Goal: Task Accomplishment & Management: Use online tool/utility

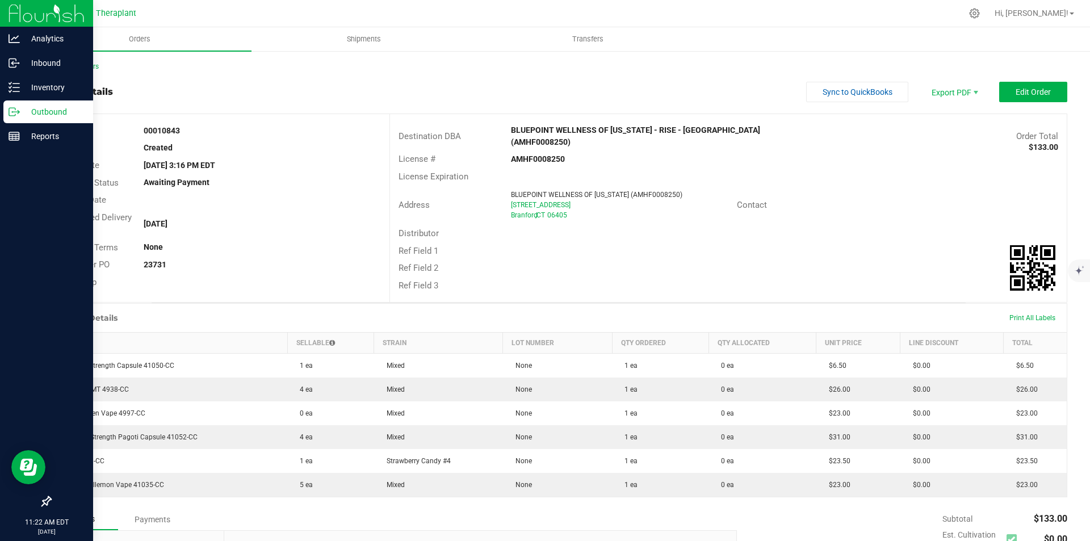
click at [22, 11] on img at bounding box center [47, 13] width 76 height 27
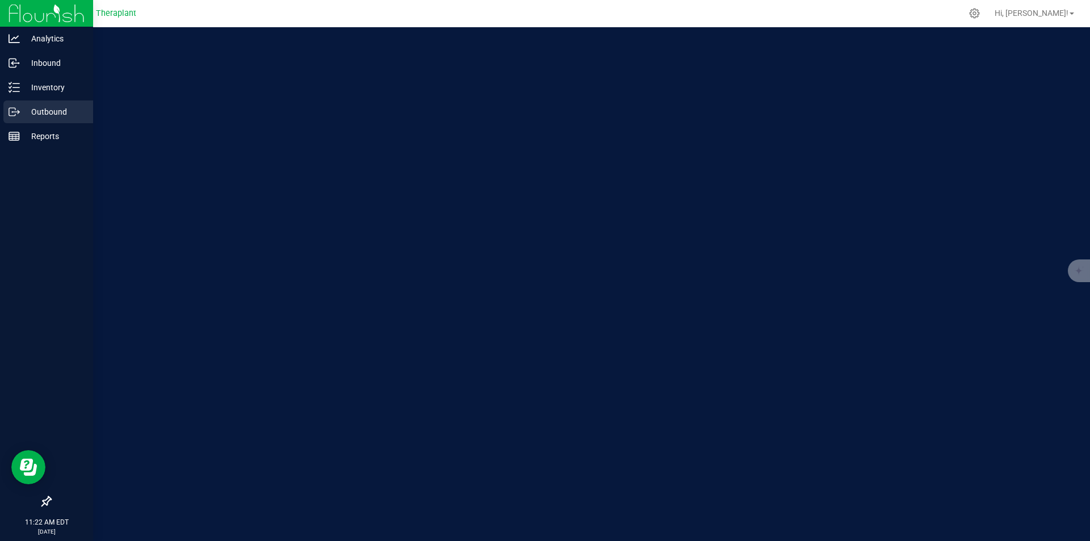
click at [44, 110] on p "Outbound" at bounding box center [54, 112] width 68 height 14
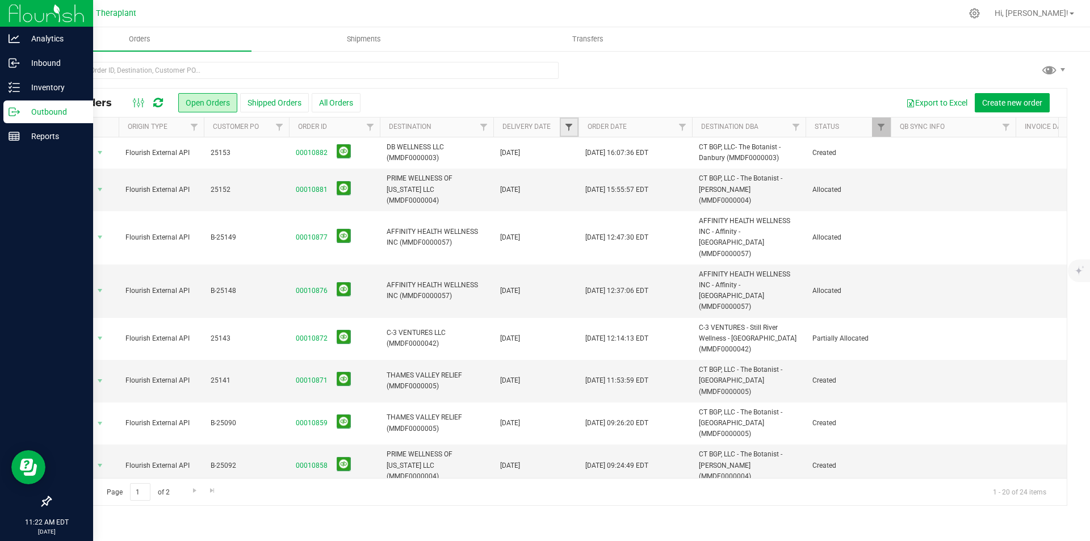
click at [573, 125] on span "Filter" at bounding box center [568, 127] width 9 height 9
click at [674, 196] on span "select" at bounding box center [674, 195] width 9 height 9
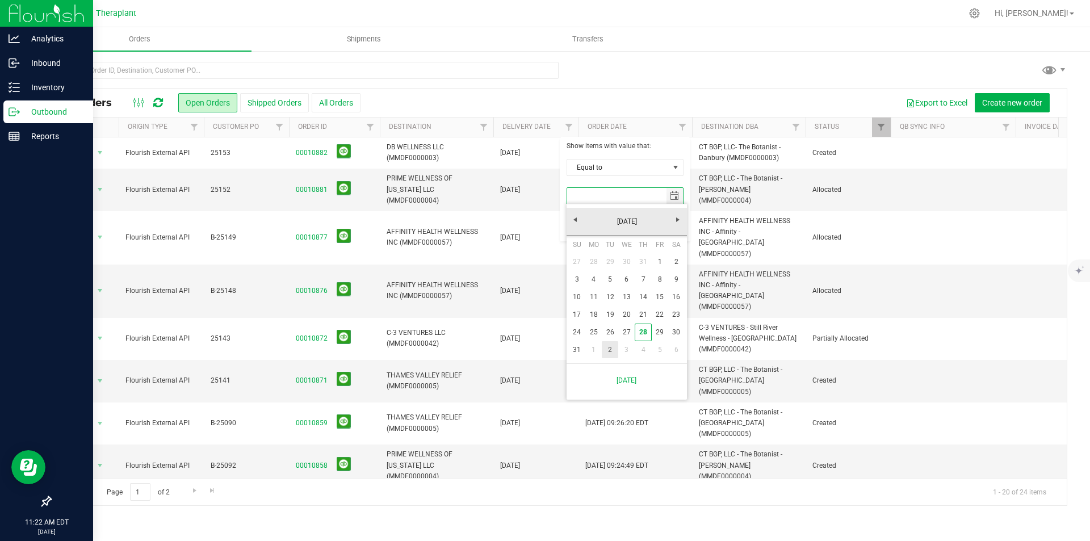
click at [612, 351] on link "2" at bounding box center [610, 350] width 16 height 18
type input "[DATE]"
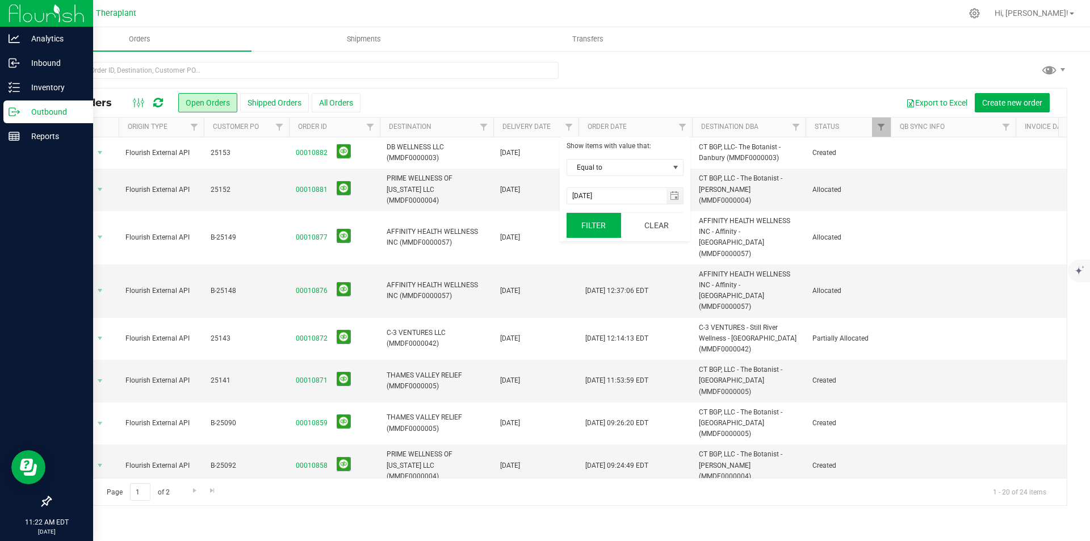
click at [591, 226] on button "Filter" at bounding box center [593, 225] width 54 height 25
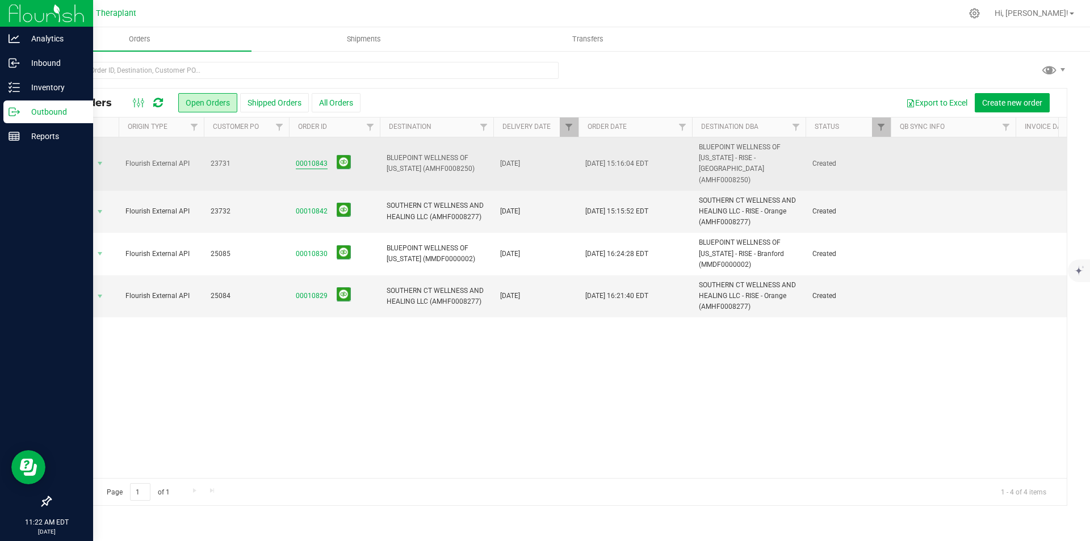
click at [309, 158] on link "00010843" at bounding box center [312, 163] width 32 height 11
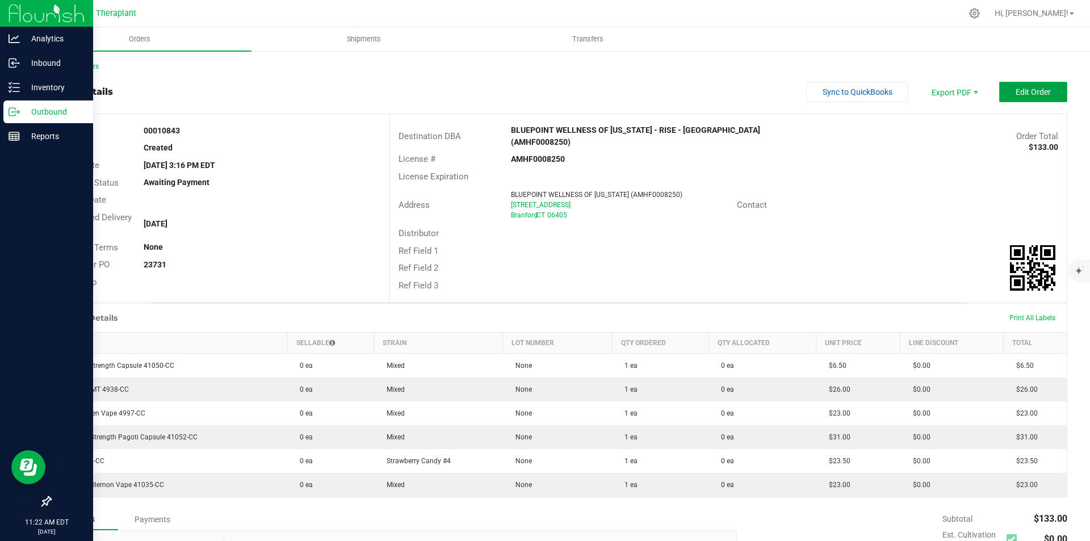
click at [1046, 90] on button "Edit Order" at bounding box center [1033, 92] width 68 height 20
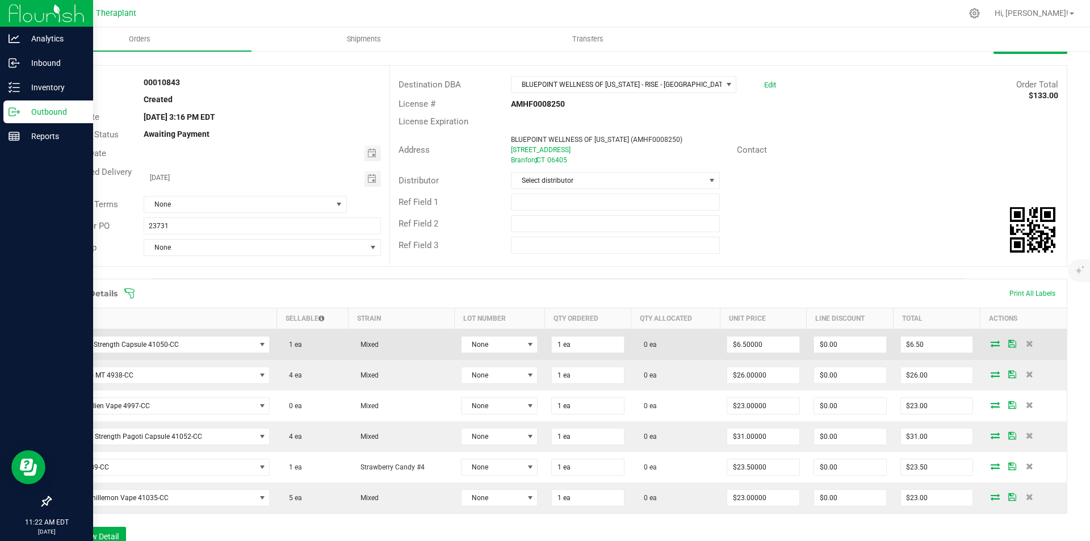
scroll to position [114, 0]
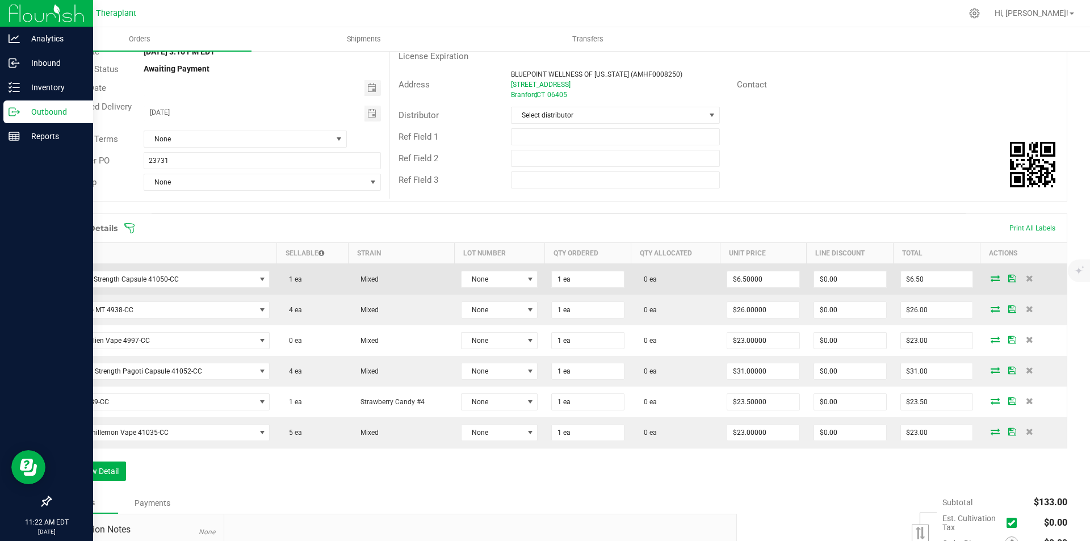
click at [990, 277] on icon at bounding box center [994, 278] width 9 height 7
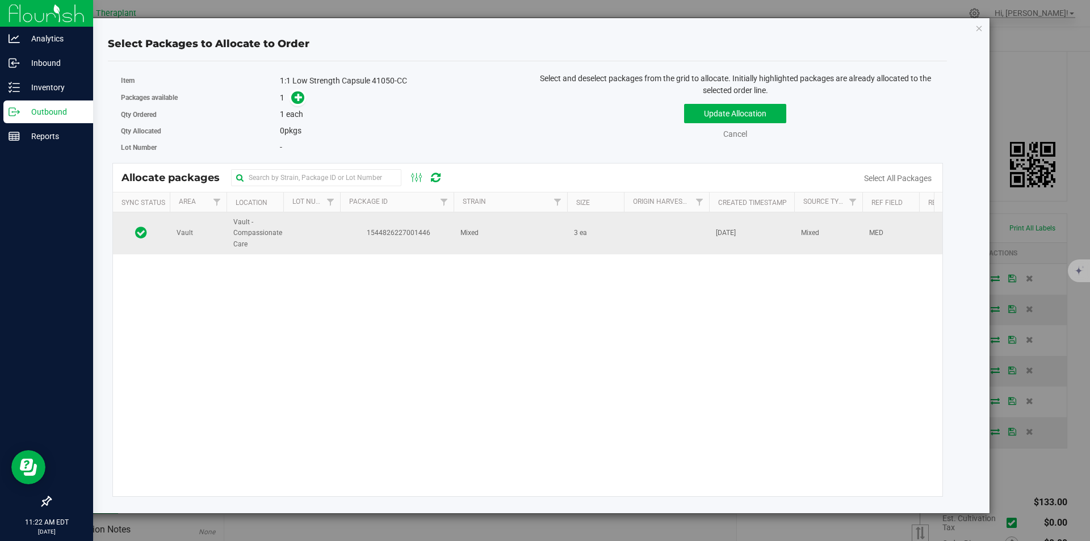
click at [368, 239] on td "1544826227001446" at bounding box center [397, 233] width 114 height 42
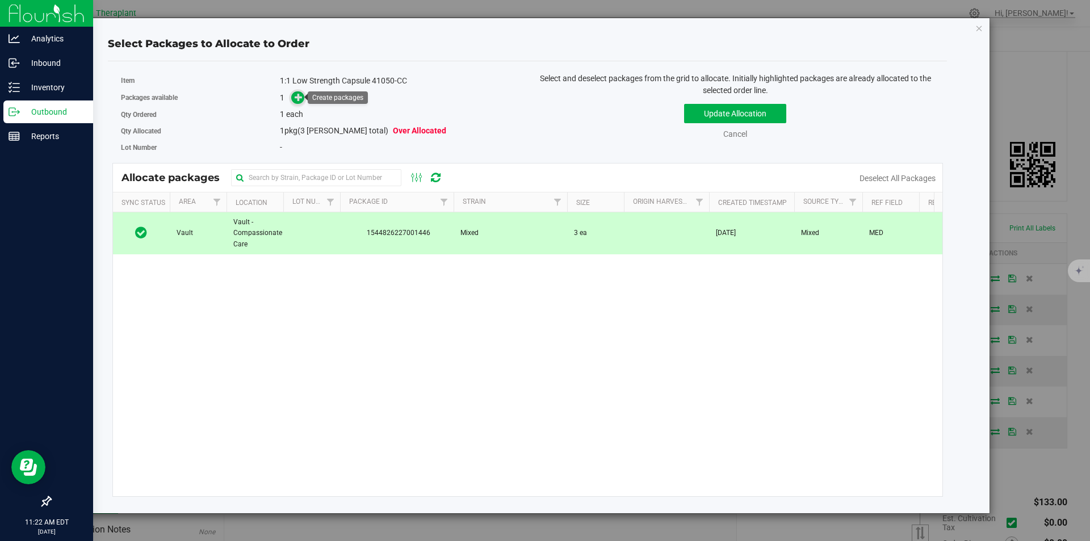
click at [295, 95] on icon at bounding box center [299, 97] width 8 height 8
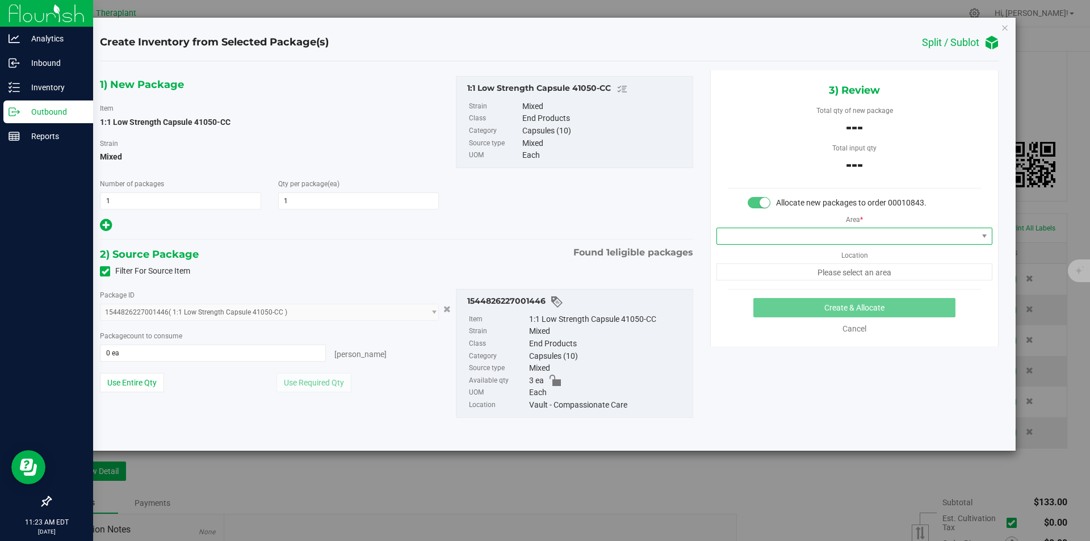
click at [819, 232] on span at bounding box center [847, 236] width 261 height 16
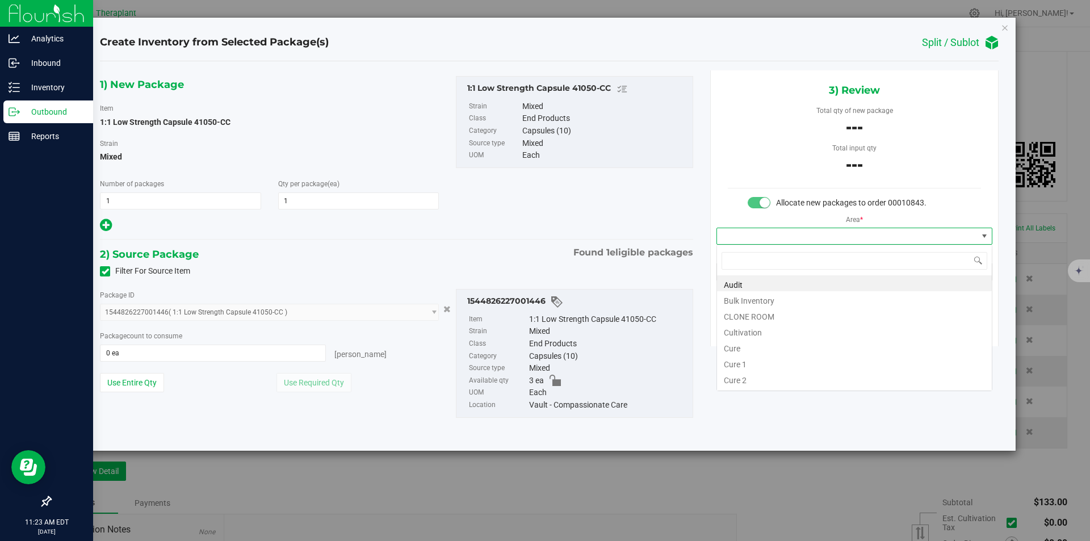
type input "v"
click at [750, 314] on li "Vault" at bounding box center [854, 315] width 275 height 16
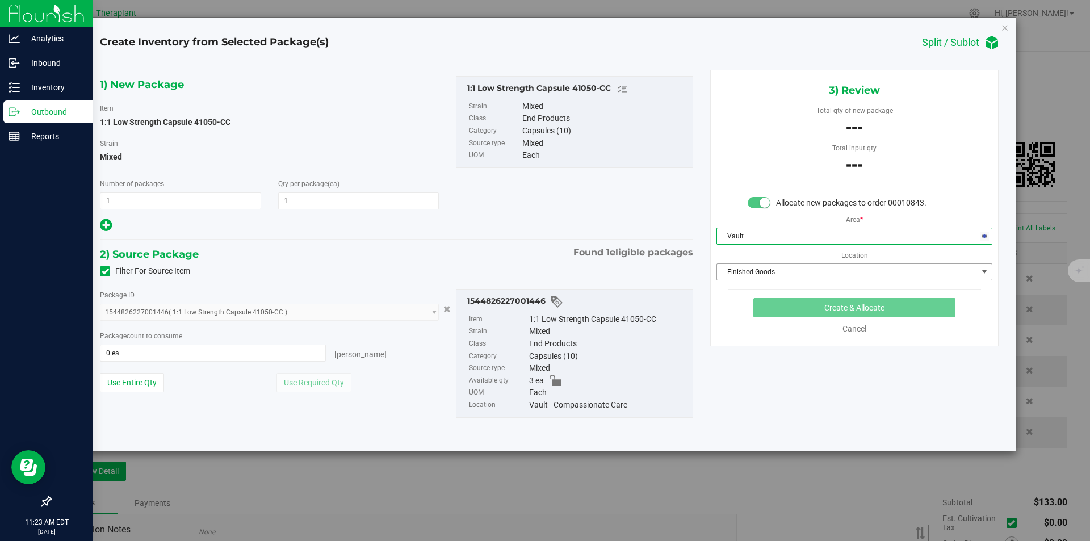
click at [745, 271] on span "Finished Goods" at bounding box center [847, 272] width 261 height 16
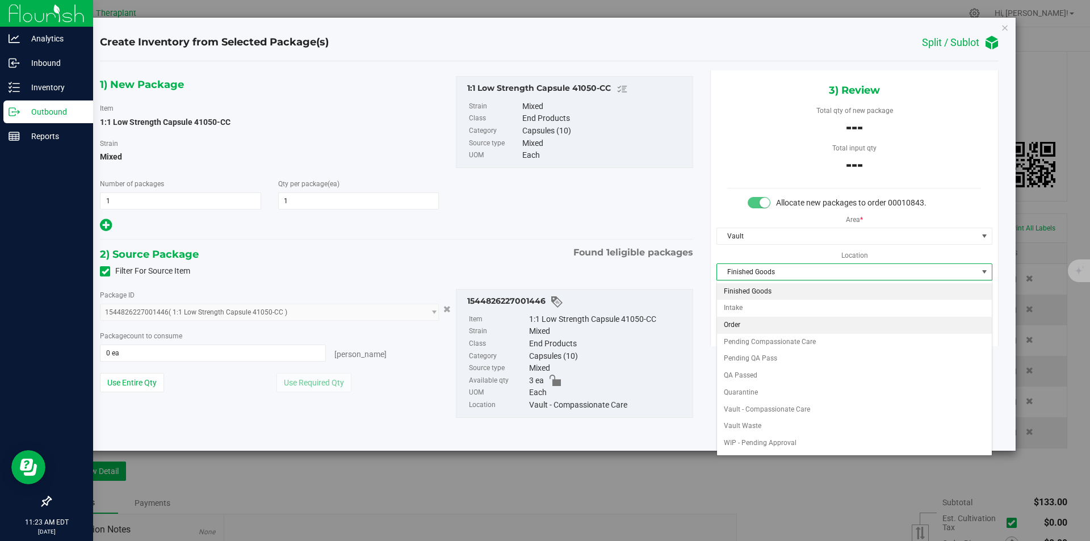
click at [749, 321] on li "Order" at bounding box center [854, 325] width 275 height 17
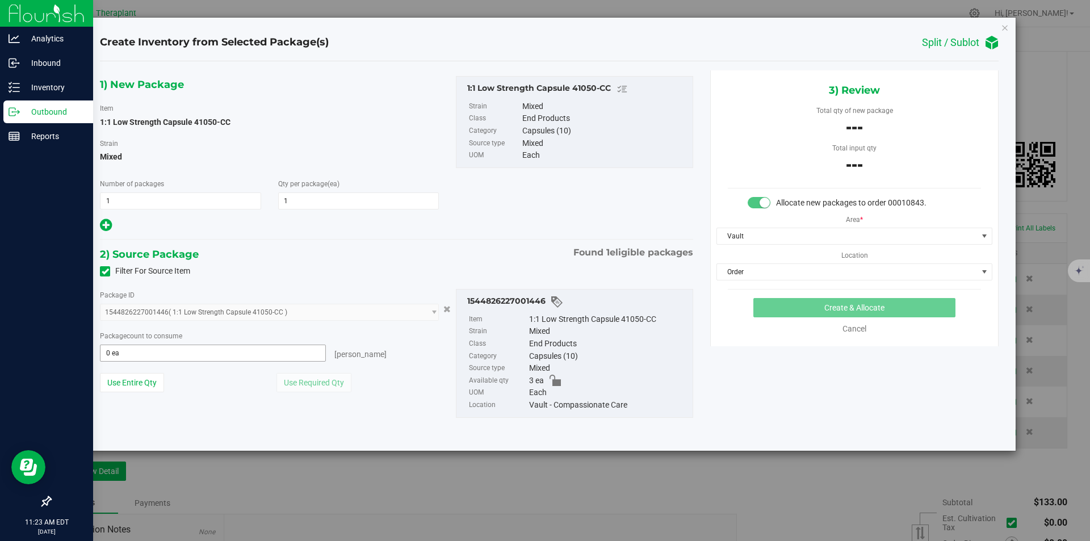
click at [247, 350] on span "0 ea 0" at bounding box center [213, 353] width 226 height 17
type input "1"
type input "1 ea"
click at [873, 299] on button "Create & Allocate" at bounding box center [854, 307] width 202 height 19
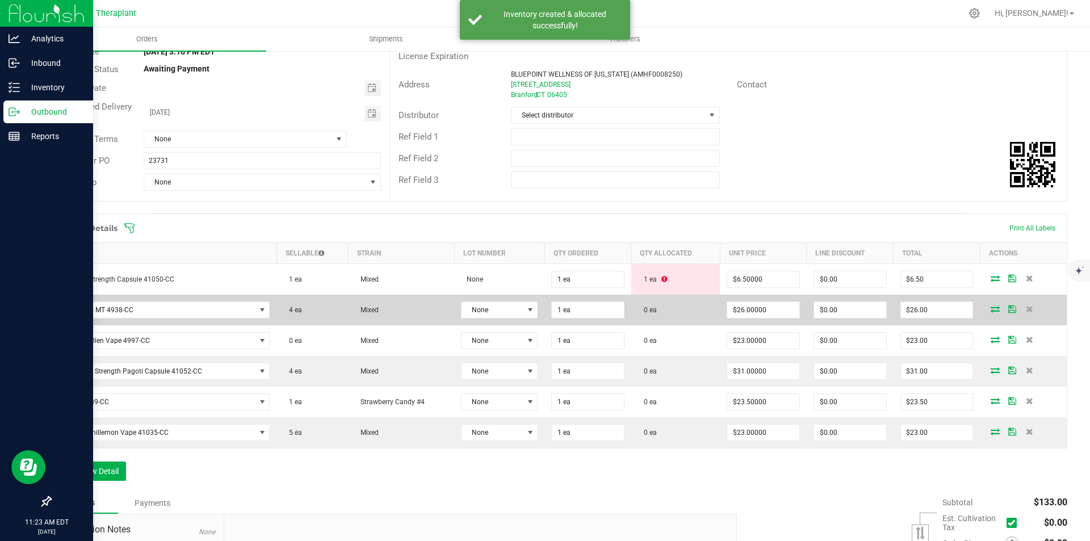
click at [990, 309] on icon at bounding box center [994, 308] width 9 height 7
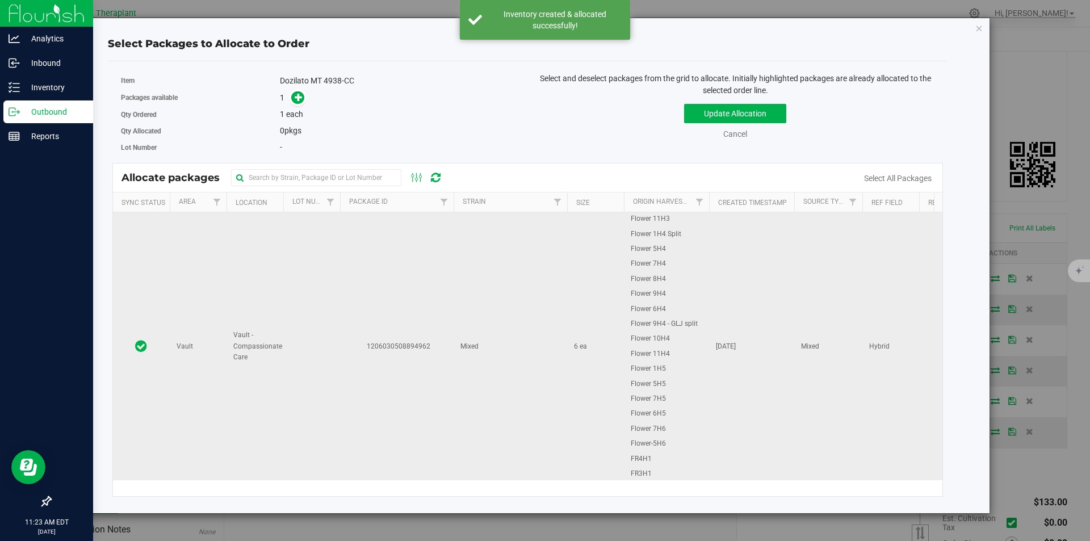
click at [349, 252] on td "1206030508894962" at bounding box center [397, 346] width 114 height 268
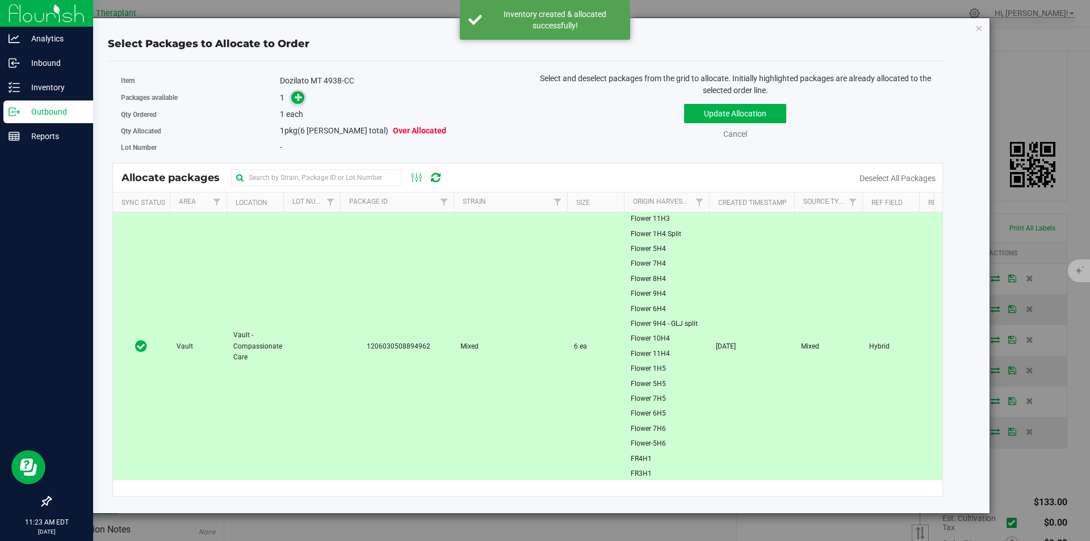
click at [294, 93] on span at bounding box center [297, 97] width 13 height 13
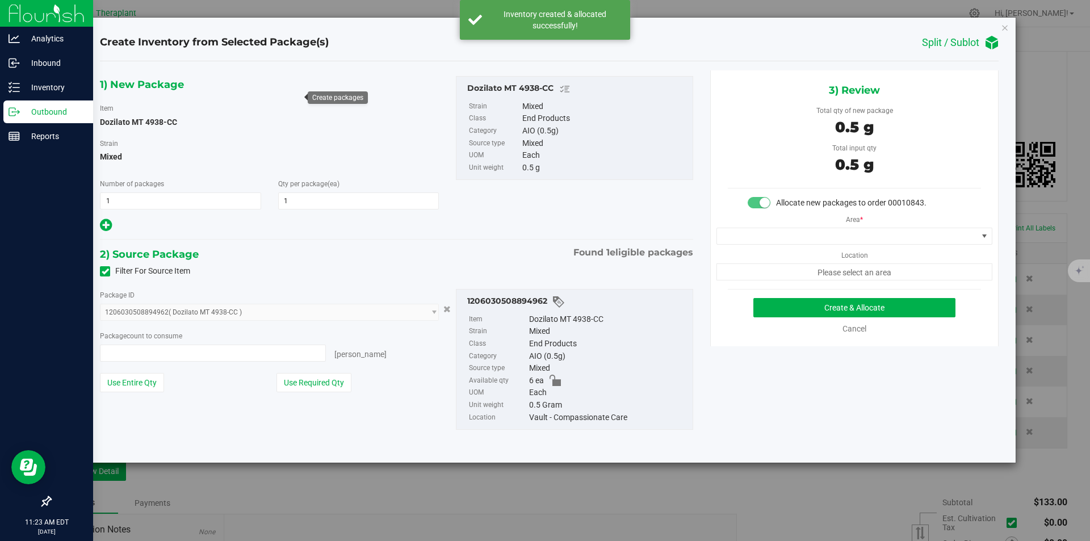
type input "1 ea"
click at [779, 237] on span at bounding box center [847, 236] width 261 height 16
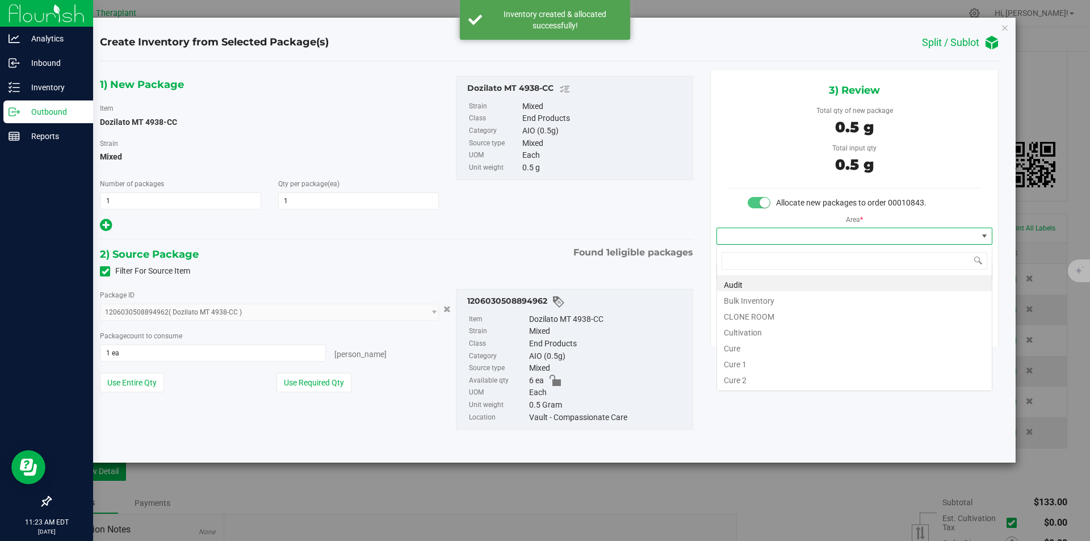
type input "v"
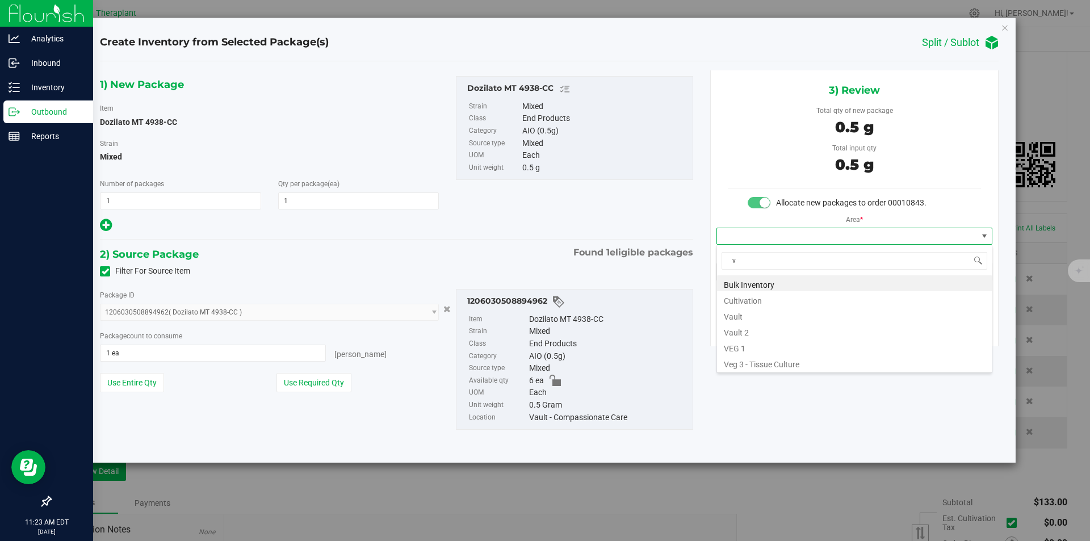
click at [746, 315] on li "Vault" at bounding box center [854, 315] width 275 height 16
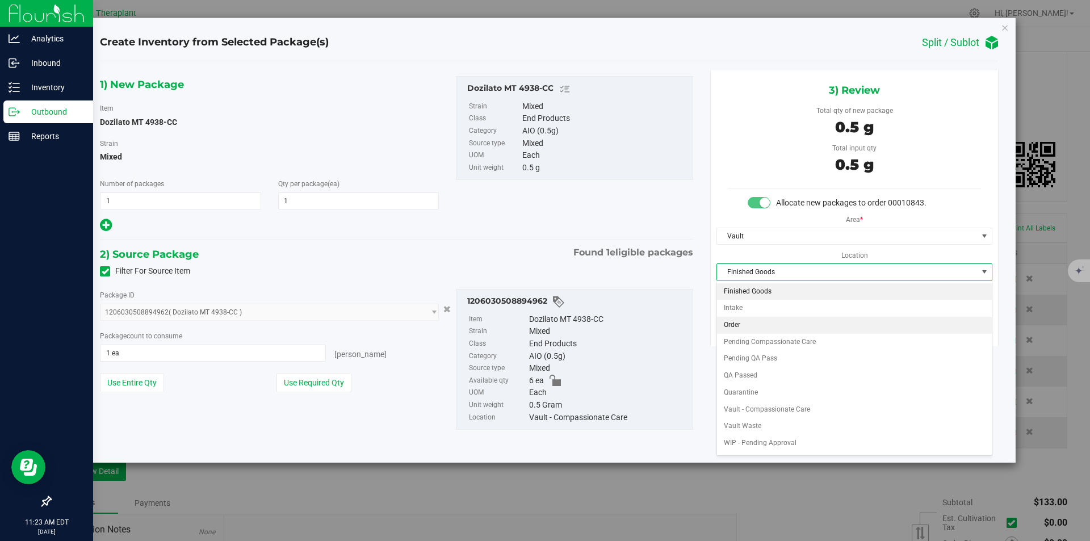
click at [743, 330] on li "Order" at bounding box center [854, 325] width 275 height 17
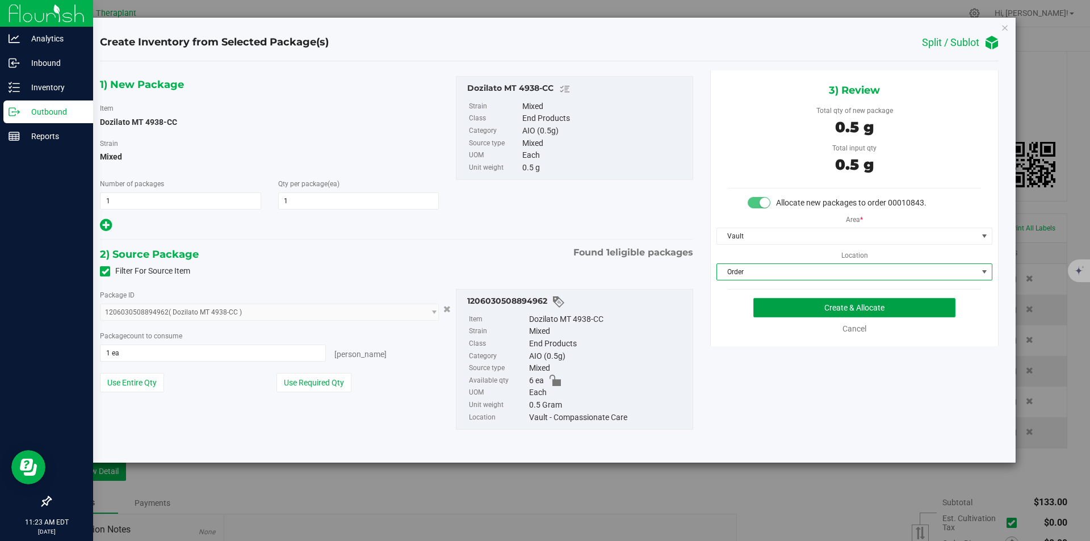
click at [776, 305] on button "Create & Allocate" at bounding box center [854, 307] width 202 height 19
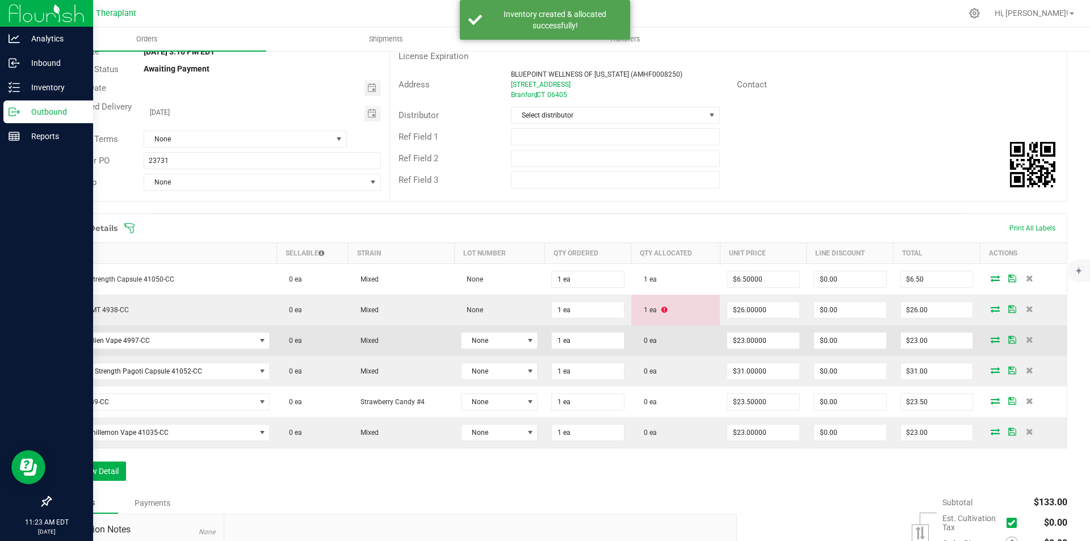
click at [988, 334] on td at bounding box center [1023, 340] width 87 height 31
click at [990, 341] on icon at bounding box center [994, 339] width 9 height 7
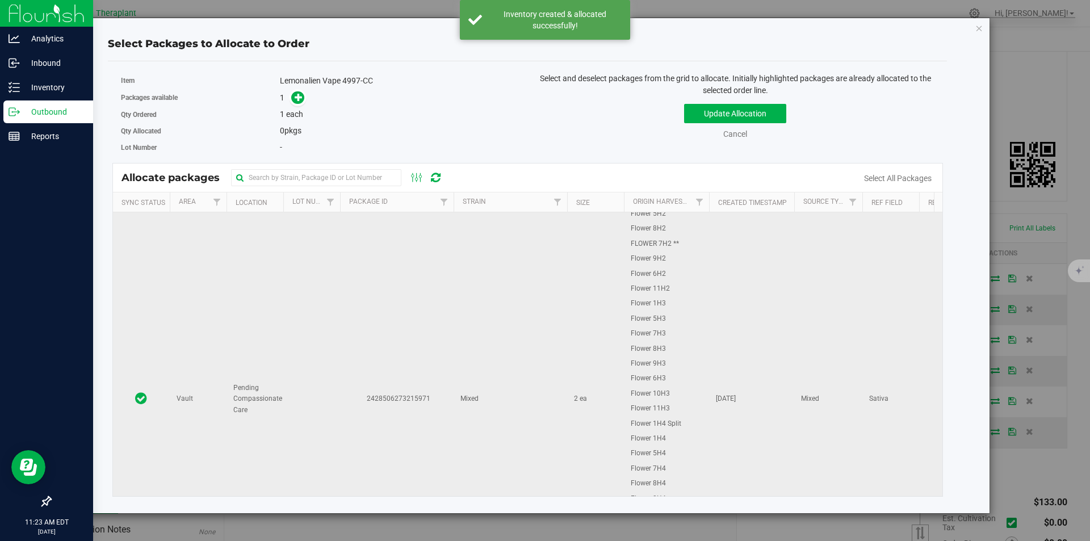
scroll to position [114, 0]
click at [421, 272] on td "2428506273215971" at bounding box center [397, 396] width 114 height 594
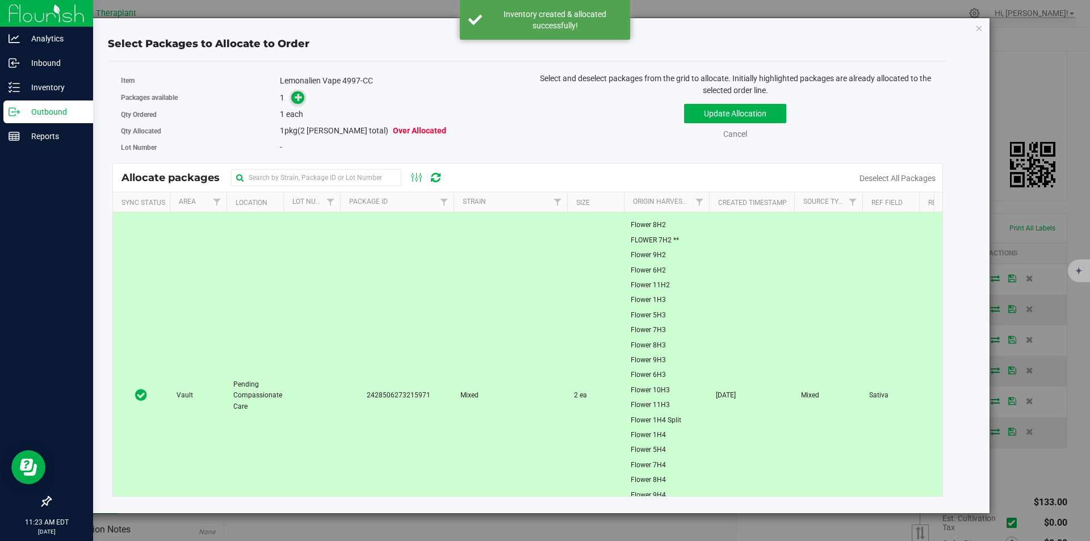
click at [296, 95] on icon at bounding box center [299, 97] width 9 height 9
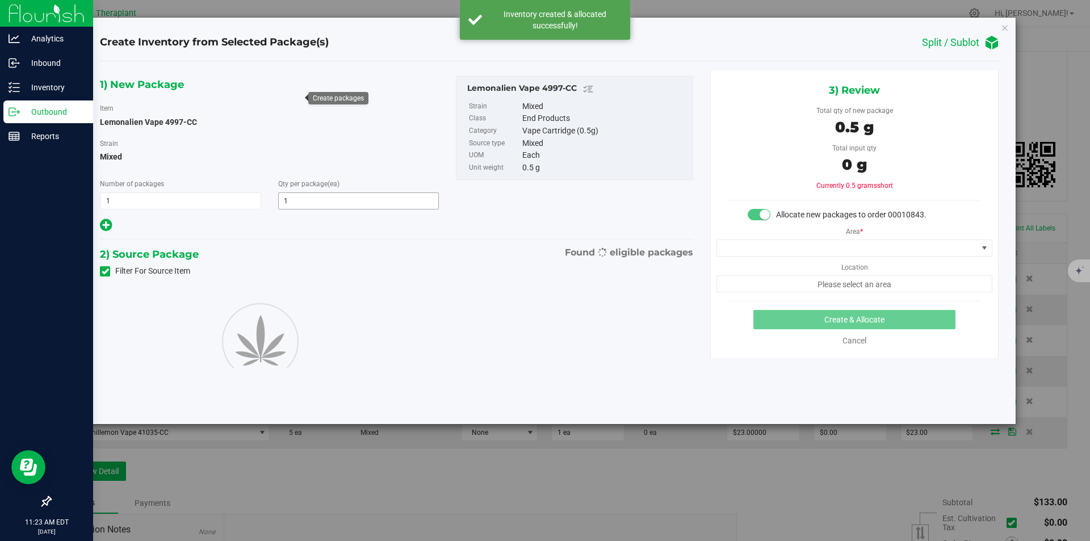
type input "1"
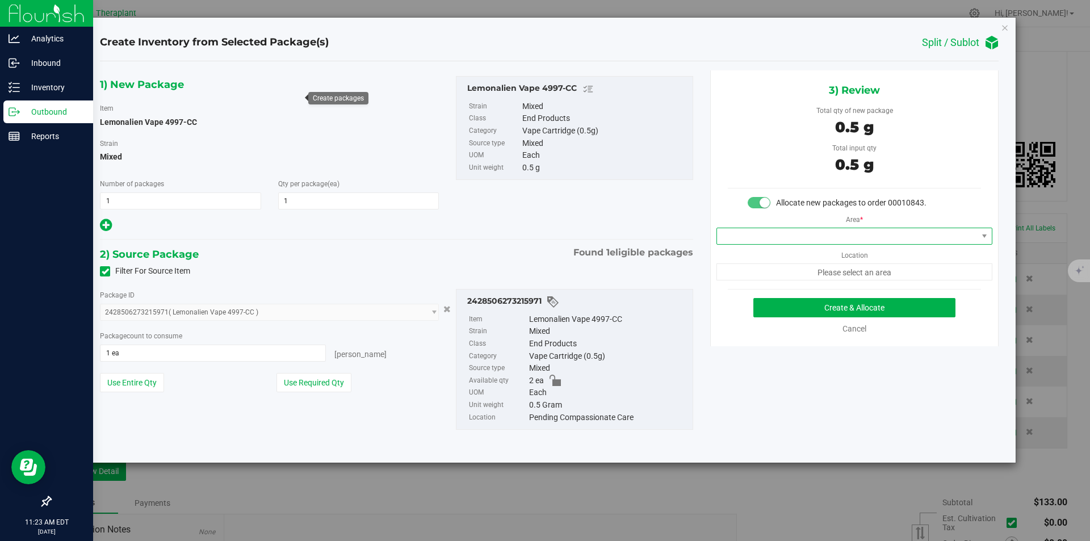
click at [729, 238] on span at bounding box center [847, 236] width 261 height 16
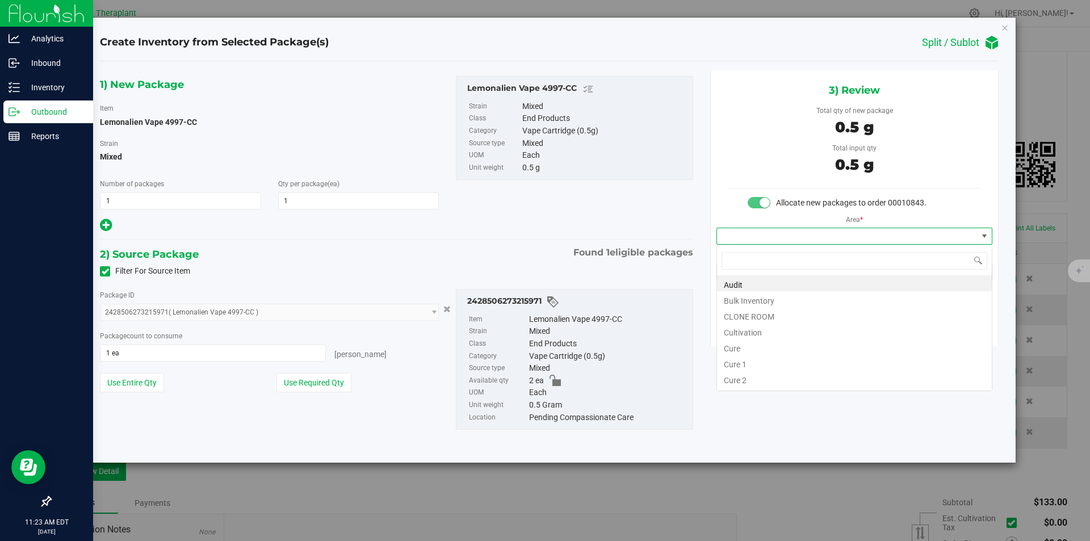
type input "v"
click at [744, 313] on li "Vault" at bounding box center [854, 315] width 275 height 16
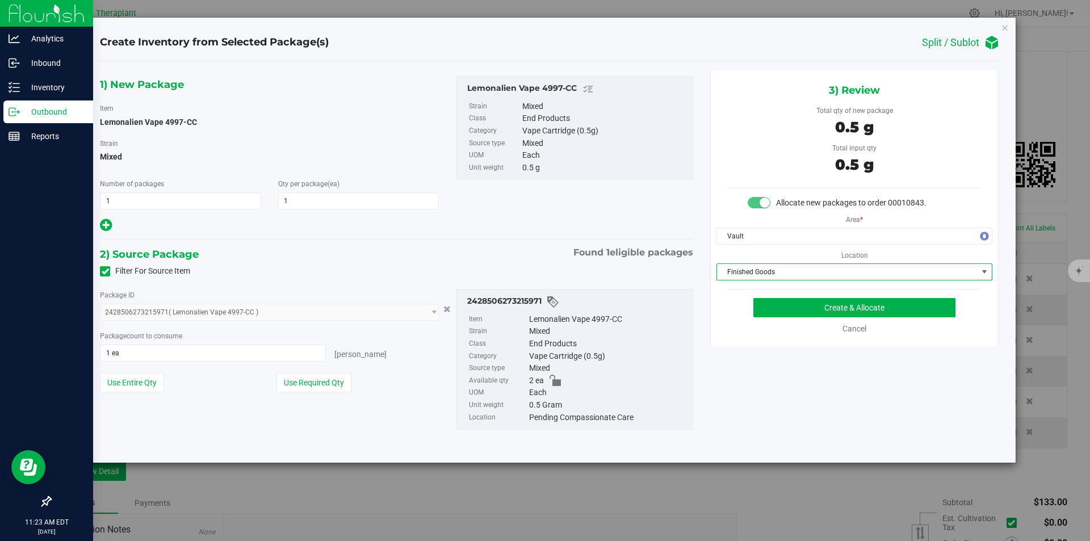
click at [747, 272] on span "Finished Goods" at bounding box center [847, 272] width 261 height 16
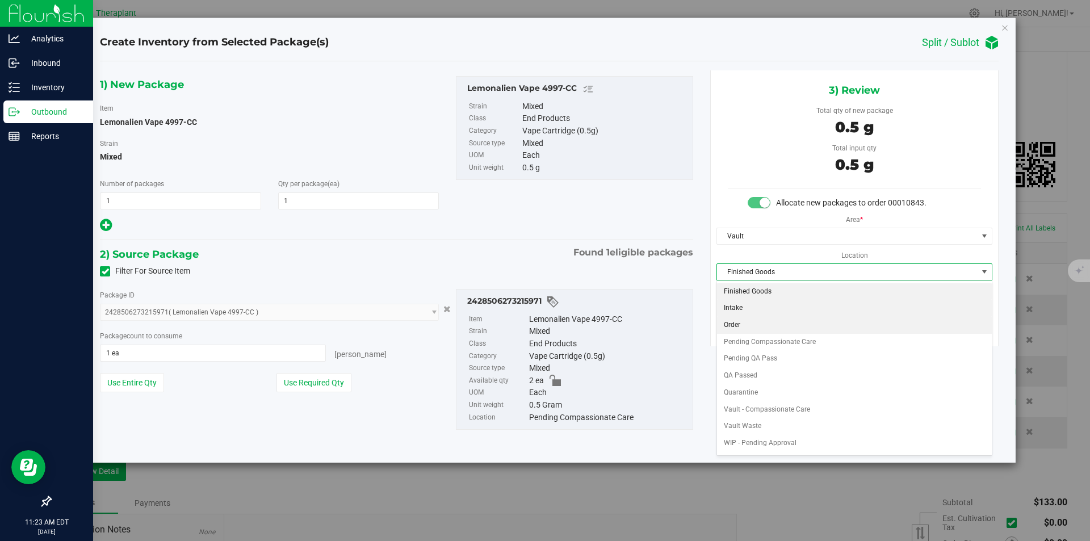
click at [750, 321] on li "Order" at bounding box center [854, 325] width 275 height 17
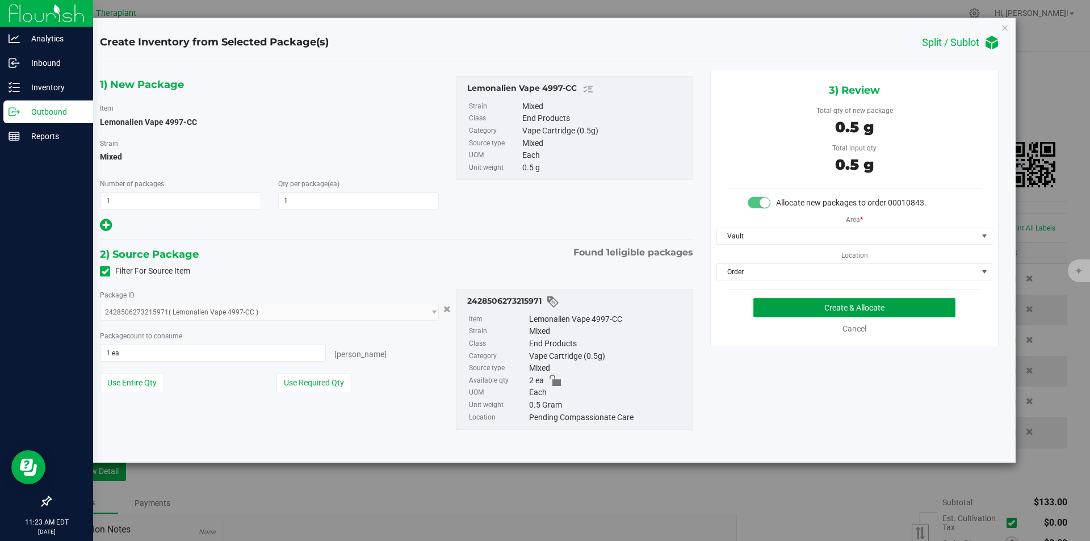
click at [775, 302] on button "Create & Allocate" at bounding box center [854, 307] width 202 height 19
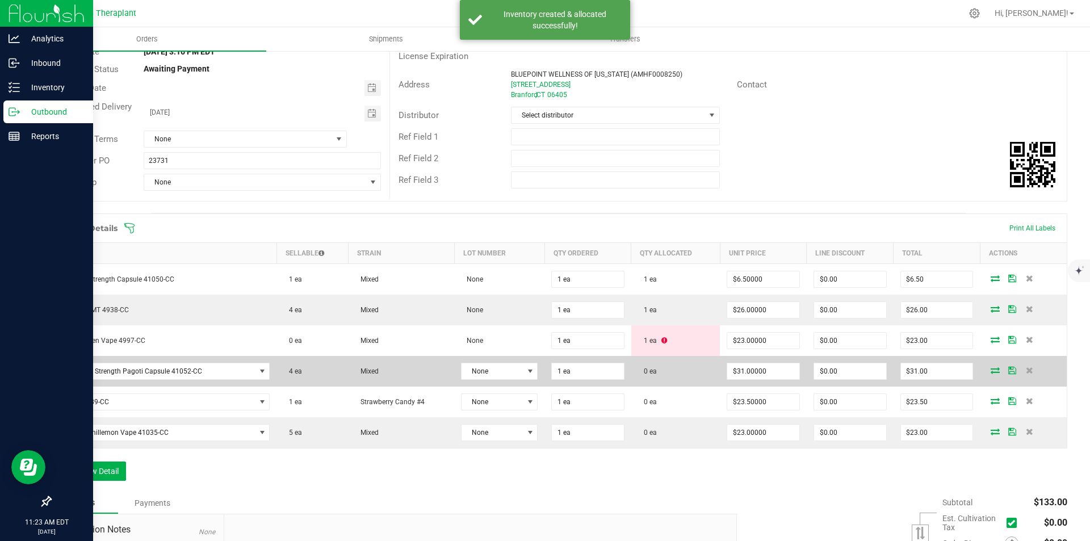
click at [990, 370] on icon at bounding box center [994, 370] width 9 height 7
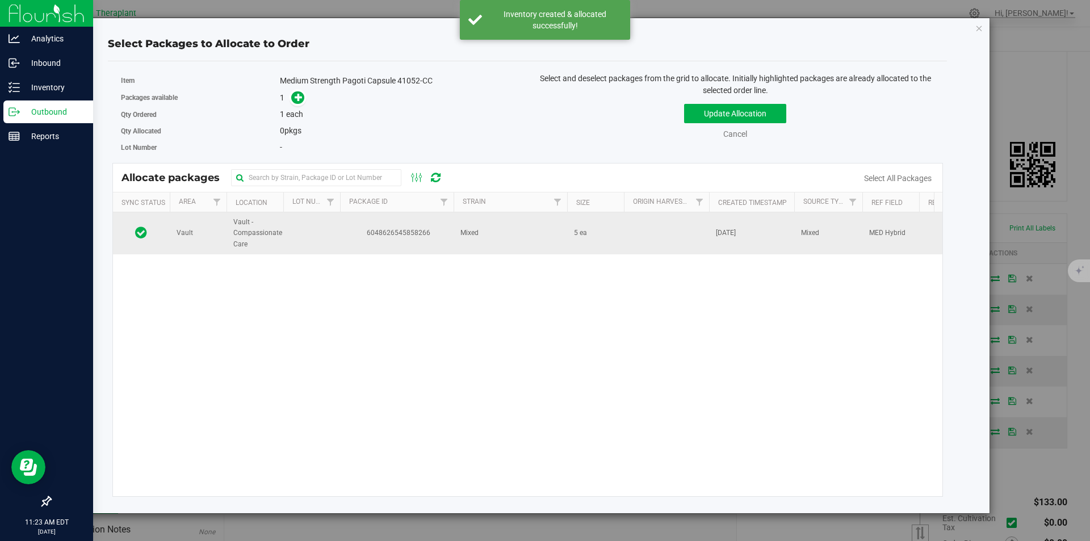
click at [372, 245] on td "6048626545858266" at bounding box center [397, 233] width 114 height 42
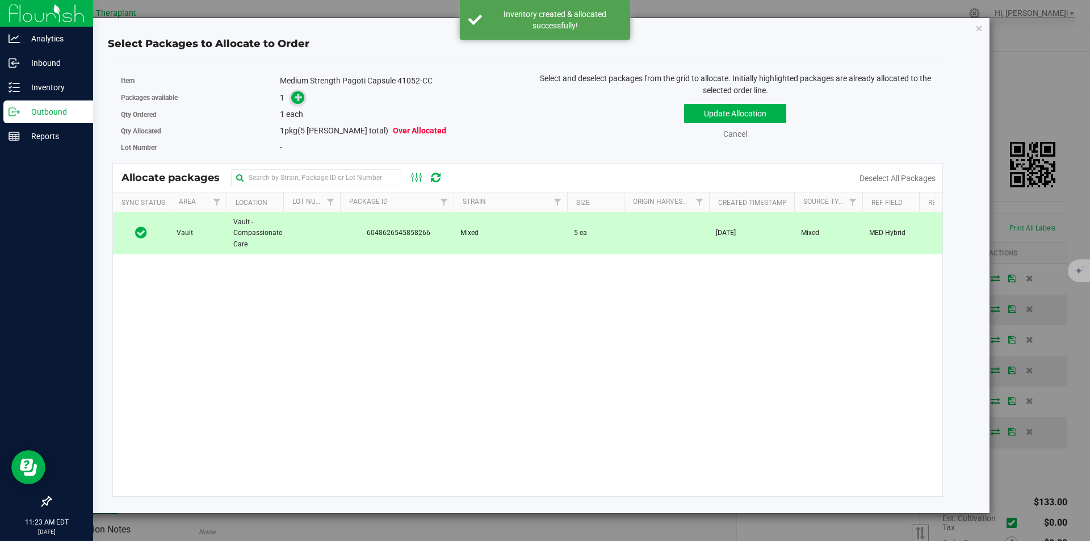
click at [296, 98] on icon at bounding box center [299, 97] width 8 height 8
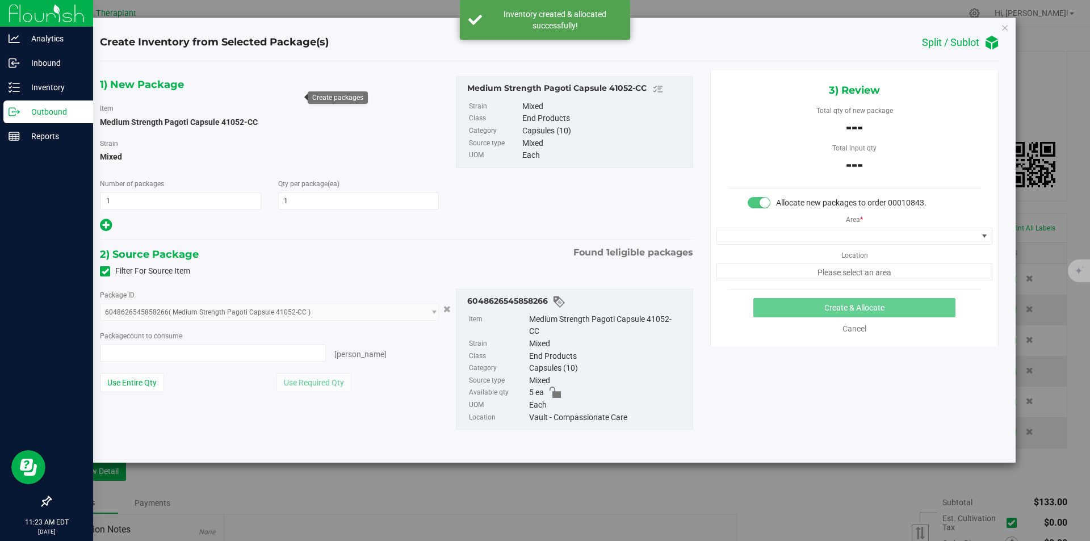
type input "0 ea"
drag, startPoint x: 754, startPoint y: 237, endPoint x: 745, endPoint y: 212, distance: 27.1
click at [753, 237] on span at bounding box center [847, 236] width 261 height 16
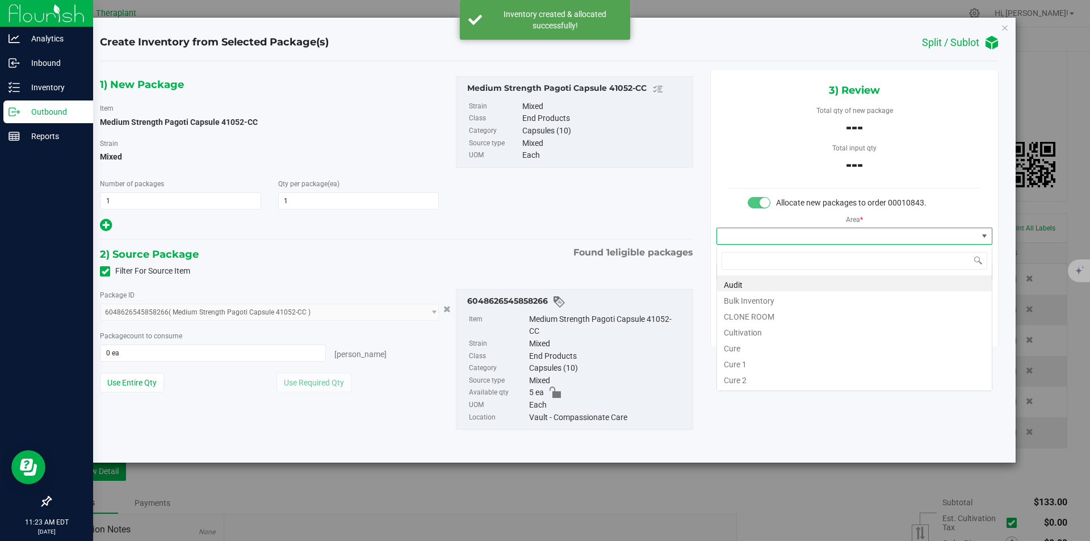
type input "v"
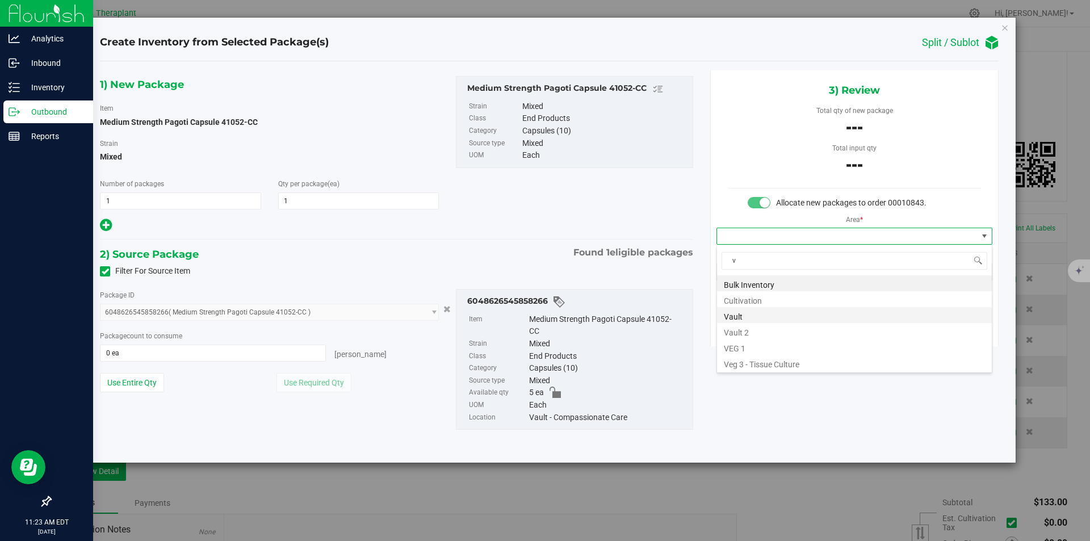
click at [736, 320] on li "Vault" at bounding box center [854, 315] width 275 height 16
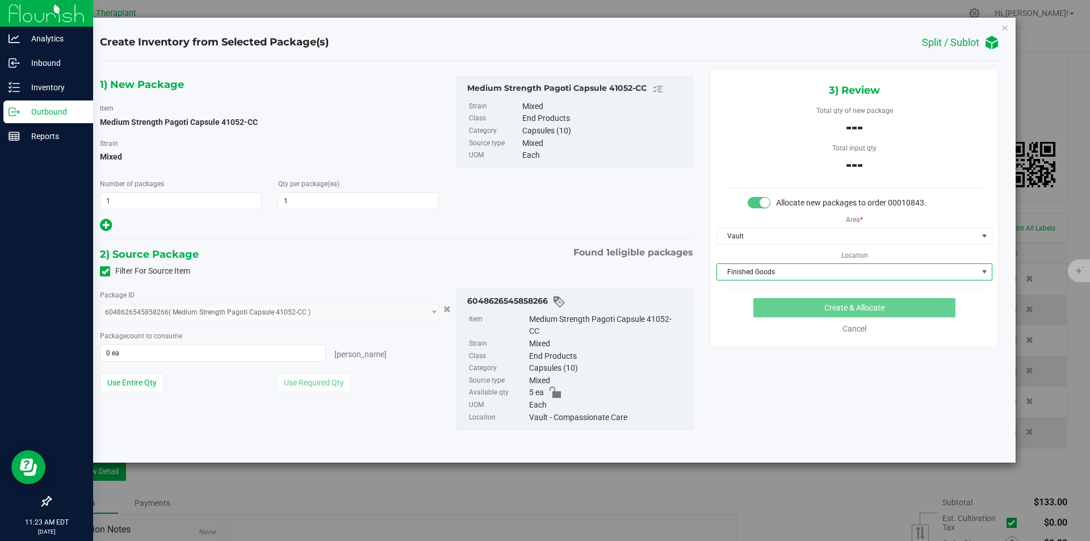
click at [739, 276] on span "Finished Goods" at bounding box center [847, 272] width 261 height 16
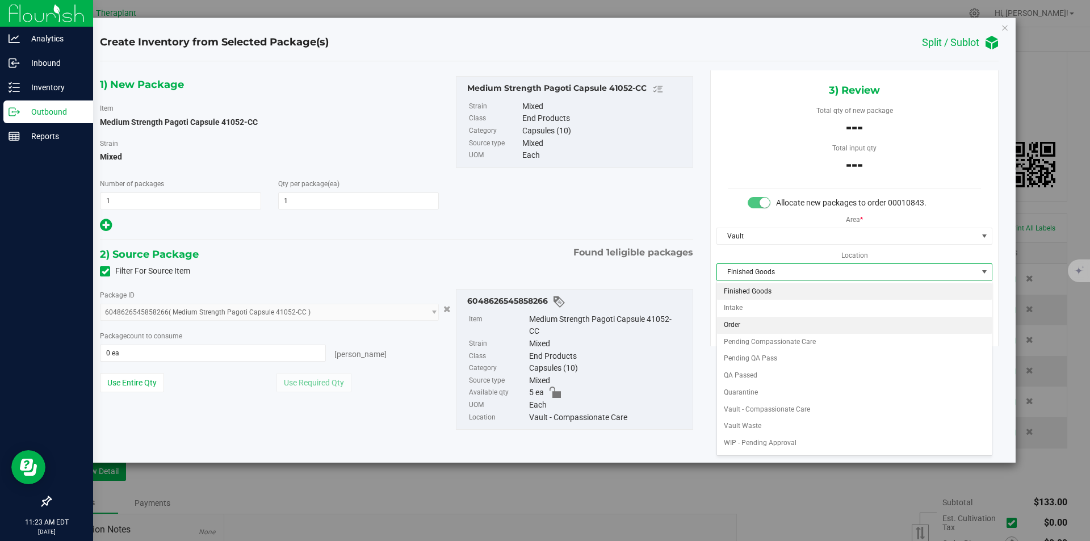
click at [733, 326] on li "Order" at bounding box center [854, 325] width 275 height 17
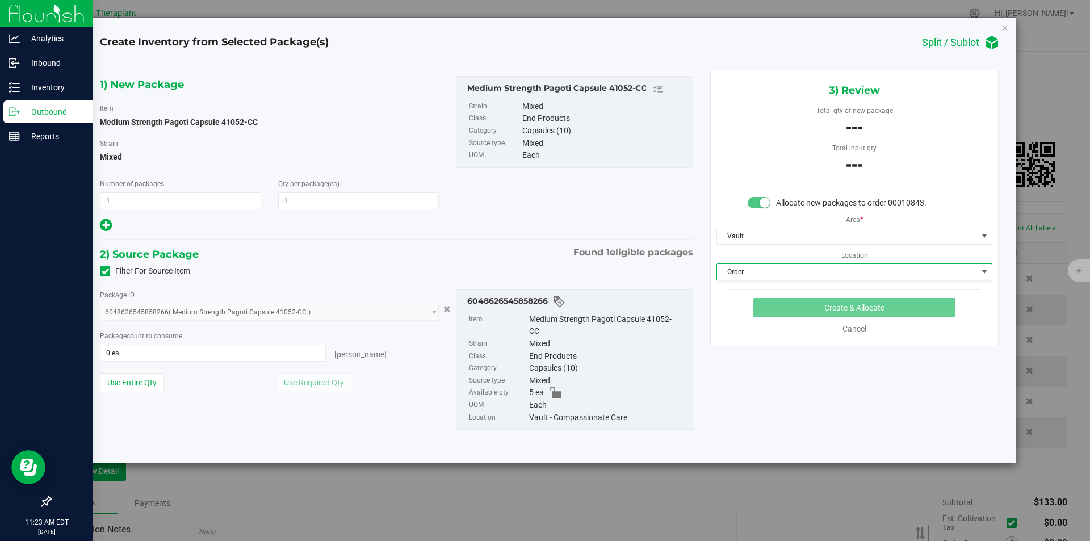
click at [795, 319] on div "Create & Allocate Cancel" at bounding box center [854, 316] width 253 height 37
click at [289, 345] on span "0 ea 0" at bounding box center [213, 353] width 226 height 17
click at [292, 346] on span "0 ea 0" at bounding box center [213, 353] width 226 height 17
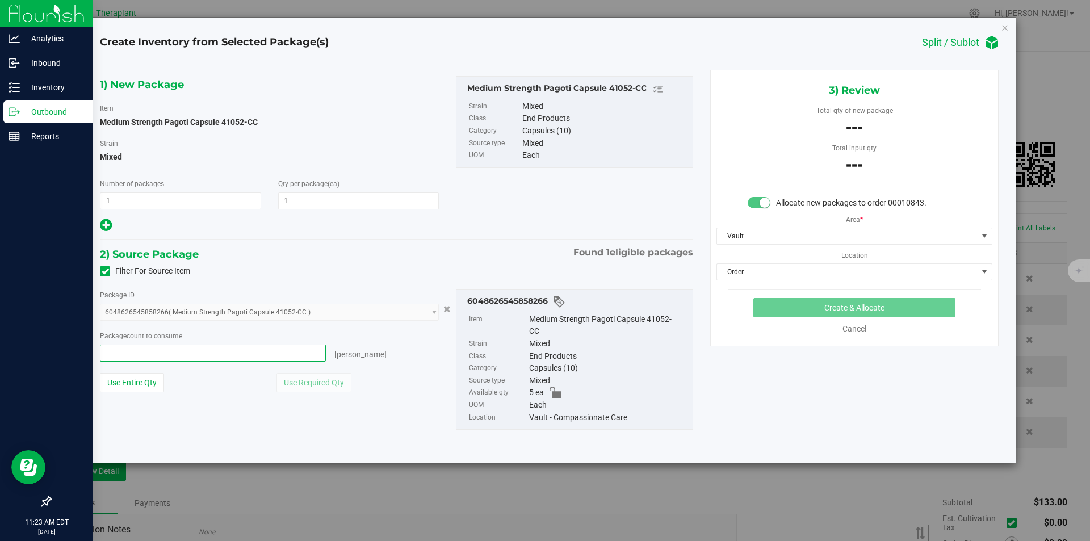
type input "1"
type input "1 ea"
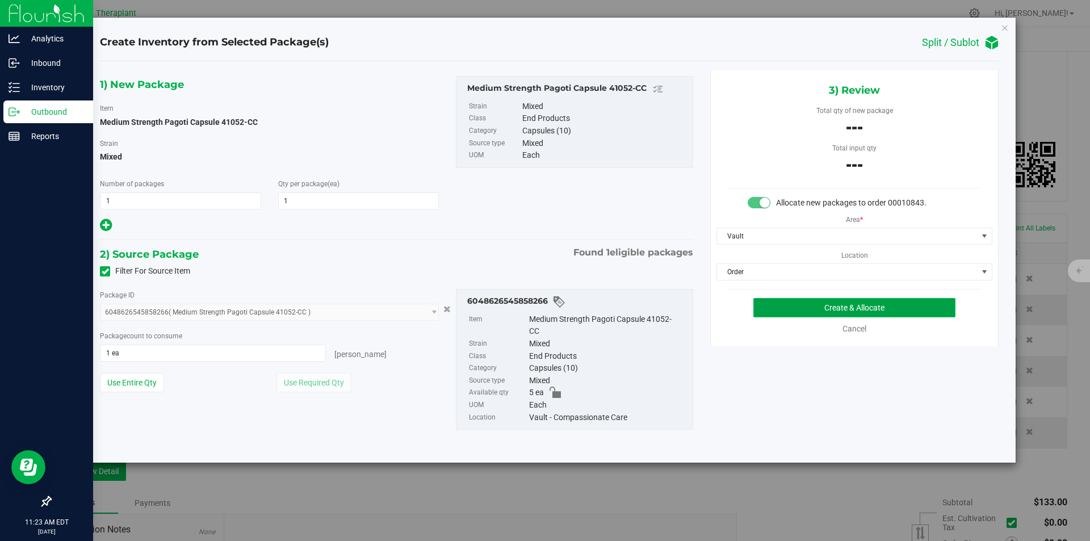
click at [792, 310] on button "Create & Allocate" at bounding box center [854, 307] width 202 height 19
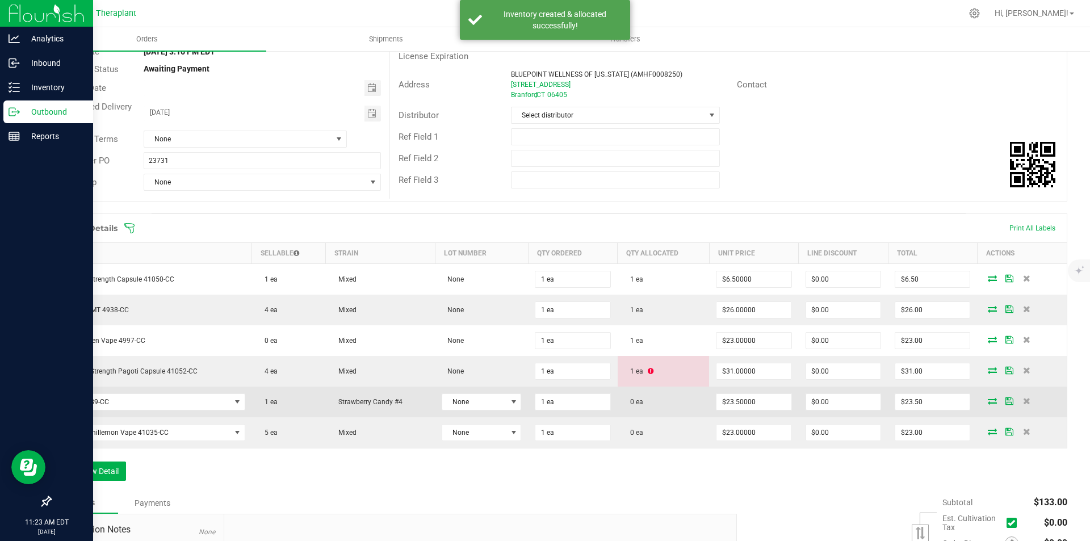
click at [988, 403] on icon at bounding box center [992, 400] width 9 height 7
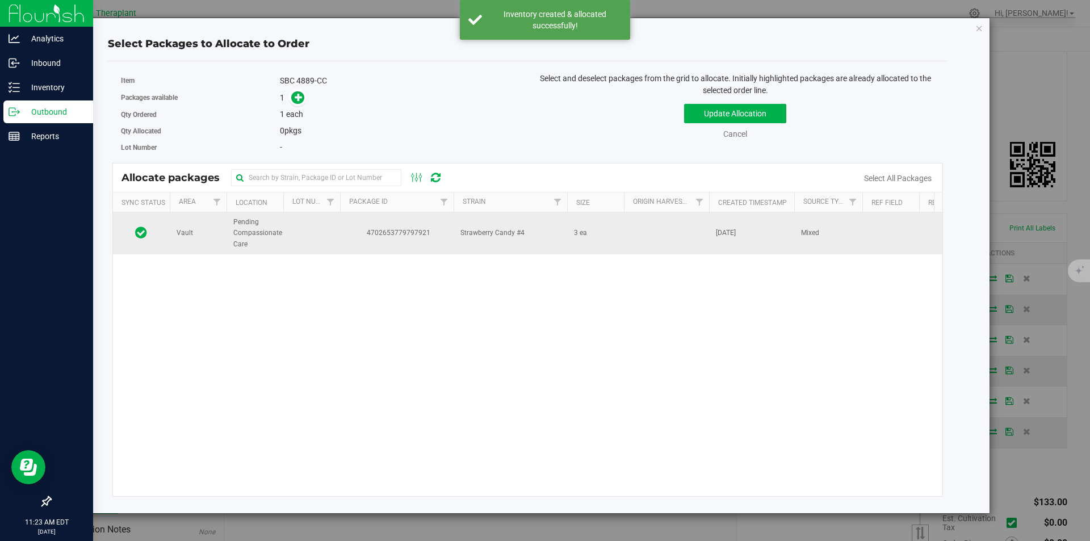
click at [417, 230] on span "4702653779797921" at bounding box center [397, 233] width 100 height 11
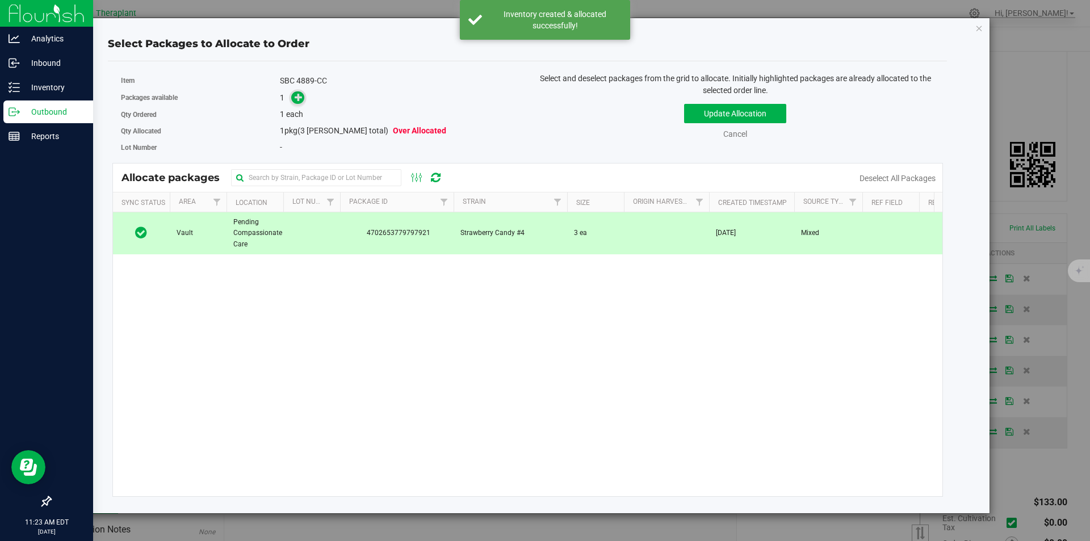
click at [297, 98] on icon at bounding box center [299, 97] width 9 height 9
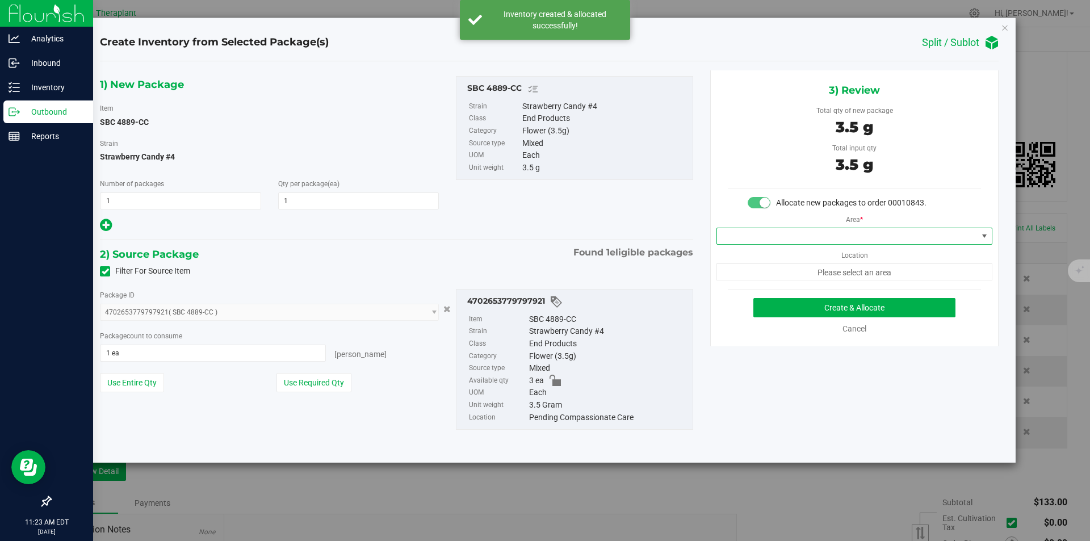
click at [738, 240] on span at bounding box center [847, 236] width 261 height 16
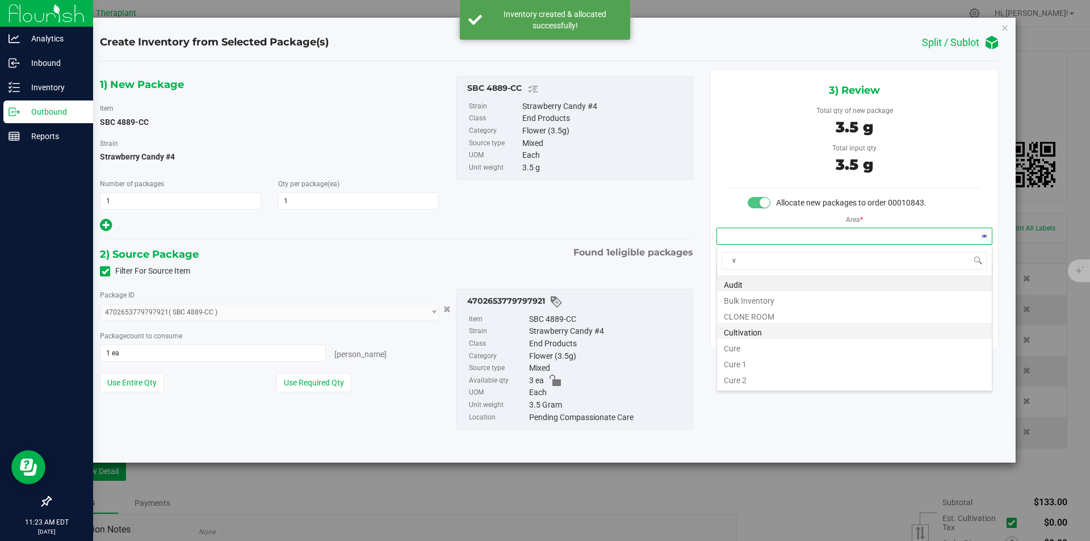
scroll to position [17, 275]
click at [738, 316] on li "Vault" at bounding box center [854, 315] width 275 height 16
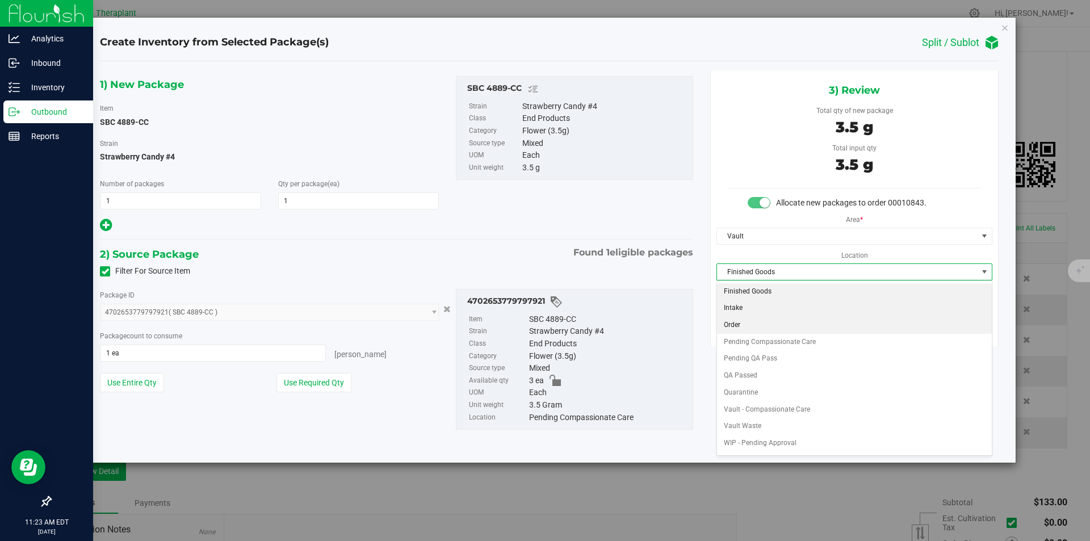
click at [744, 320] on li "Order" at bounding box center [854, 325] width 275 height 17
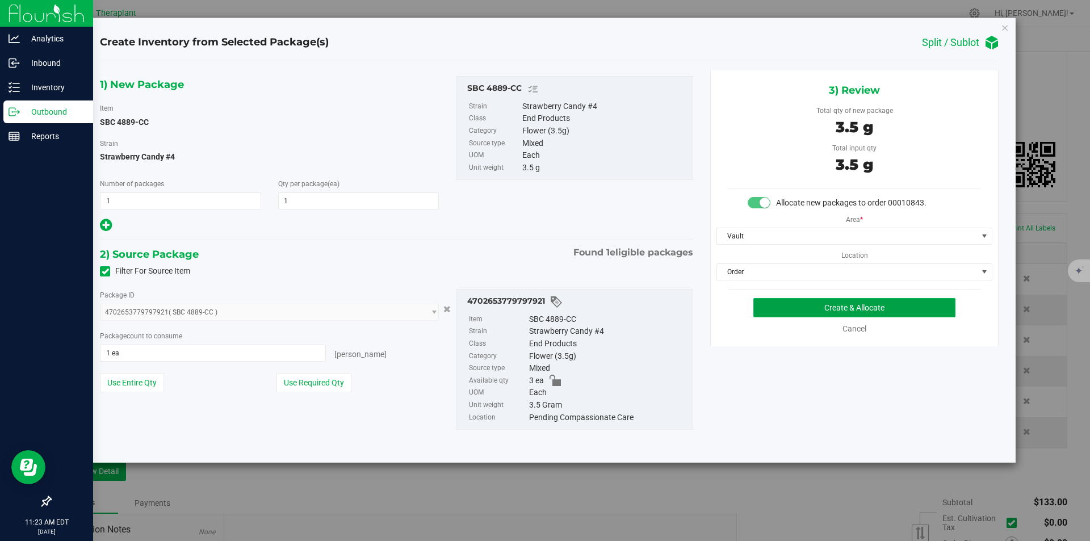
click at [769, 306] on button "Create & Allocate" at bounding box center [854, 307] width 202 height 19
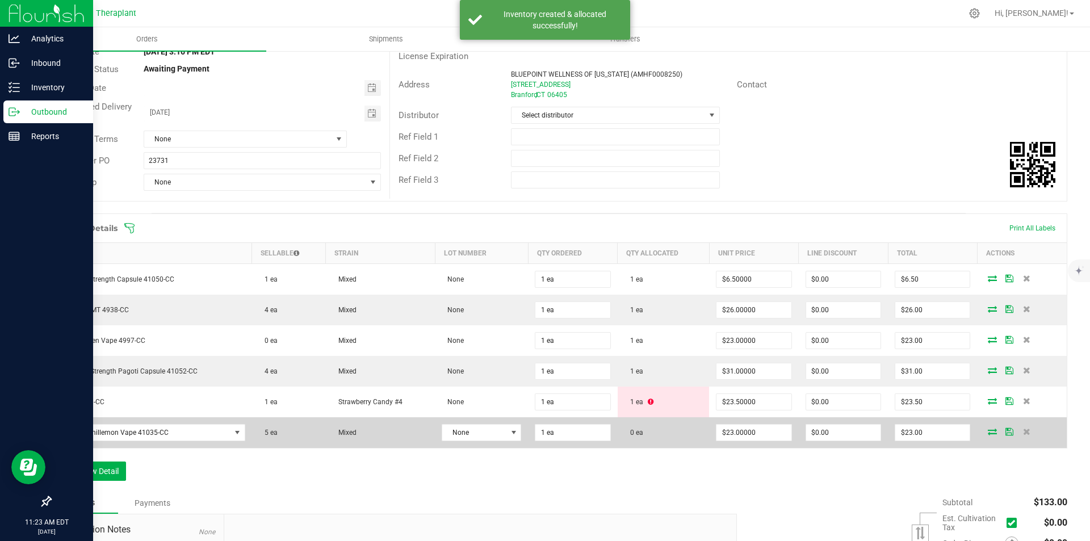
click at [988, 432] on icon at bounding box center [992, 431] width 9 height 7
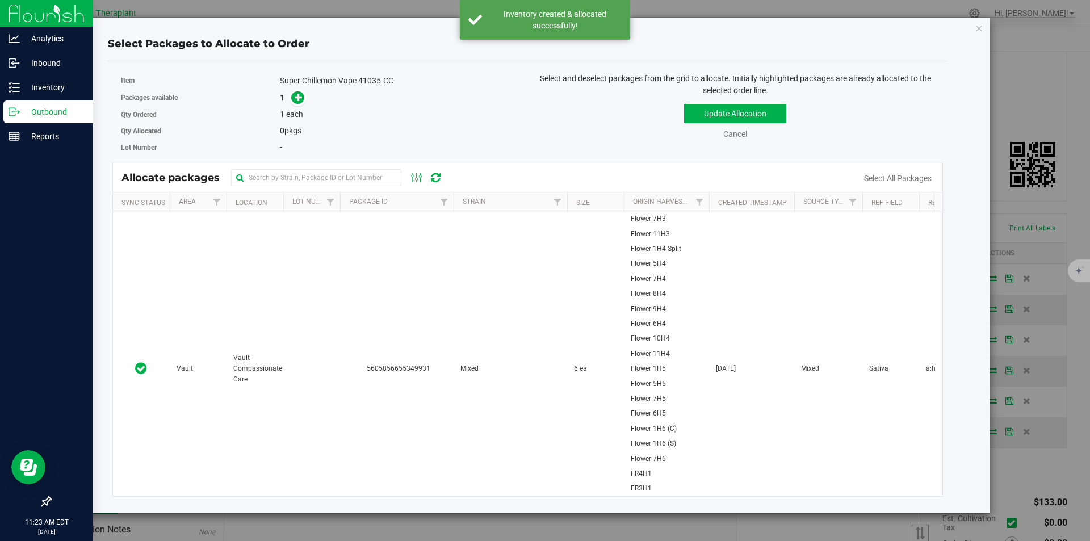
click at [411, 255] on td "5605856655349931" at bounding box center [397, 368] width 114 height 313
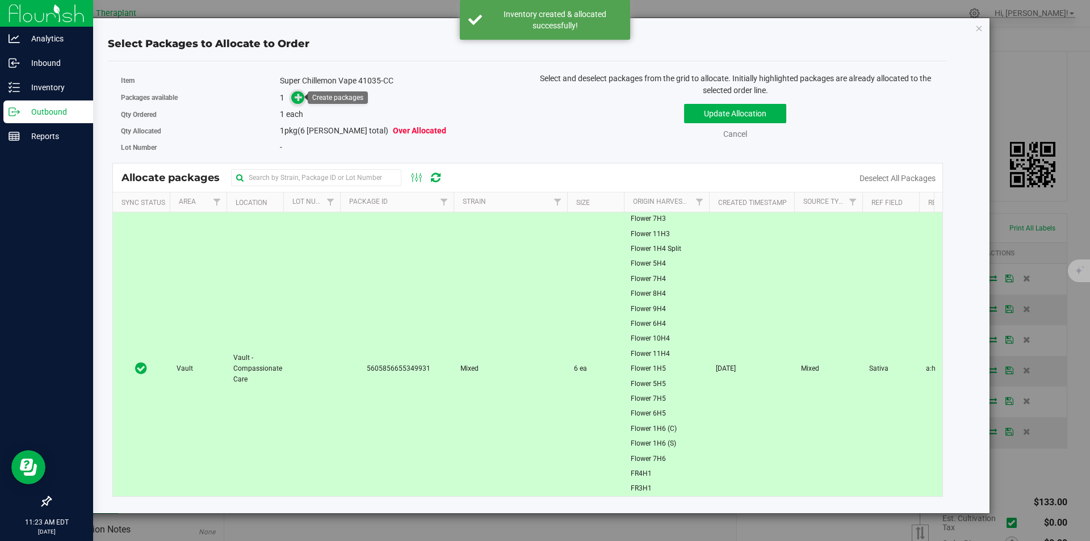
click at [299, 98] on icon at bounding box center [299, 97] width 9 height 9
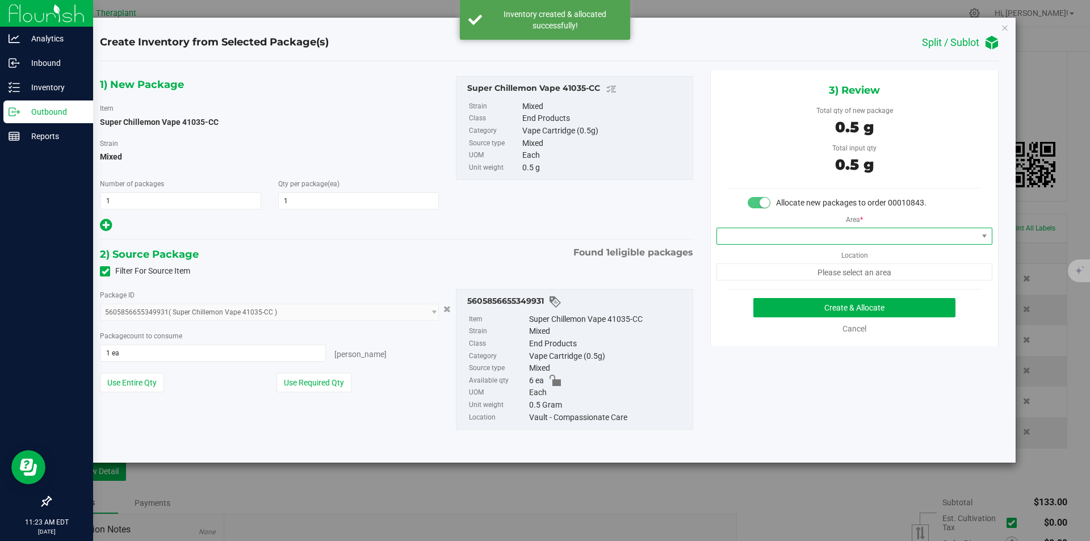
click at [738, 240] on span at bounding box center [847, 236] width 261 height 16
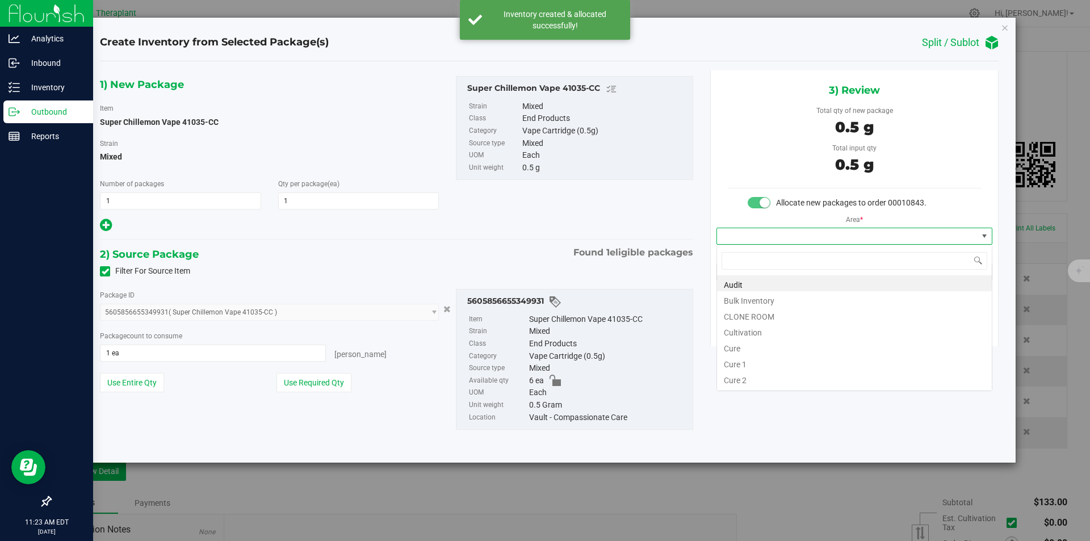
type input "v"
click at [746, 313] on li "Vault" at bounding box center [854, 315] width 275 height 16
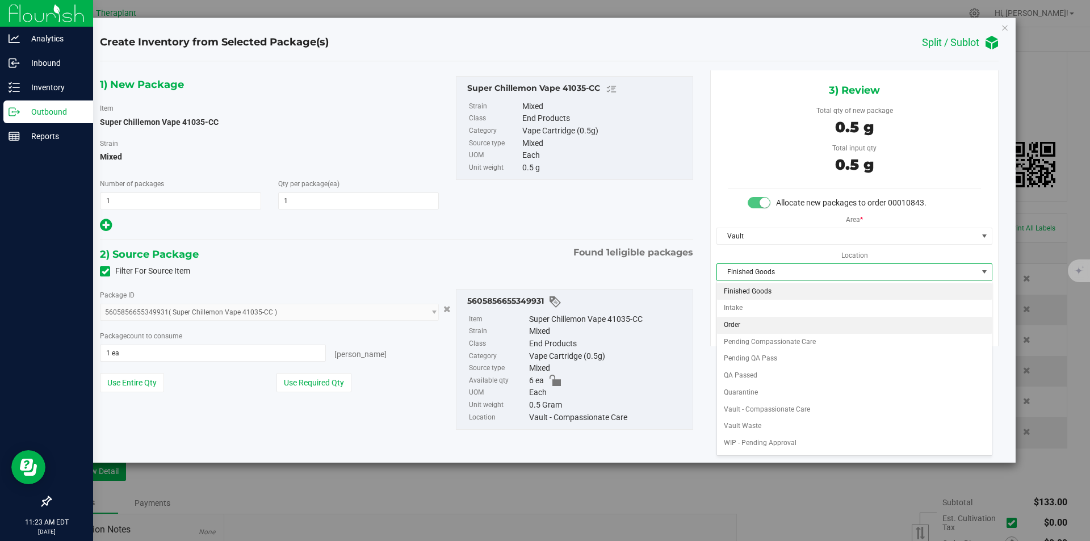
click at [753, 327] on li "Order" at bounding box center [854, 325] width 275 height 17
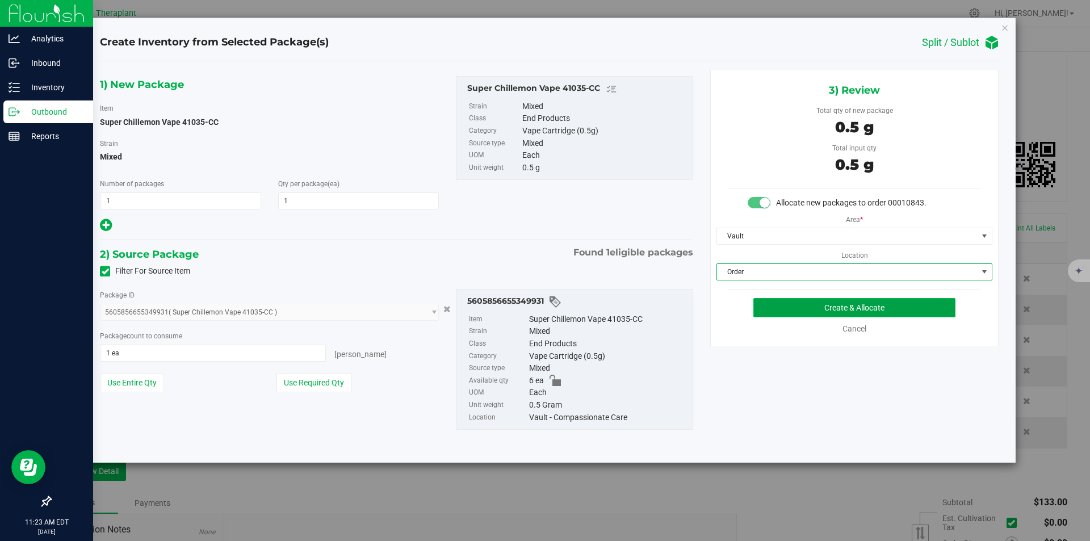
click at [767, 313] on button "Create & Allocate" at bounding box center [854, 307] width 202 height 19
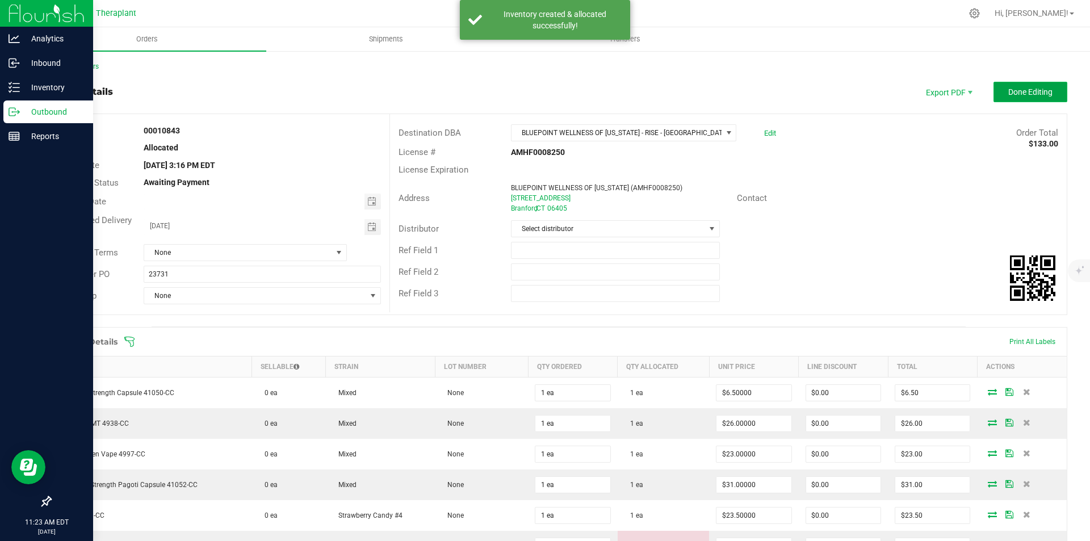
click at [1022, 98] on button "Done Editing" at bounding box center [1030, 92] width 74 height 20
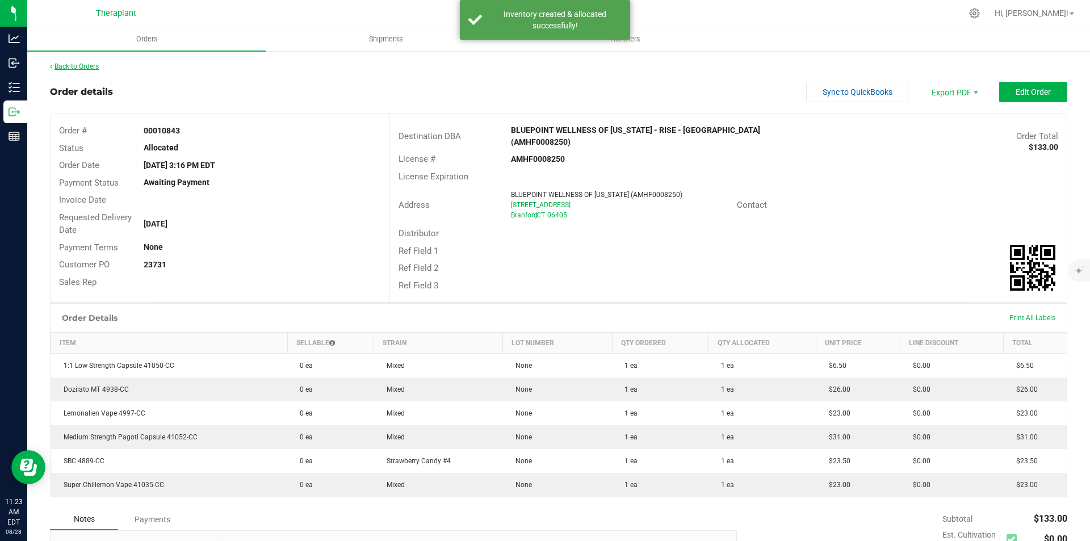
click at [92, 65] on link "Back to Orders" at bounding box center [74, 66] width 49 height 8
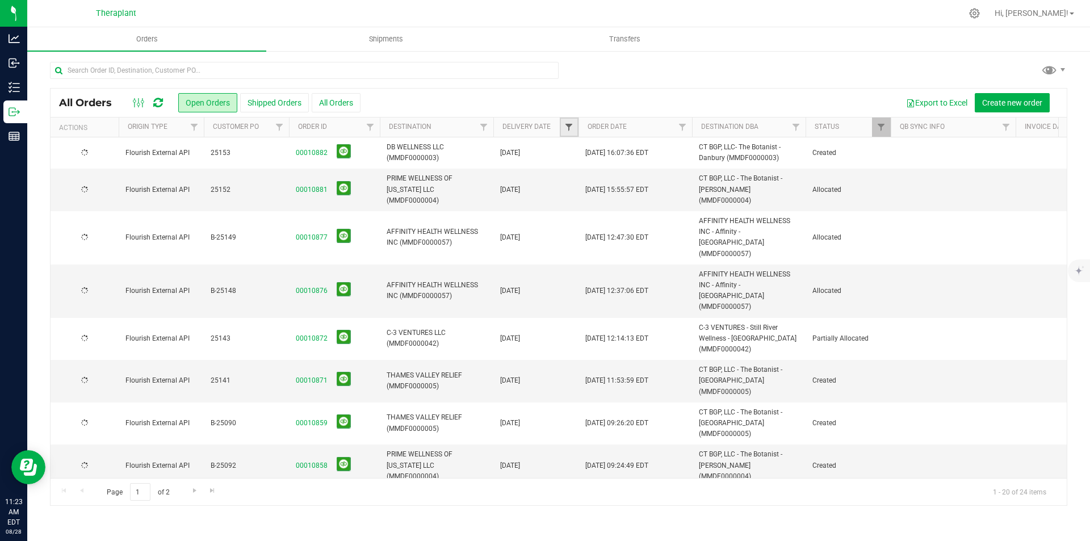
click at [570, 127] on span "Filter" at bounding box center [568, 127] width 9 height 9
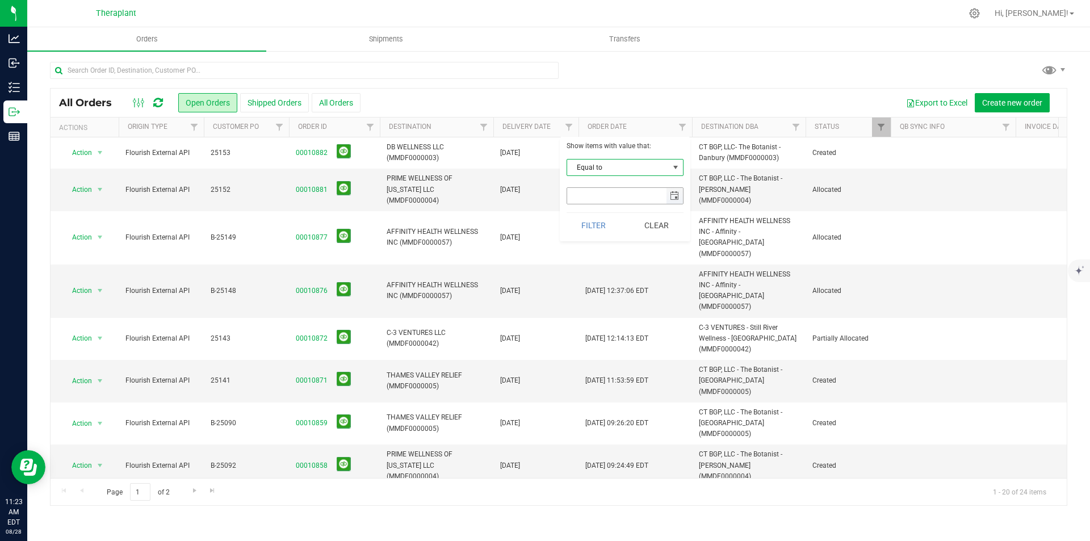
click at [681, 193] on span "select" at bounding box center [674, 196] width 16 height 16
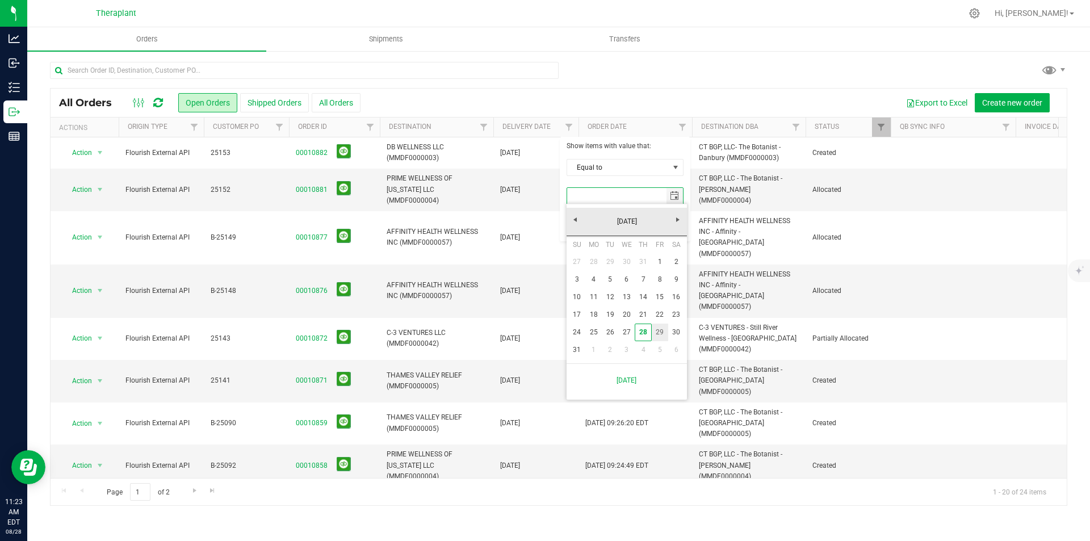
click at [655, 331] on link "29" at bounding box center [660, 333] width 16 height 18
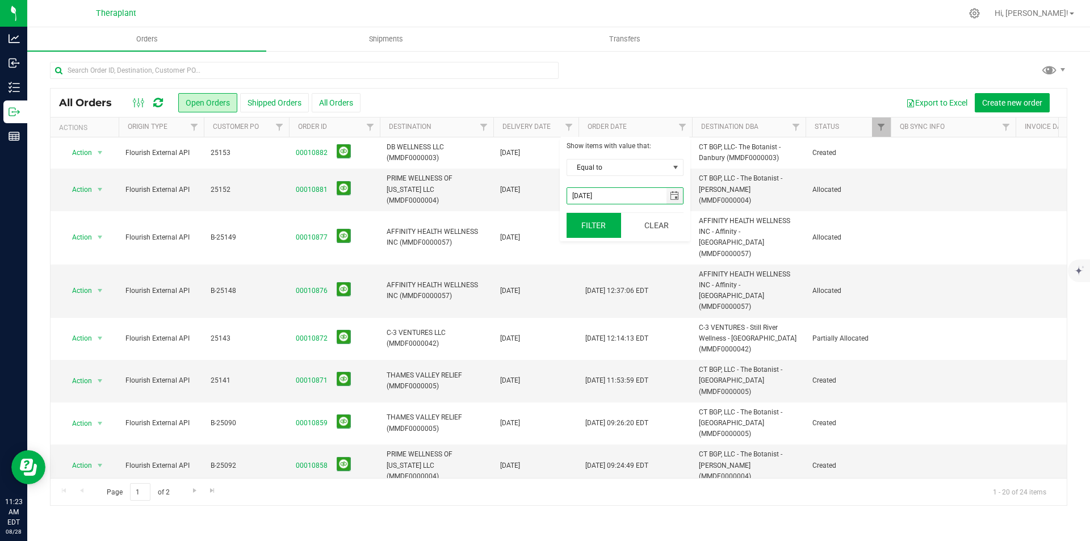
click at [589, 228] on button "Filter" at bounding box center [593, 225] width 54 height 25
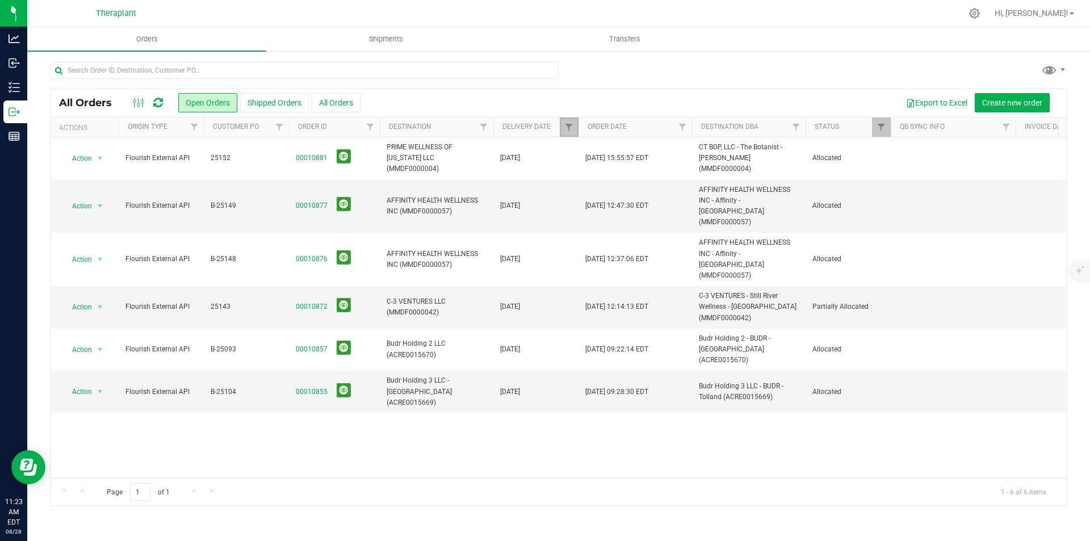
click at [563, 125] on link "Filter" at bounding box center [569, 126] width 19 height 19
click at [679, 193] on span "select" at bounding box center [674, 196] width 16 height 16
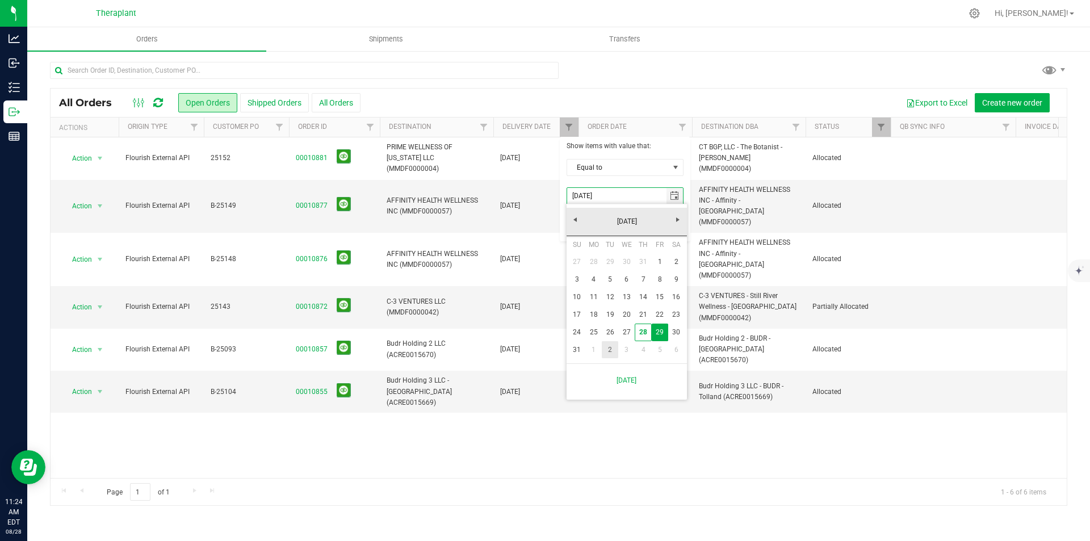
click at [607, 349] on link "2" at bounding box center [610, 350] width 16 height 18
type input "[DATE]"
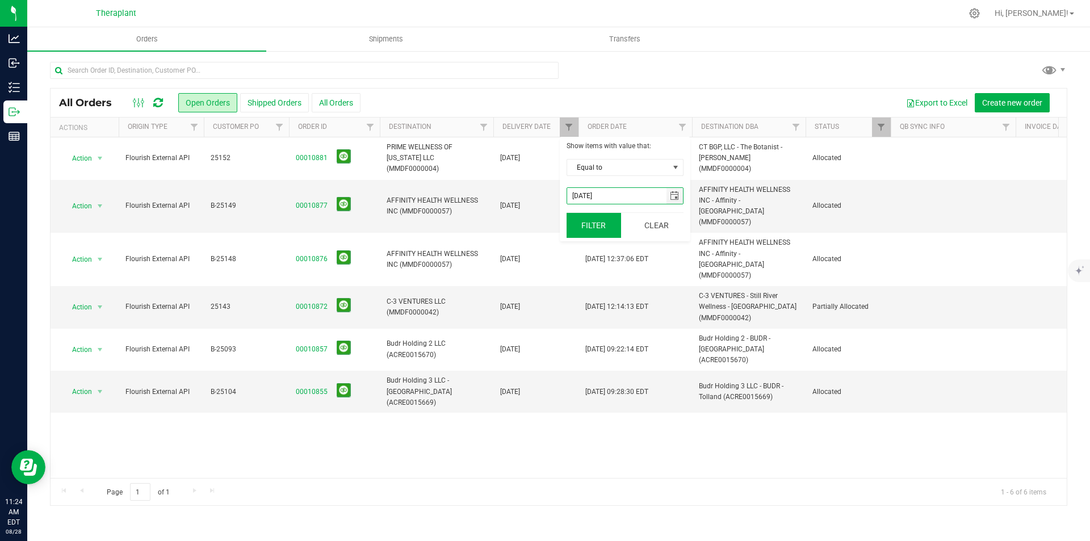
click at [589, 221] on button "Filter" at bounding box center [593, 225] width 54 height 25
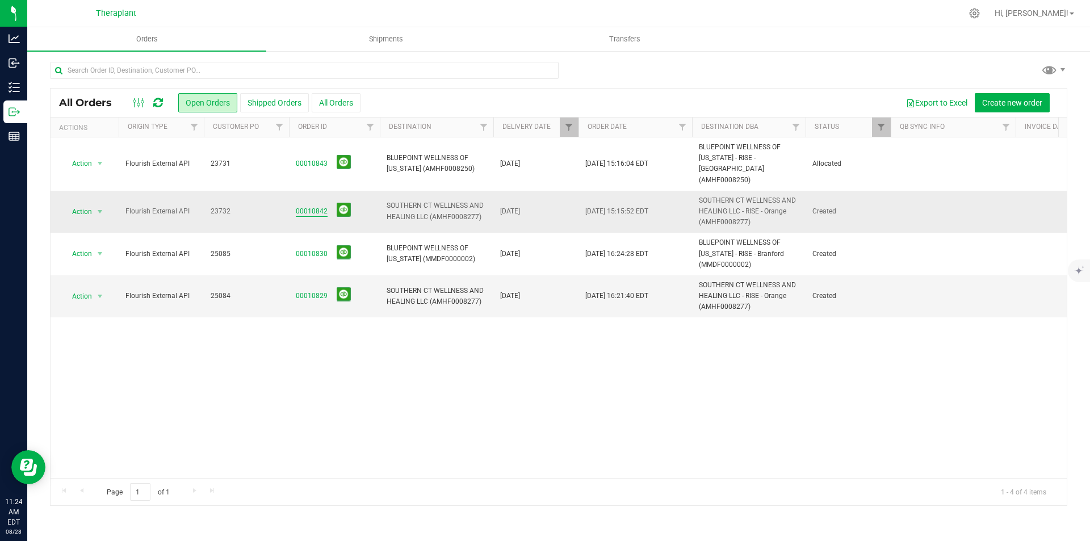
click at [311, 206] on link "00010842" at bounding box center [312, 211] width 32 height 11
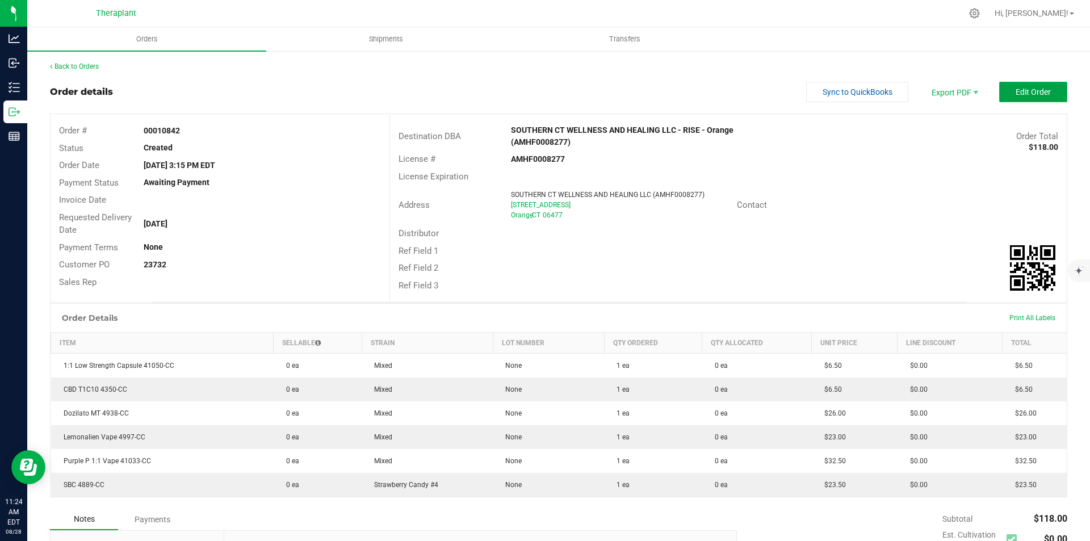
click at [999, 95] on button "Edit Order" at bounding box center [1033, 92] width 68 height 20
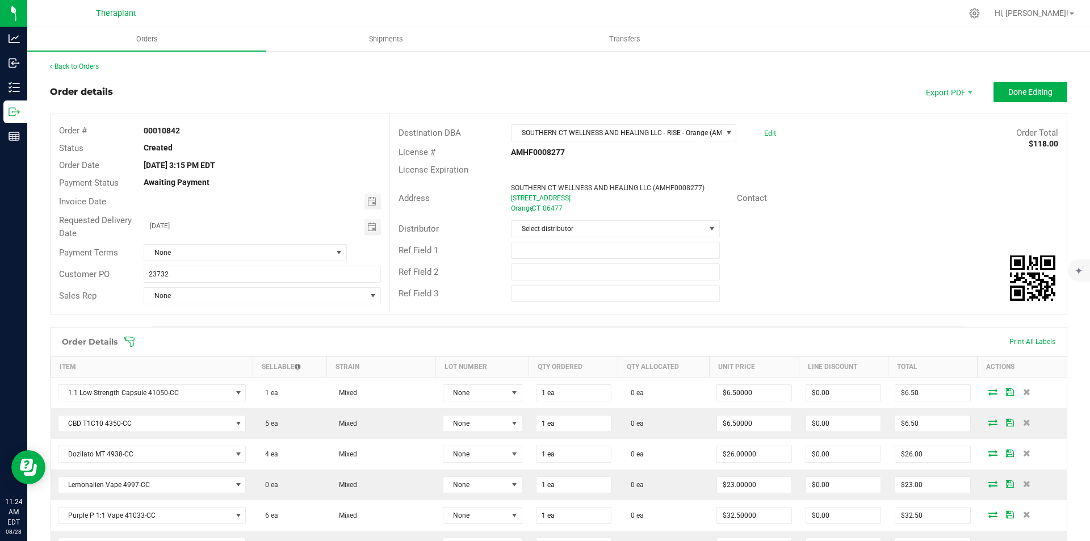
scroll to position [170, 0]
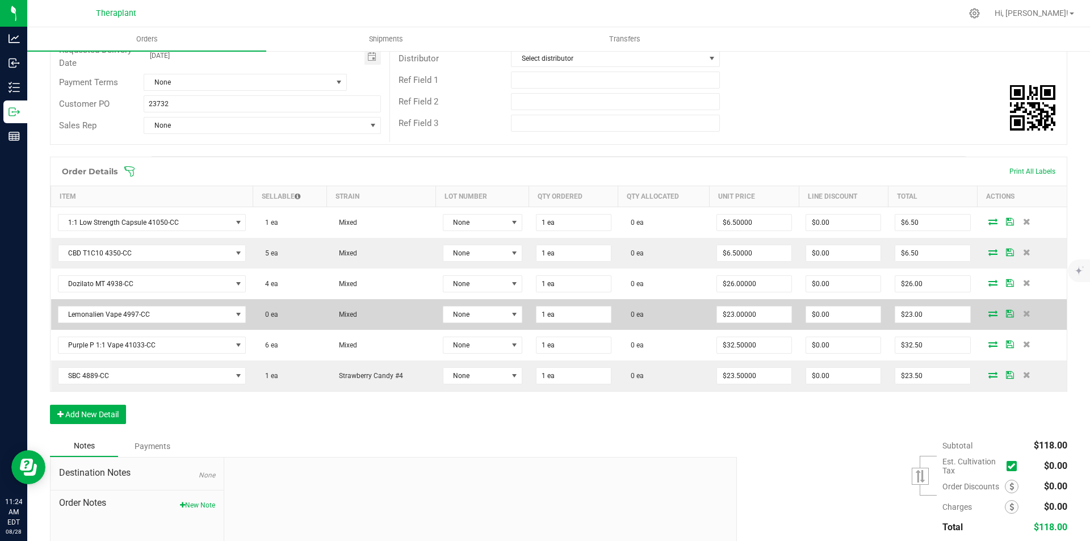
click at [989, 312] on icon at bounding box center [992, 313] width 9 height 7
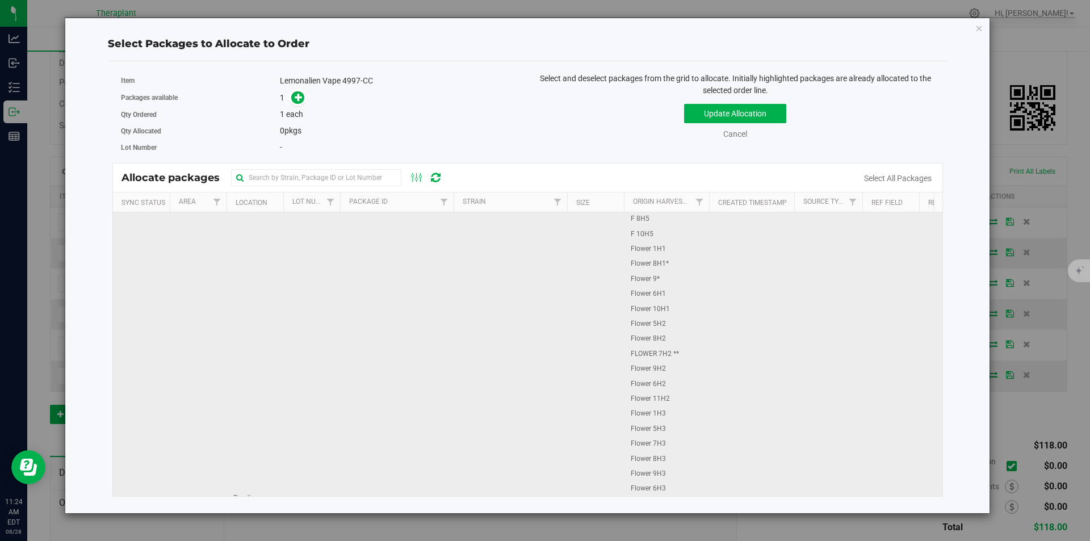
click at [557, 259] on td "Mixed" at bounding box center [511, 509] width 114 height 594
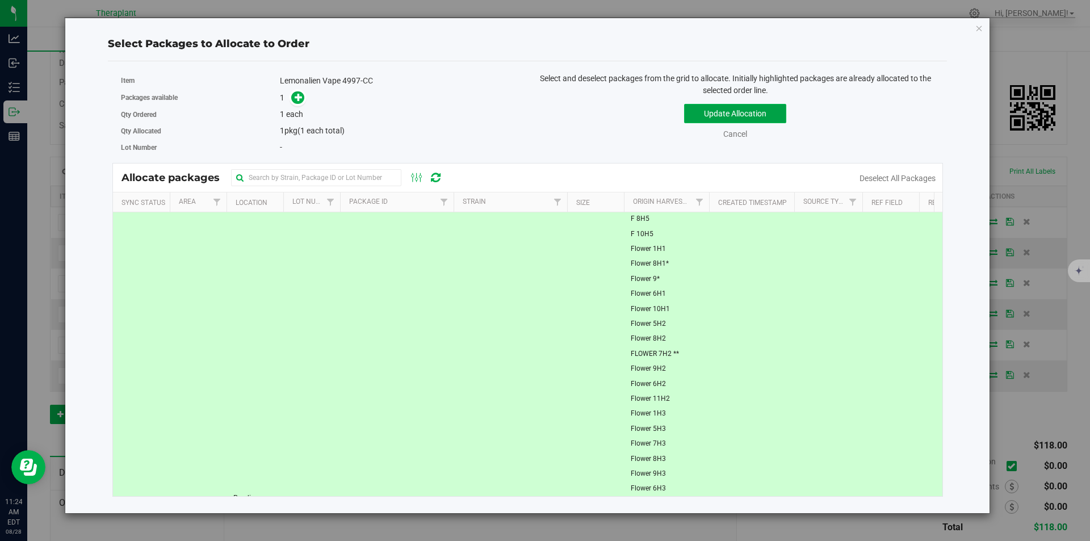
click at [717, 117] on button "Update Allocation" at bounding box center [735, 113] width 102 height 19
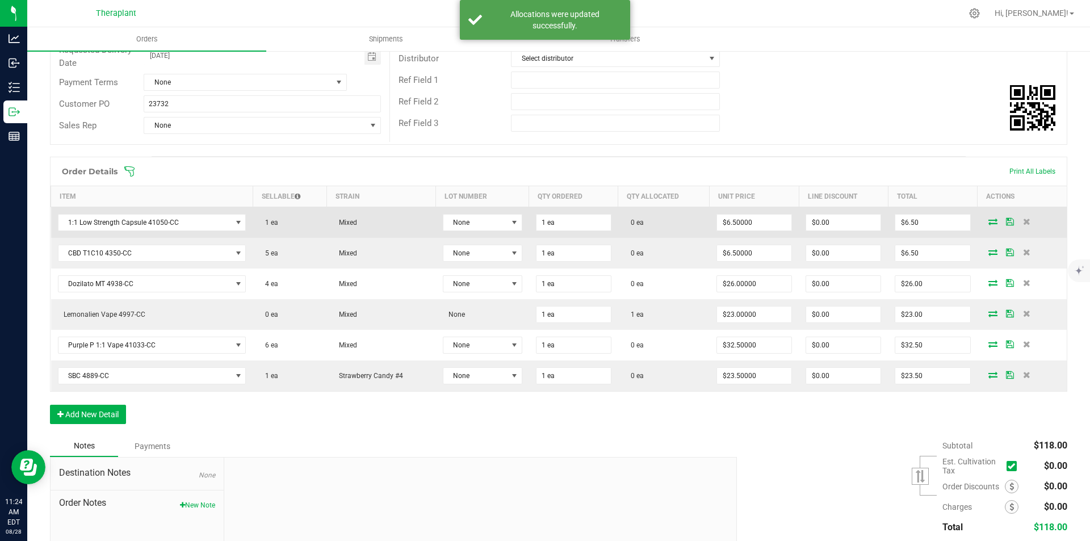
click at [984, 226] on td at bounding box center [1021, 222] width 89 height 31
click at [988, 221] on icon at bounding box center [992, 221] width 9 height 7
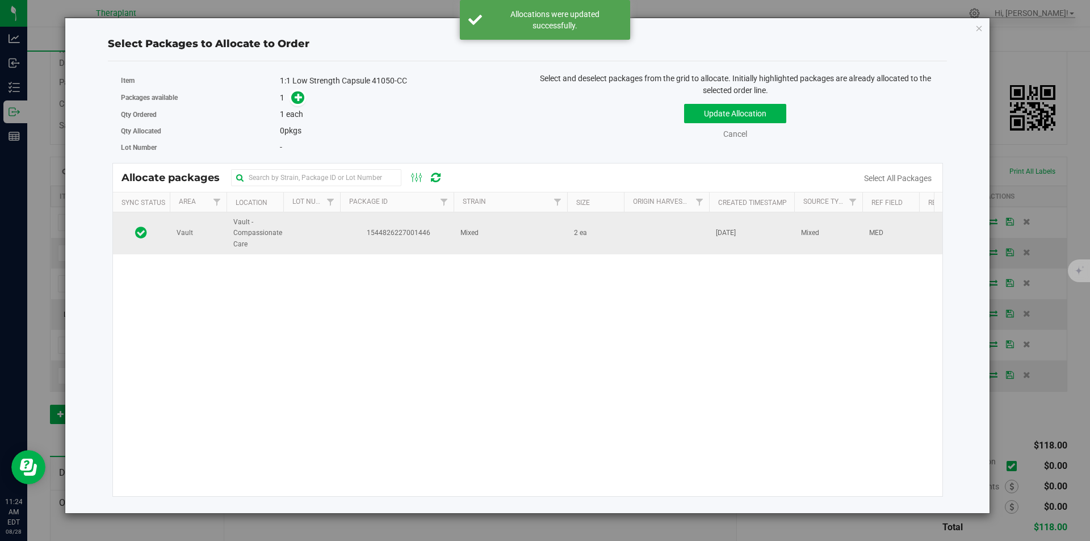
click at [461, 234] on span "Mixed" at bounding box center [469, 233] width 18 height 11
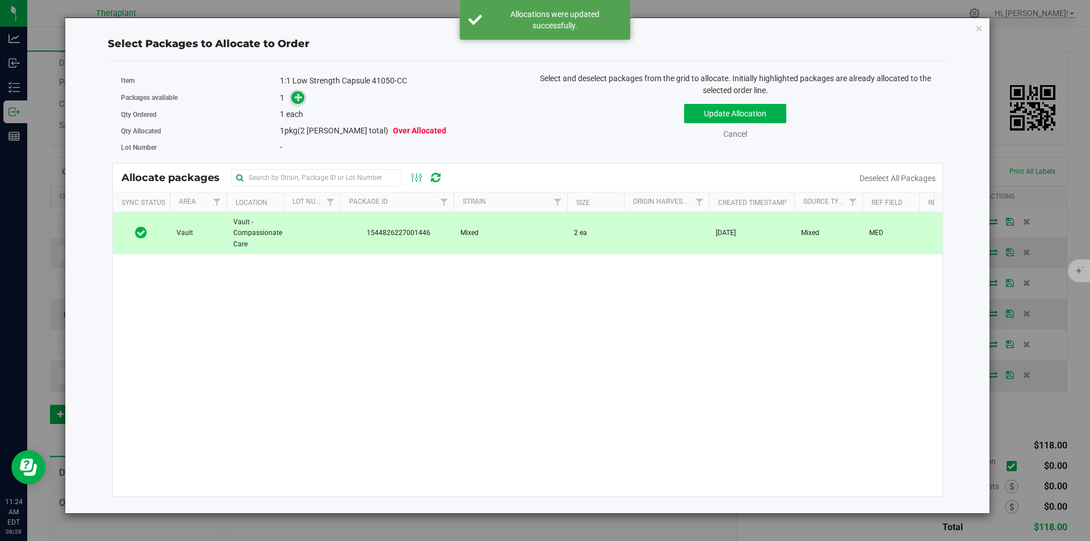
click at [296, 93] on icon at bounding box center [299, 97] width 9 height 9
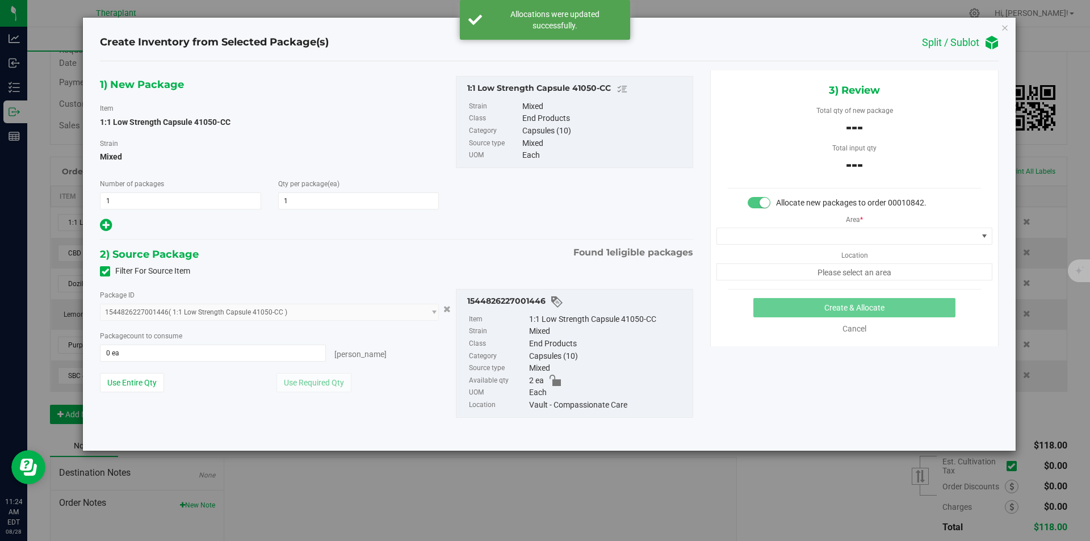
click at [759, 218] on div "Area * Location Please select an area" at bounding box center [854, 245] width 287 height 72
click at [759, 237] on span at bounding box center [847, 236] width 261 height 16
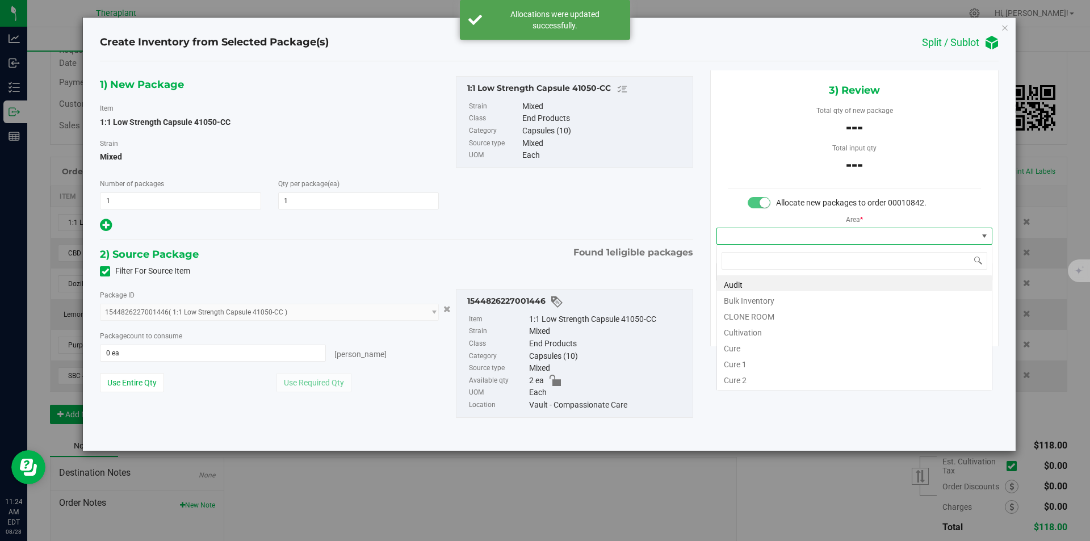
type input "v"
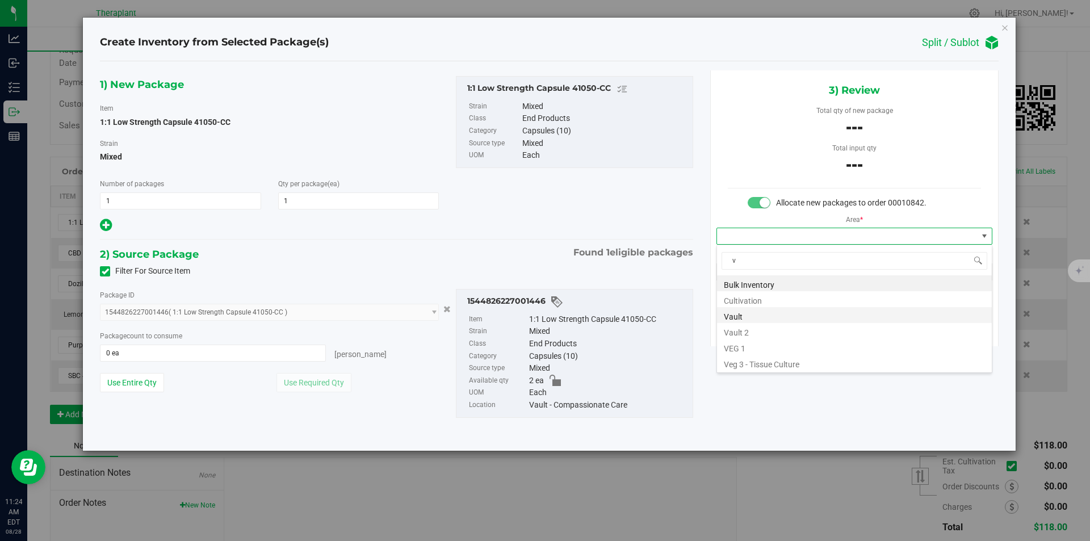
click at [737, 321] on li "Vault" at bounding box center [854, 315] width 275 height 16
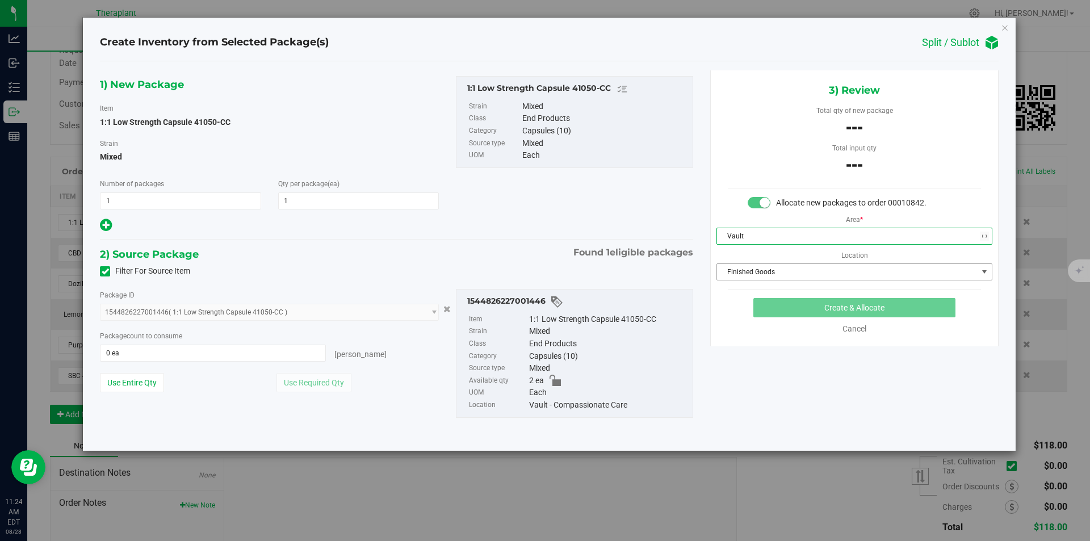
click at [731, 268] on span "Finished Goods" at bounding box center [847, 272] width 261 height 16
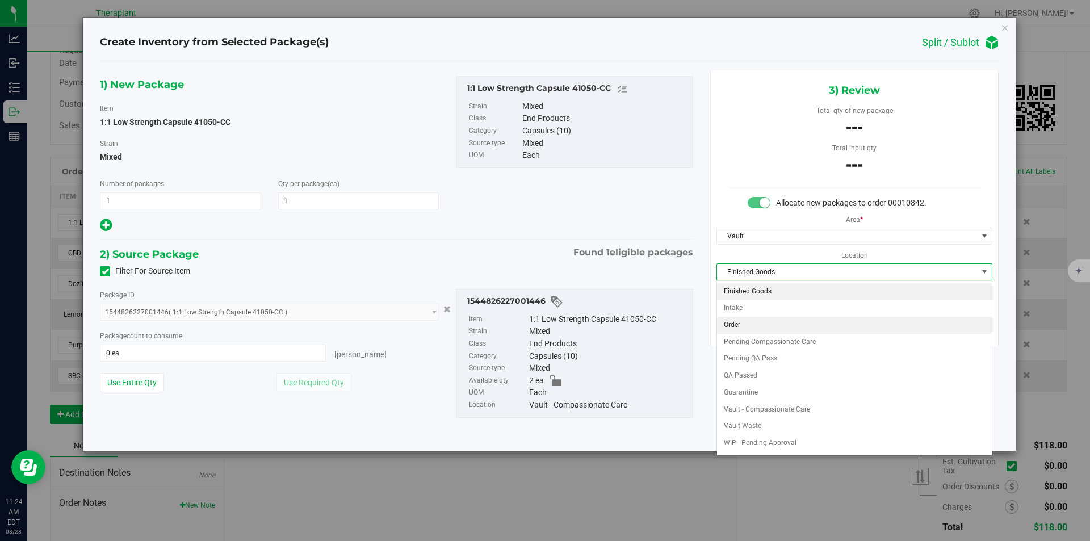
click at [744, 330] on li "Order" at bounding box center [854, 325] width 275 height 17
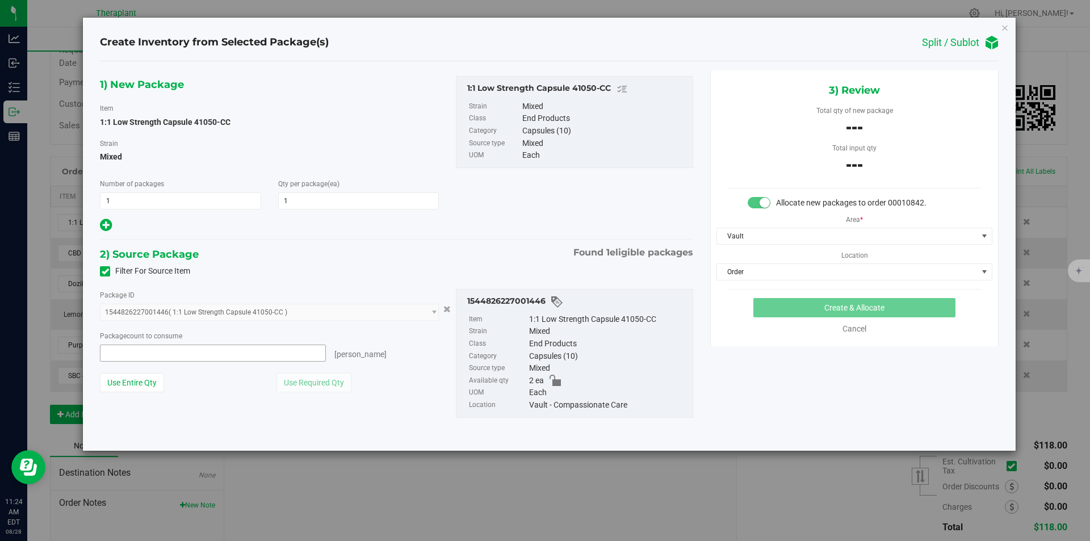
click at [295, 347] on span at bounding box center [213, 353] width 226 height 17
type input "1"
type input "1 ea"
click at [854, 310] on button "Create & Allocate" at bounding box center [854, 307] width 202 height 19
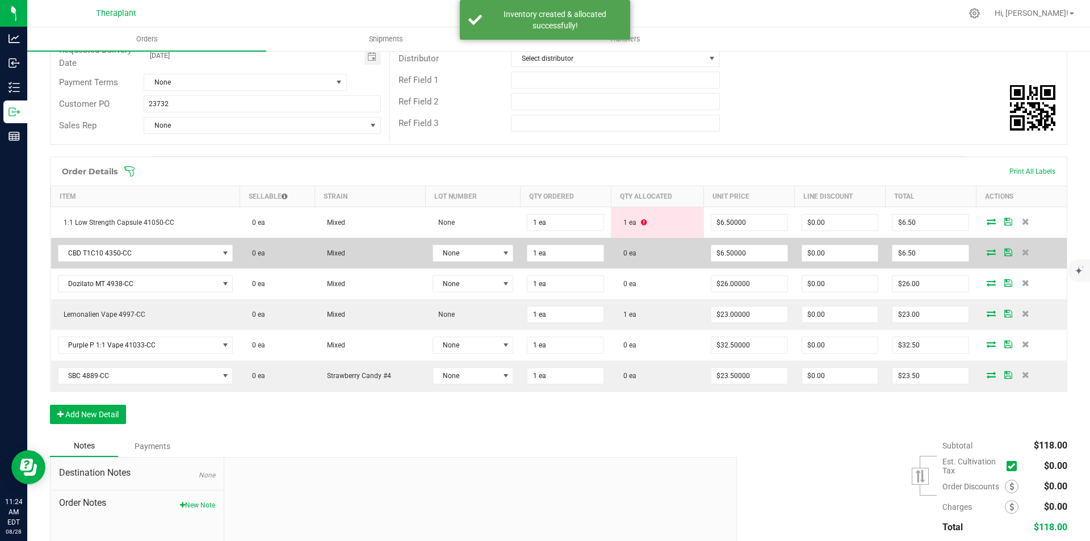
click at [987, 250] on icon at bounding box center [991, 252] width 9 height 7
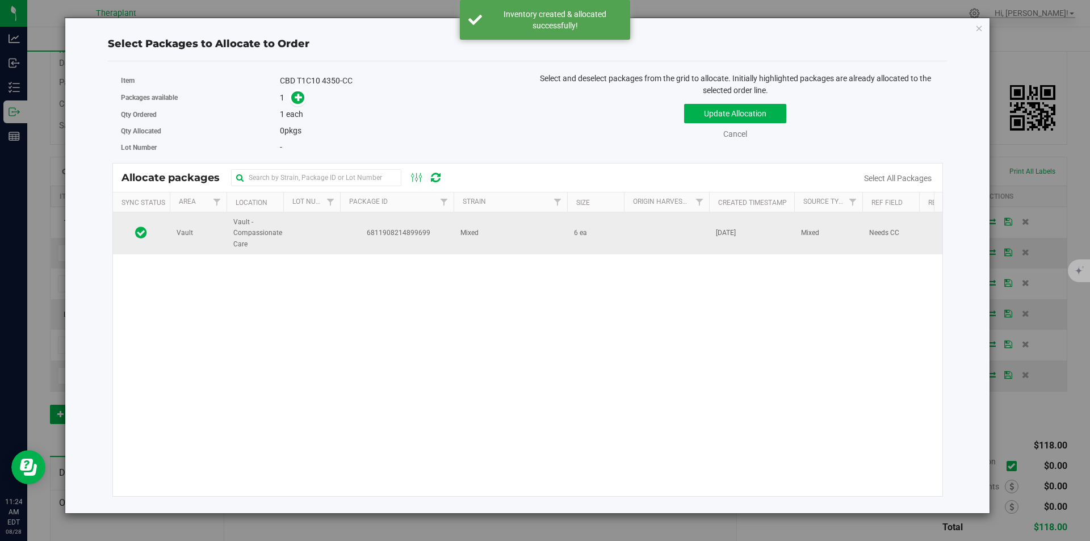
click at [345, 226] on td "6811908214899699" at bounding box center [397, 233] width 114 height 42
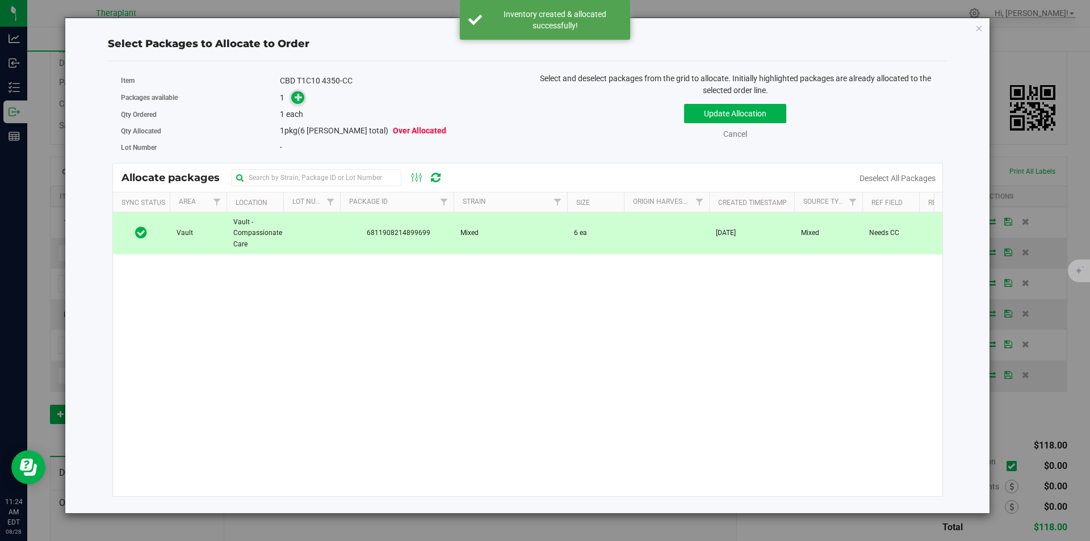
click at [297, 94] on icon at bounding box center [299, 97] width 8 height 8
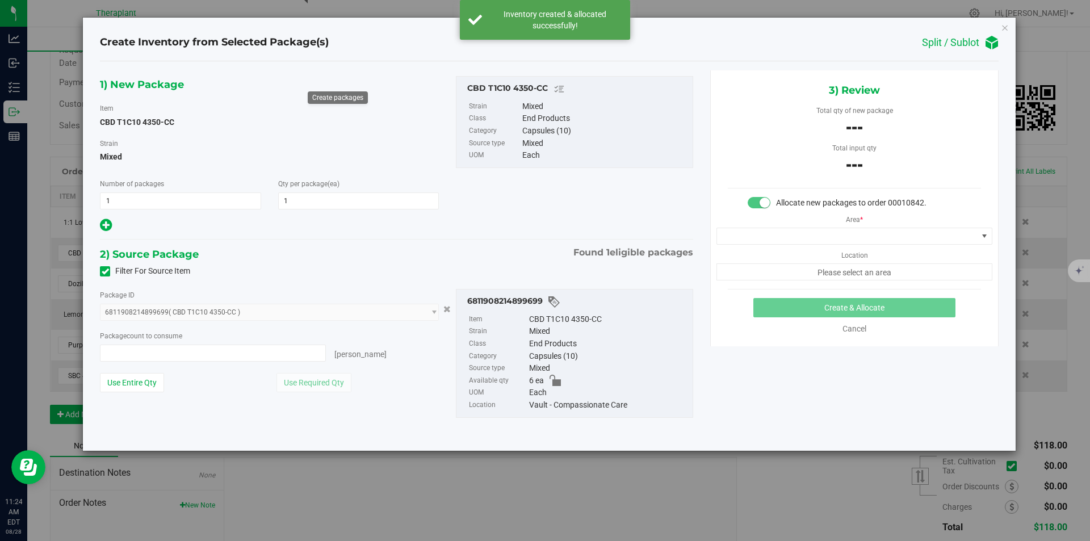
type input "0 ea"
type input "0"
click at [767, 234] on span at bounding box center [847, 236] width 261 height 16
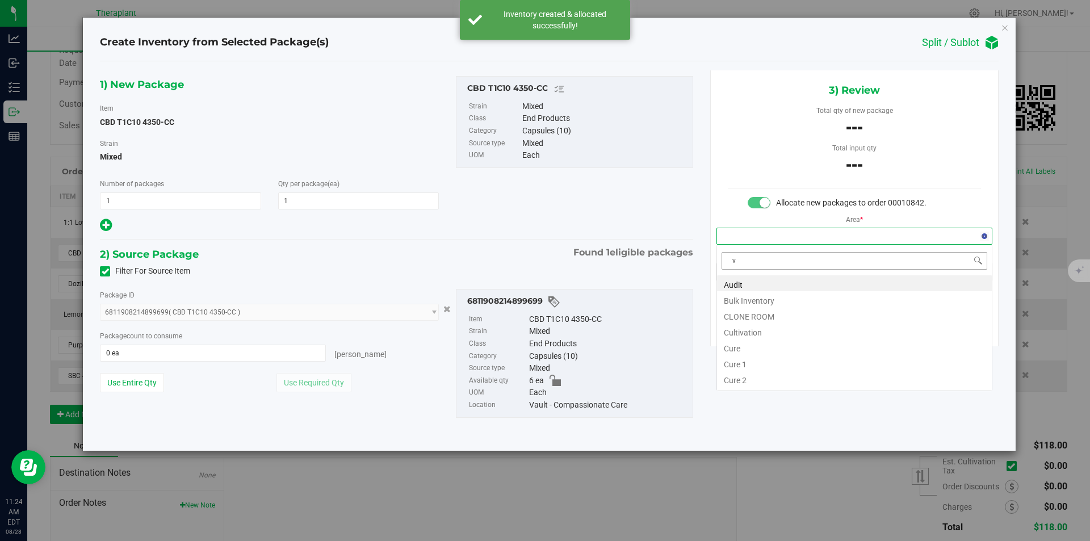
scroll to position [17, 275]
click at [748, 309] on li "Vault" at bounding box center [854, 315] width 275 height 16
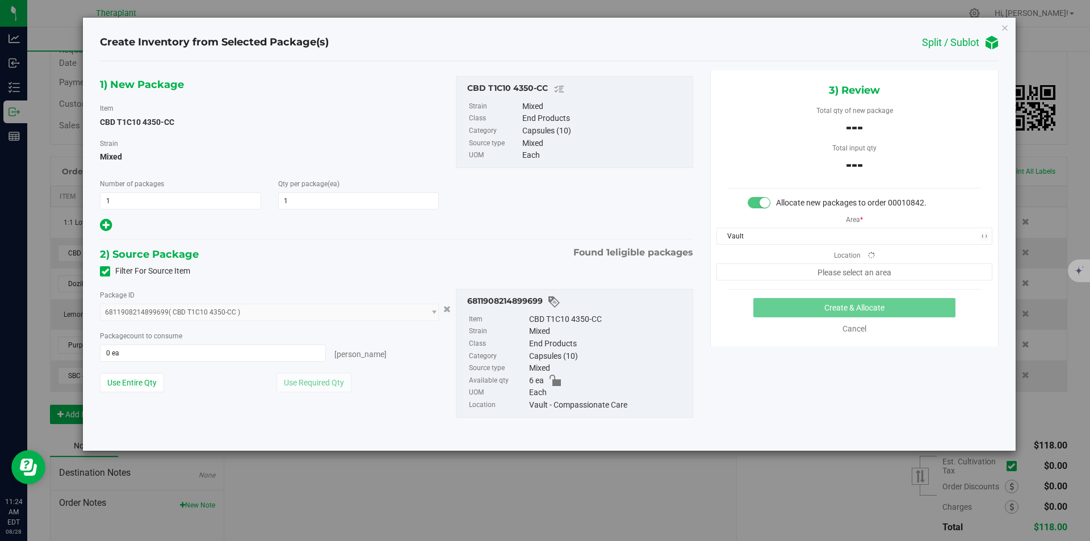
click at [753, 274] on span "Please select an area" at bounding box center [854, 271] width 276 height 17
click at [744, 271] on span "Finished Goods" at bounding box center [847, 272] width 261 height 16
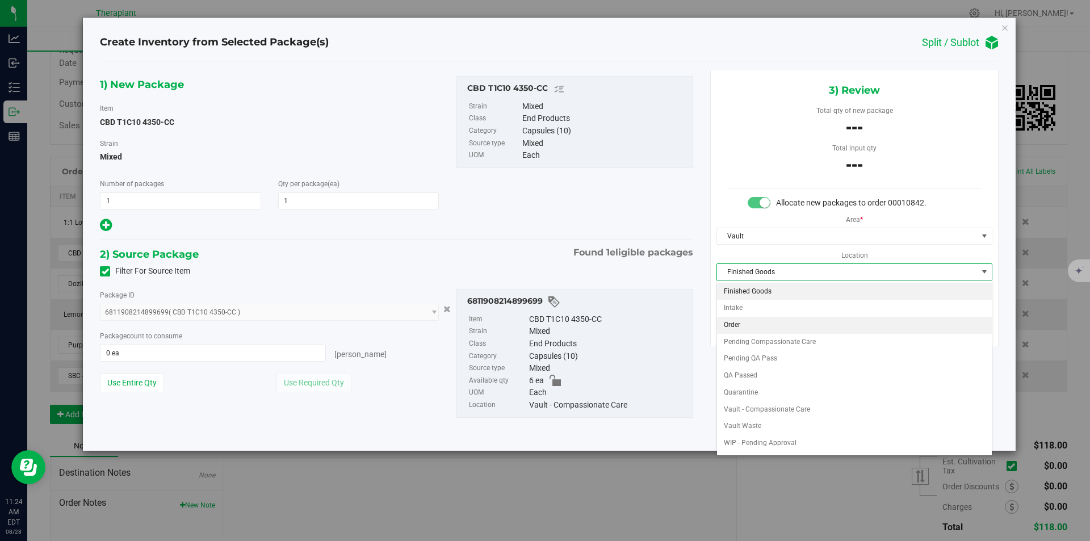
click at [745, 327] on li "Order" at bounding box center [854, 325] width 275 height 17
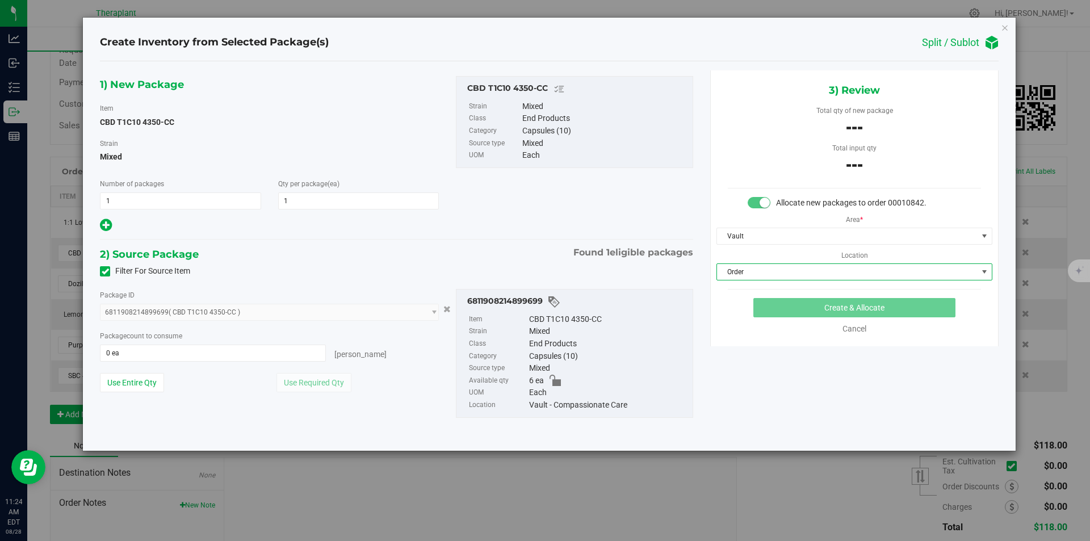
click at [779, 288] on div "3) Review Total qty of new package --- Total input qty --- Allocate new package…" at bounding box center [854, 208] width 288 height 276
click at [291, 353] on span at bounding box center [213, 353] width 226 height 17
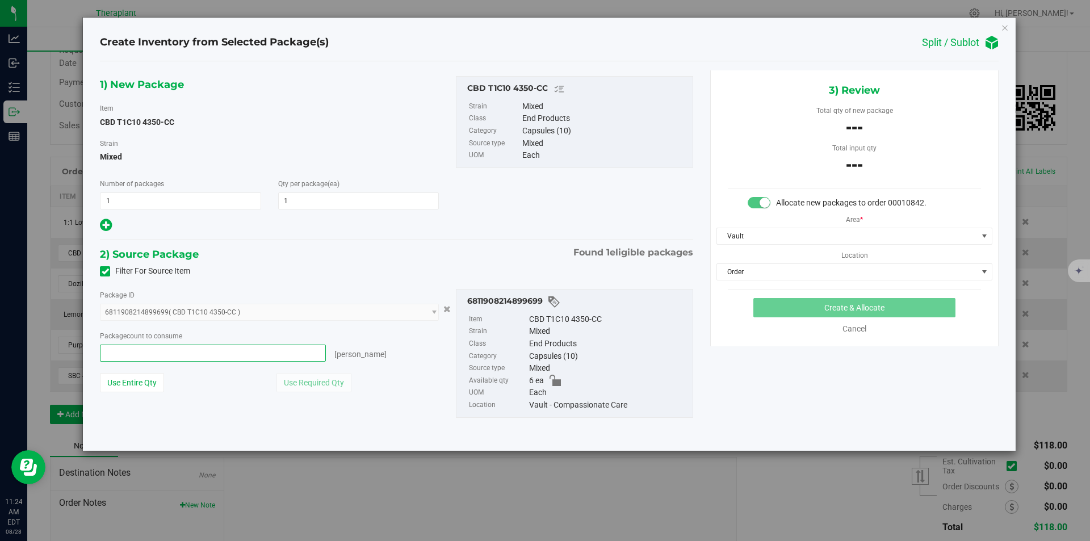
type input "1"
type input "1 ea"
click at [769, 310] on button "Create & Allocate" at bounding box center [854, 307] width 202 height 19
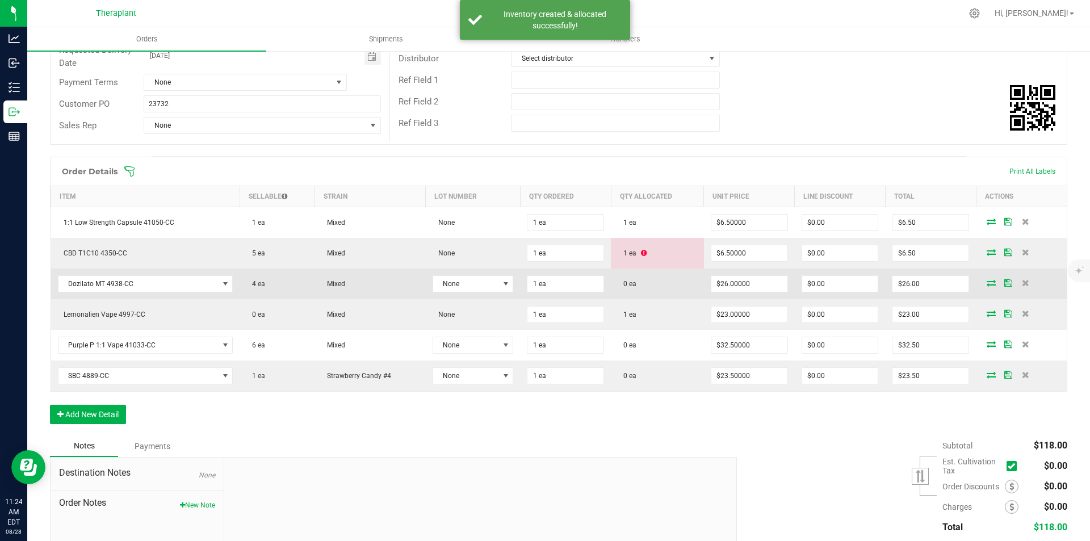
click at [987, 282] on icon at bounding box center [991, 282] width 9 height 7
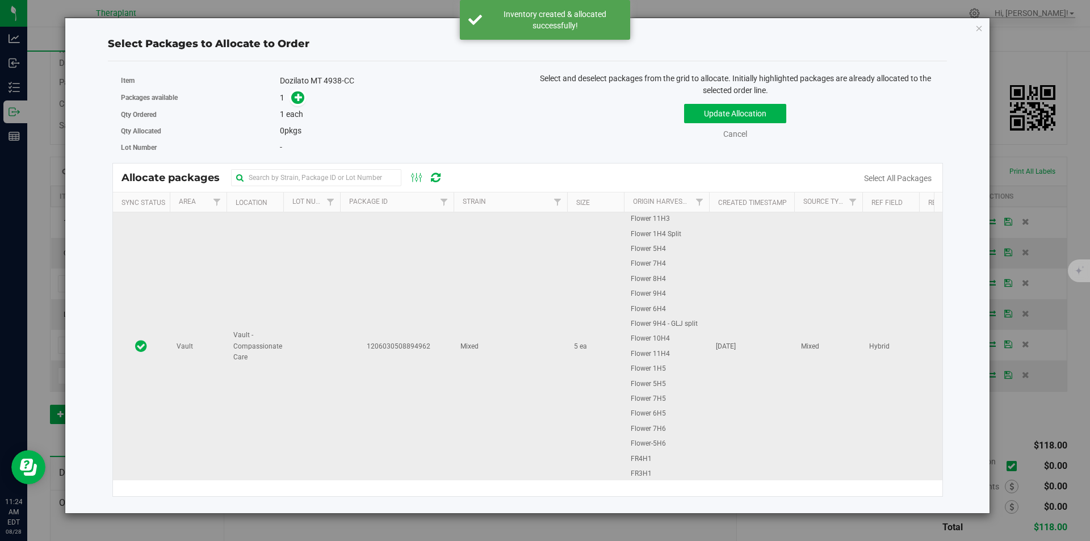
click at [334, 239] on td at bounding box center [311, 346] width 57 height 268
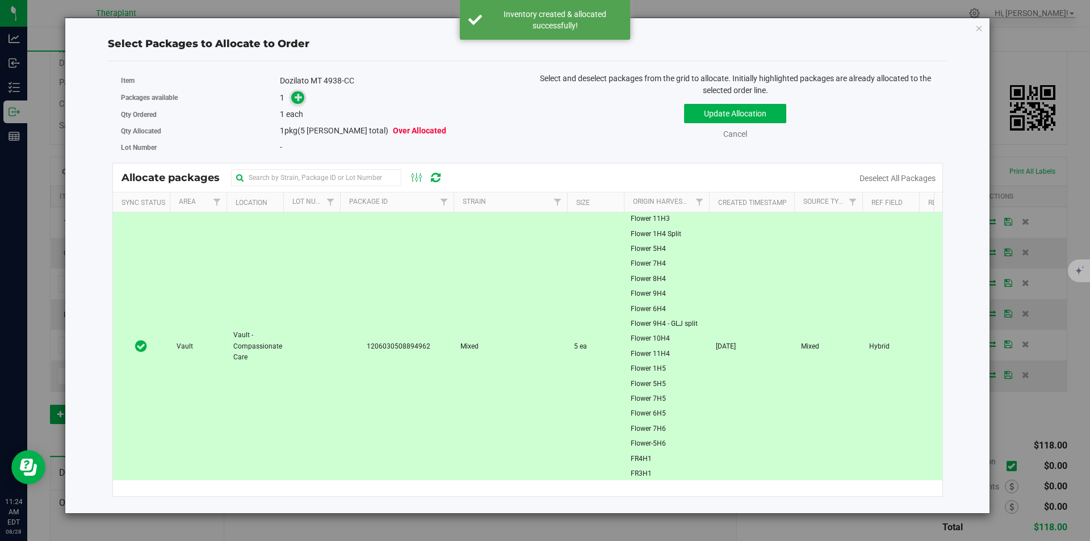
click at [300, 97] on icon at bounding box center [299, 97] width 9 height 9
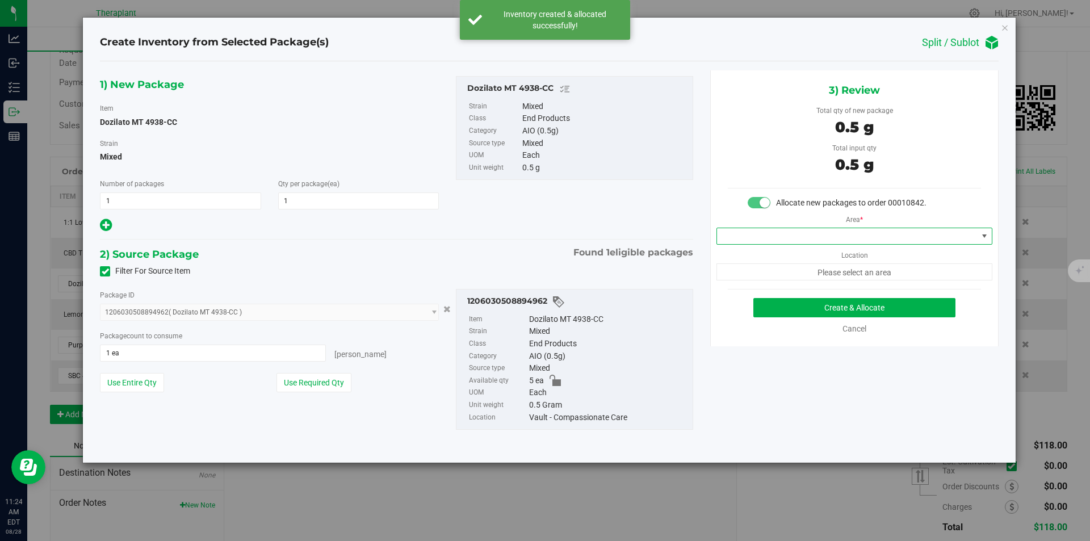
click at [770, 232] on span at bounding box center [847, 236] width 261 height 16
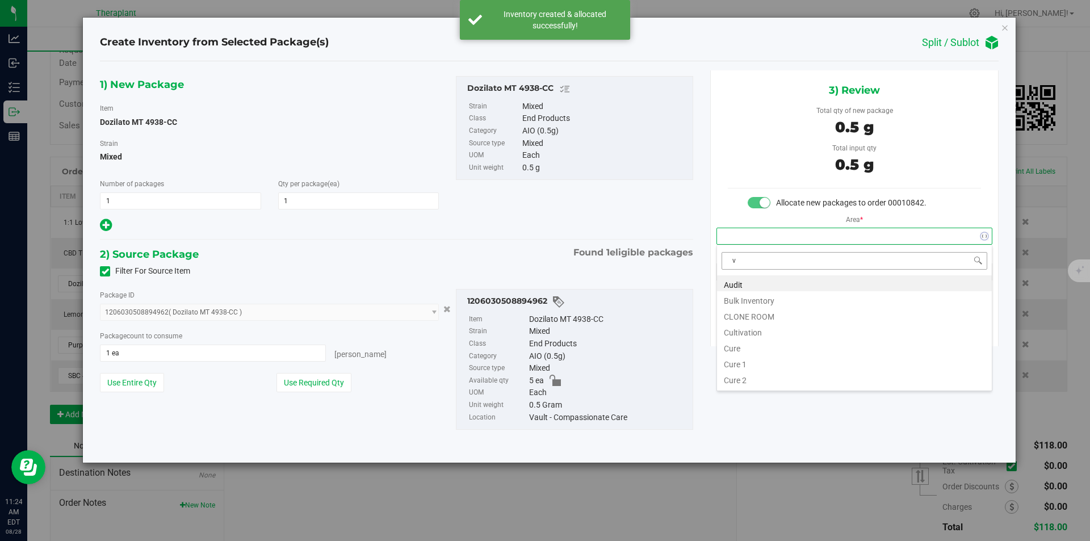
scroll to position [17, 275]
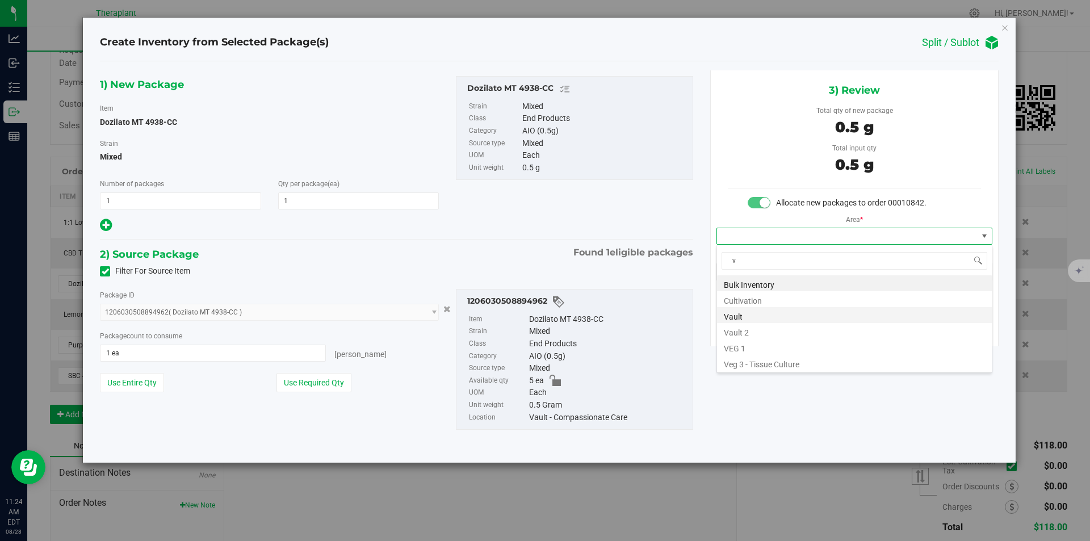
click at [747, 312] on li "Vault" at bounding box center [854, 315] width 275 height 16
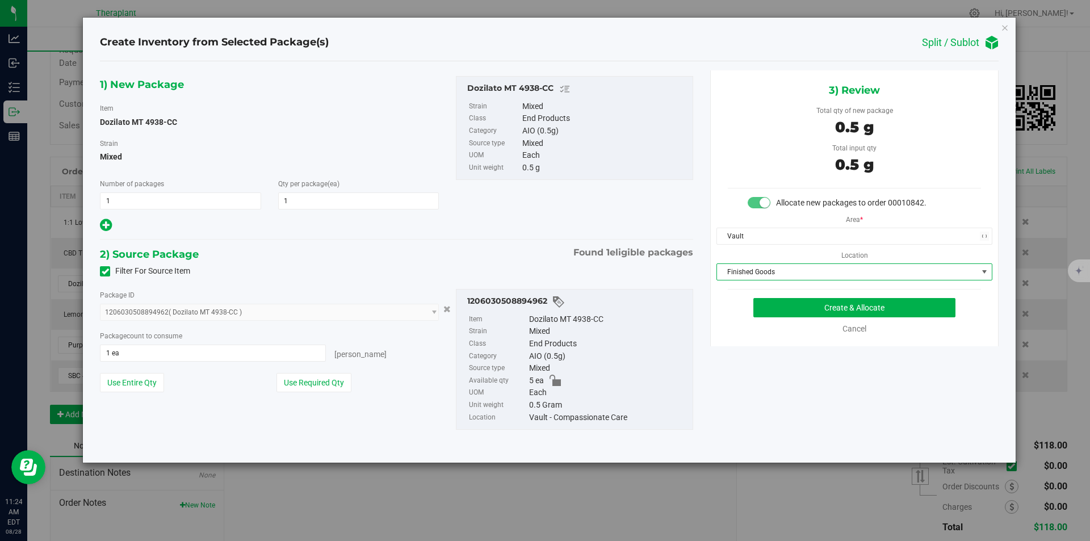
click at [761, 280] on span "Finished Goods" at bounding box center [847, 272] width 261 height 16
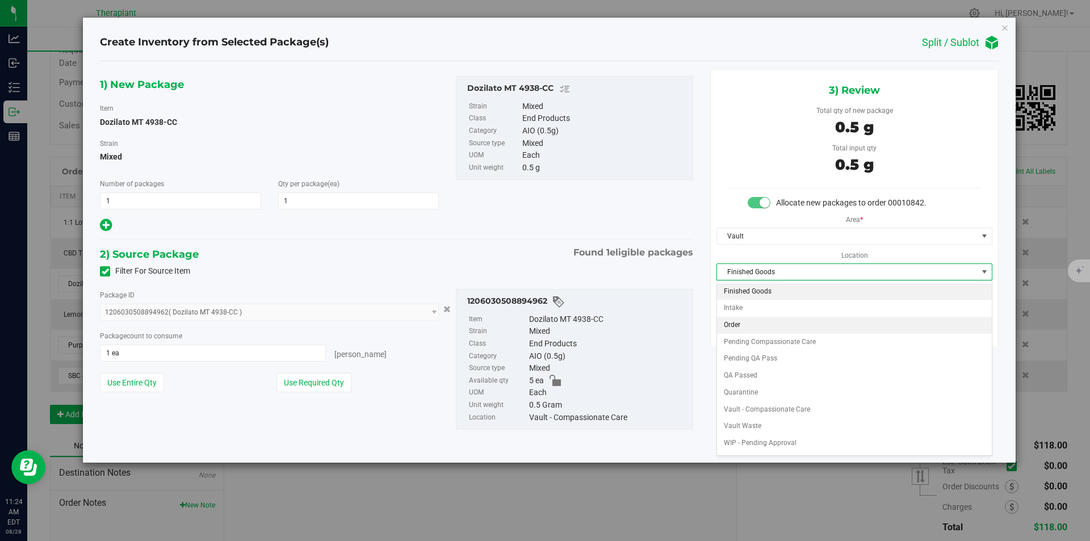
drag, startPoint x: 742, startPoint y: 326, endPoint x: 784, endPoint y: 313, distance: 44.5
click at [742, 326] on li "Order" at bounding box center [854, 325] width 275 height 17
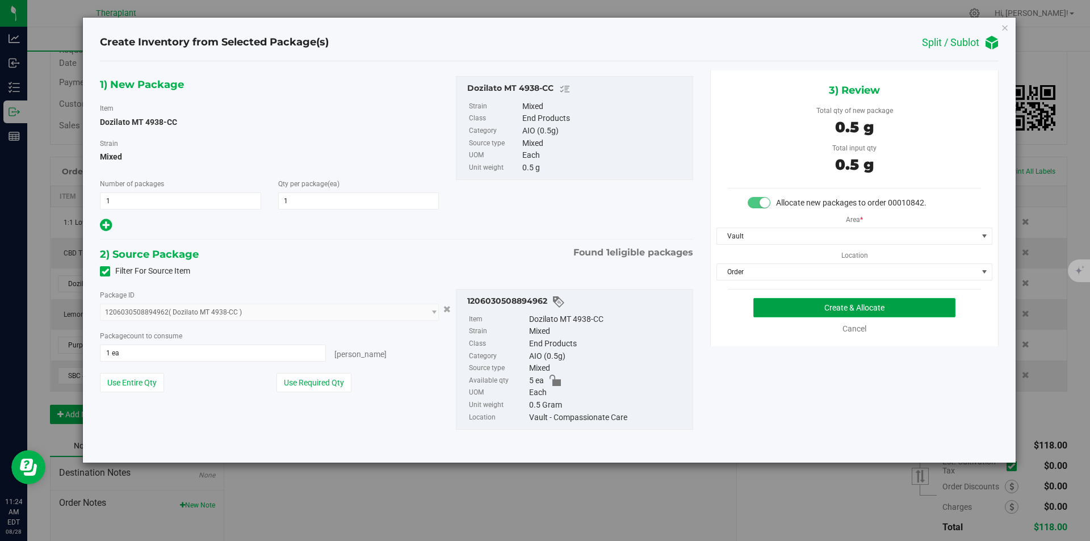
click at [788, 309] on button "Create & Allocate" at bounding box center [854, 307] width 202 height 19
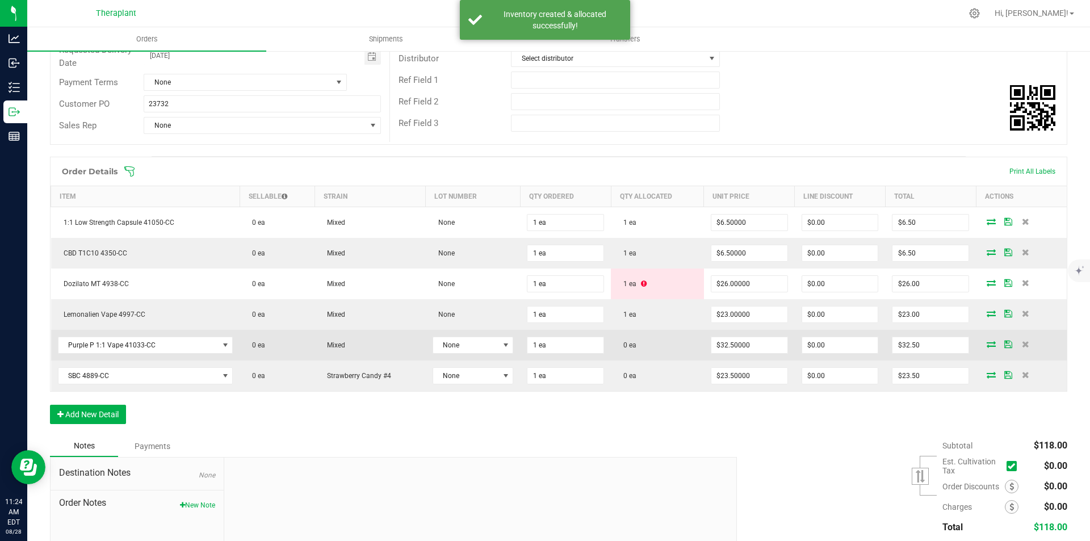
click at [987, 347] on icon at bounding box center [991, 344] width 9 height 7
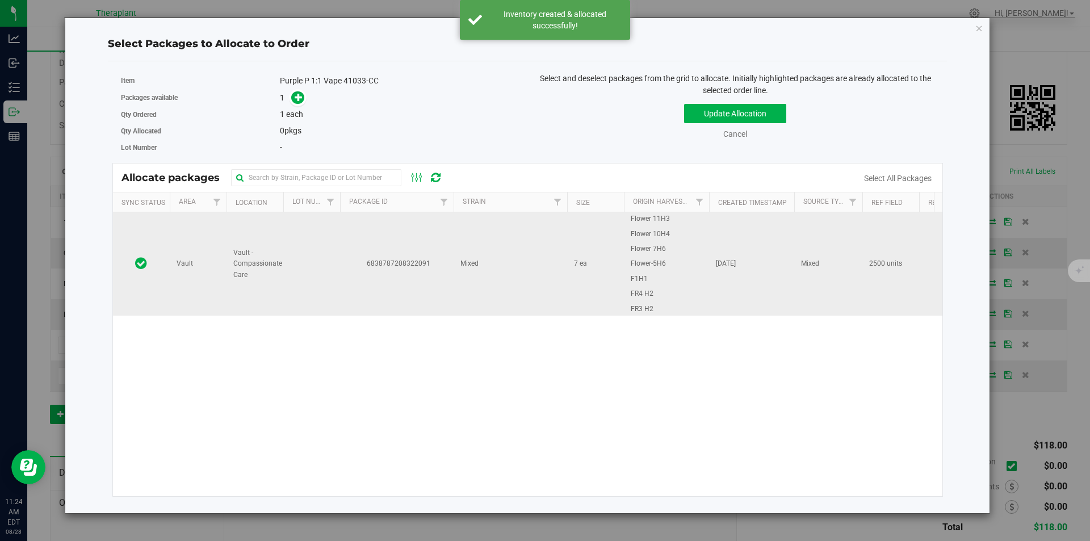
click at [421, 246] on td "6838787208322091" at bounding box center [397, 263] width 114 height 103
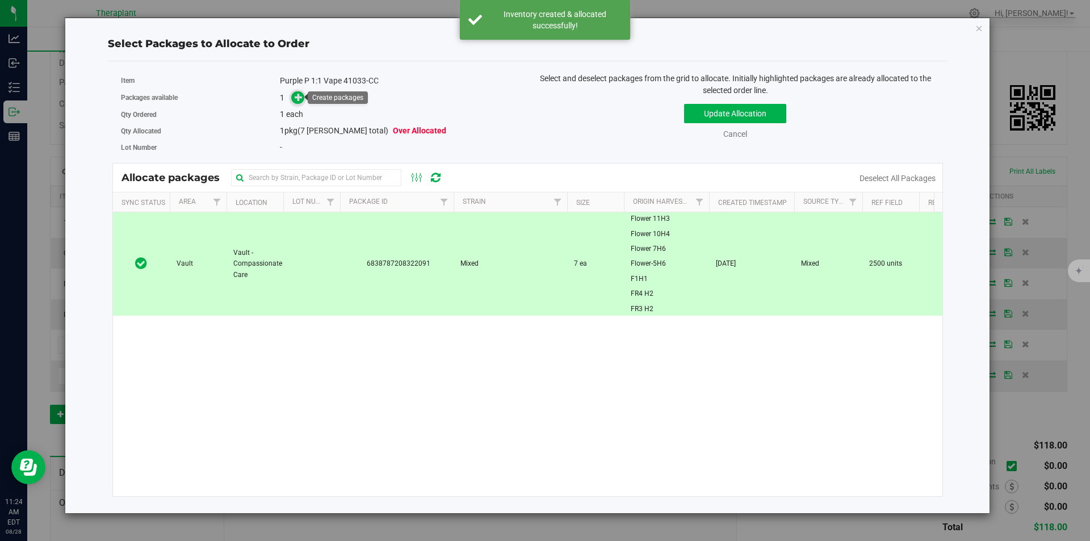
click at [293, 98] on span at bounding box center [297, 97] width 13 height 13
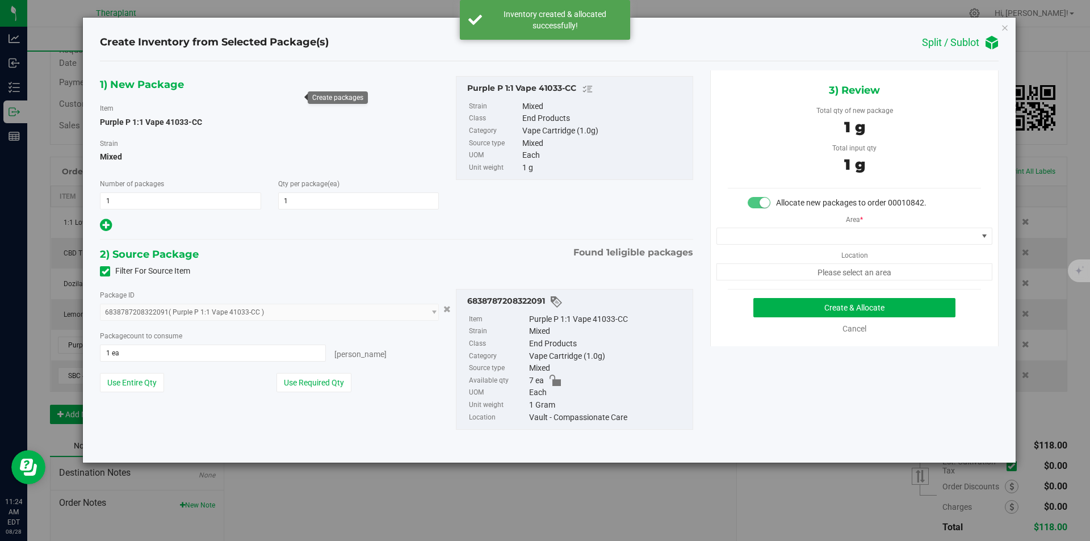
click at [735, 227] on div "Area * Location Please select an area" at bounding box center [854, 245] width 287 height 72
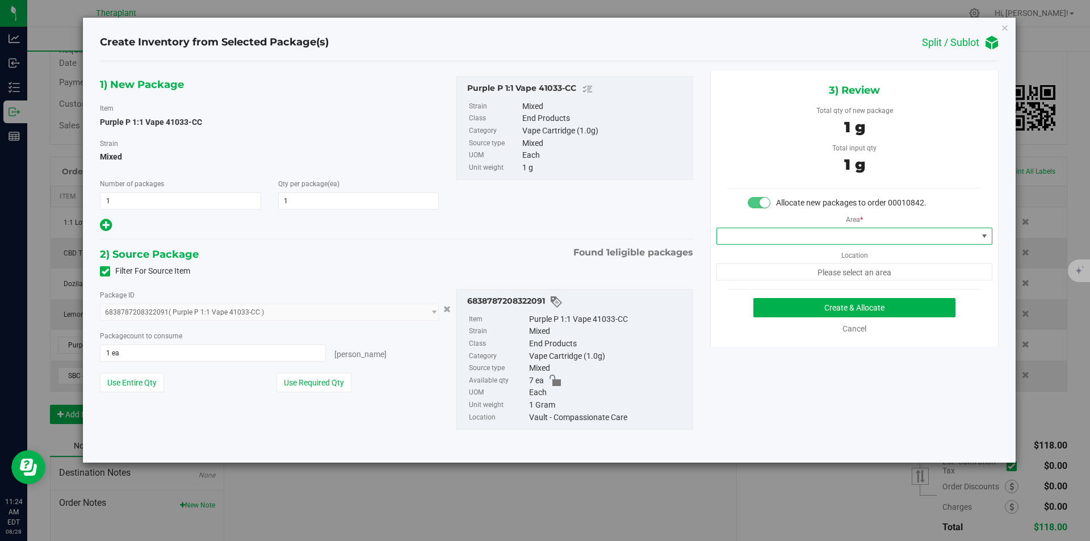
click at [738, 235] on span at bounding box center [847, 236] width 261 height 16
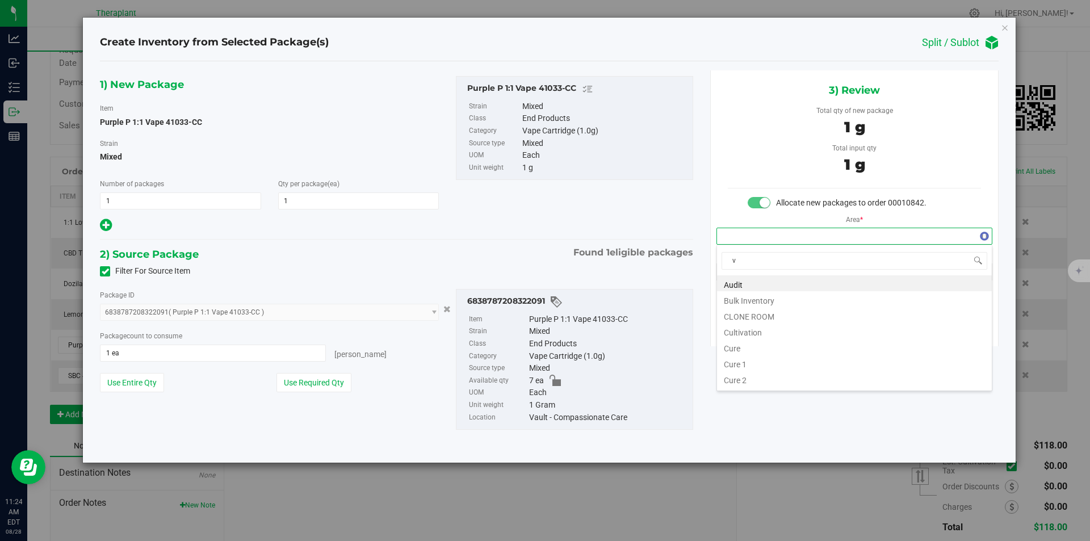
scroll to position [17, 275]
click at [742, 314] on li "Vault" at bounding box center [854, 315] width 275 height 16
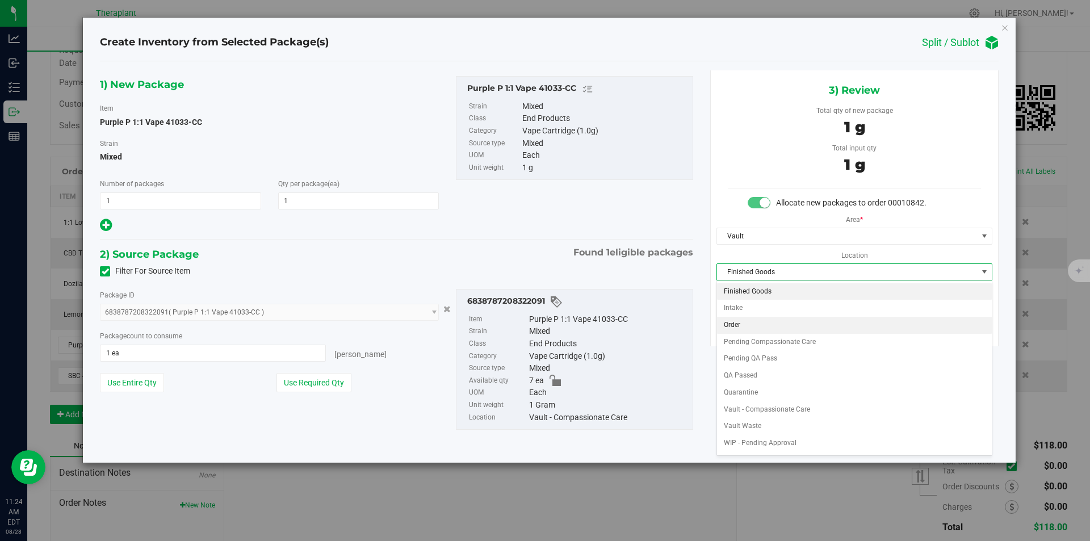
click at [744, 322] on li "Order" at bounding box center [854, 325] width 275 height 17
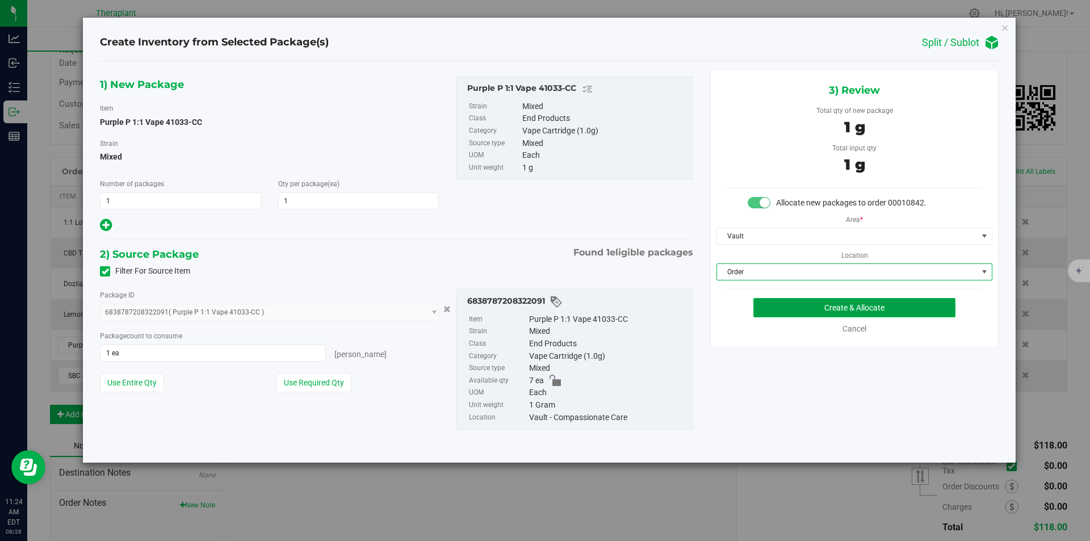
click at [784, 315] on button "Create & Allocate" at bounding box center [854, 307] width 202 height 19
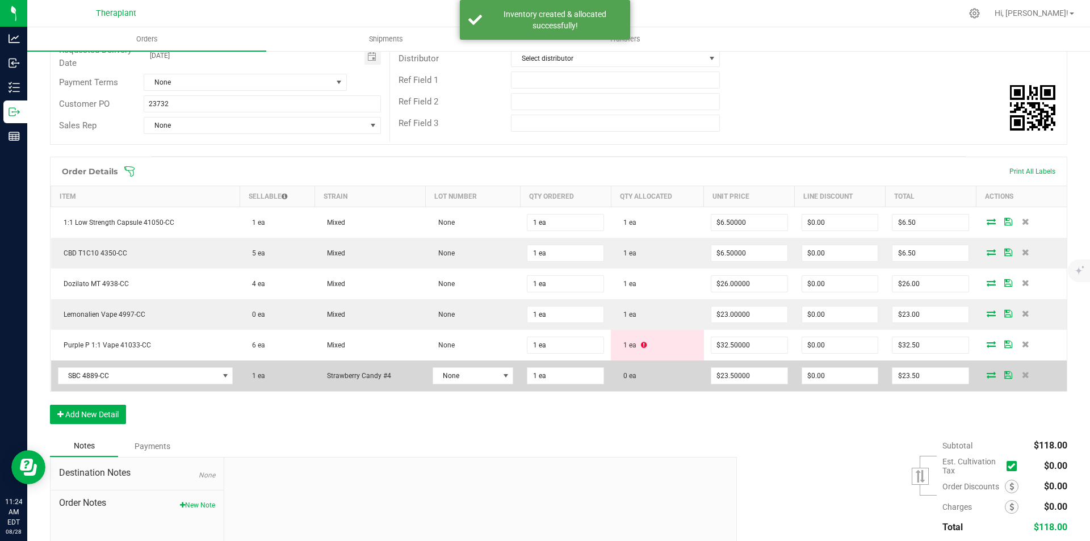
click at [987, 372] on icon at bounding box center [991, 374] width 9 height 7
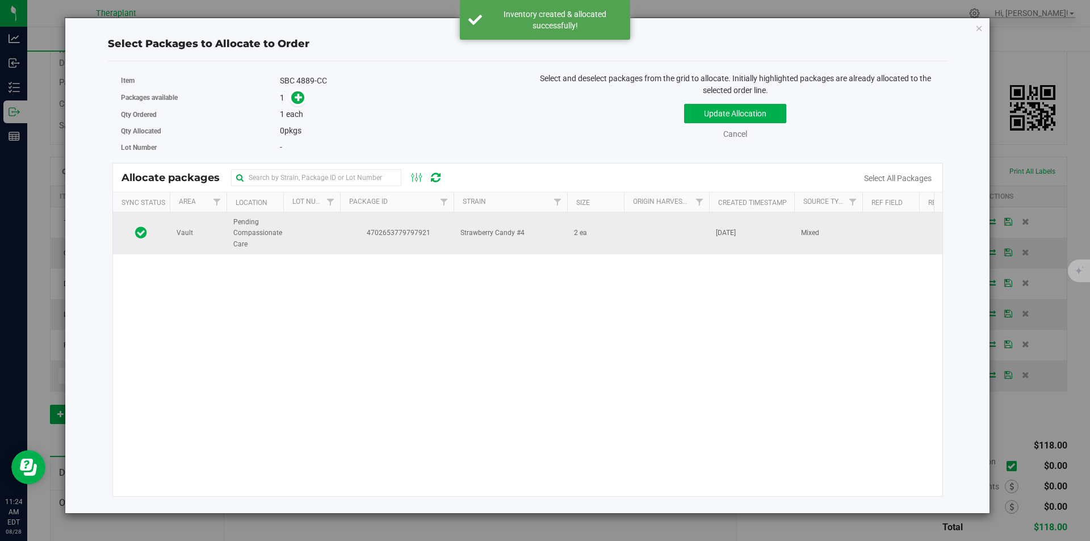
click at [433, 241] on td "4702653779797921" at bounding box center [397, 233] width 114 height 42
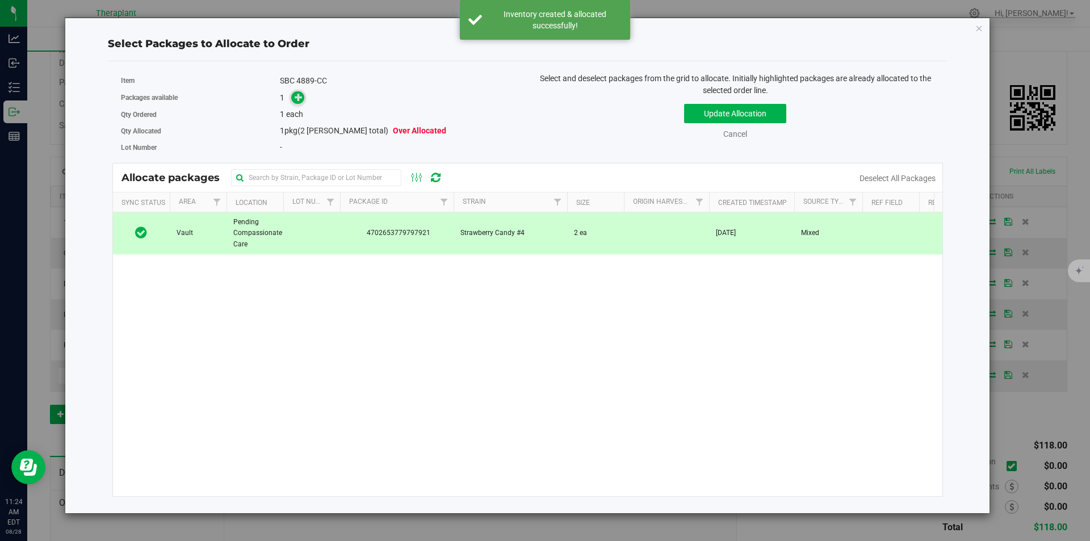
click at [297, 93] on icon at bounding box center [299, 97] width 8 height 8
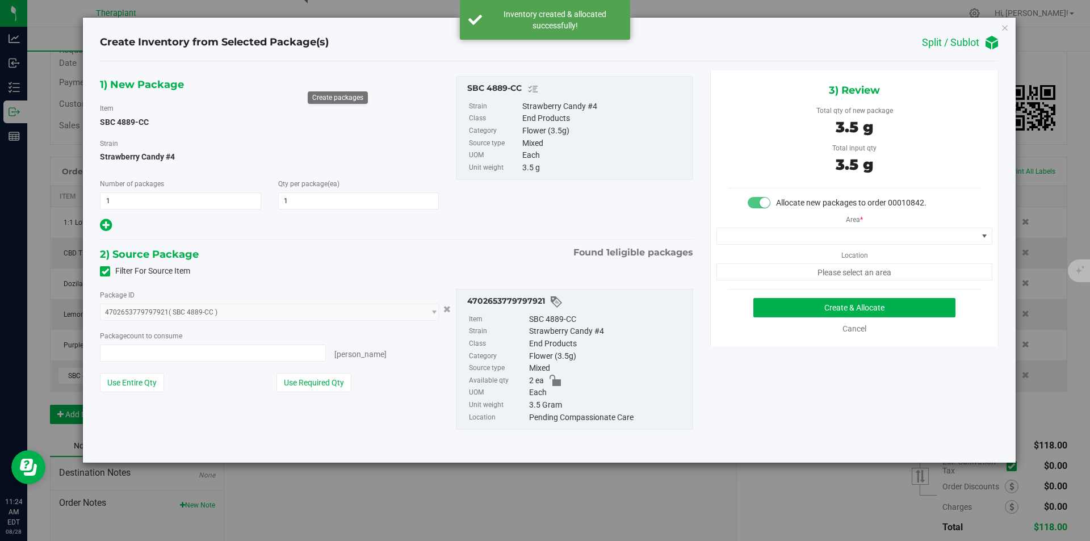
type input "1 ea"
click at [740, 236] on span at bounding box center [847, 236] width 261 height 16
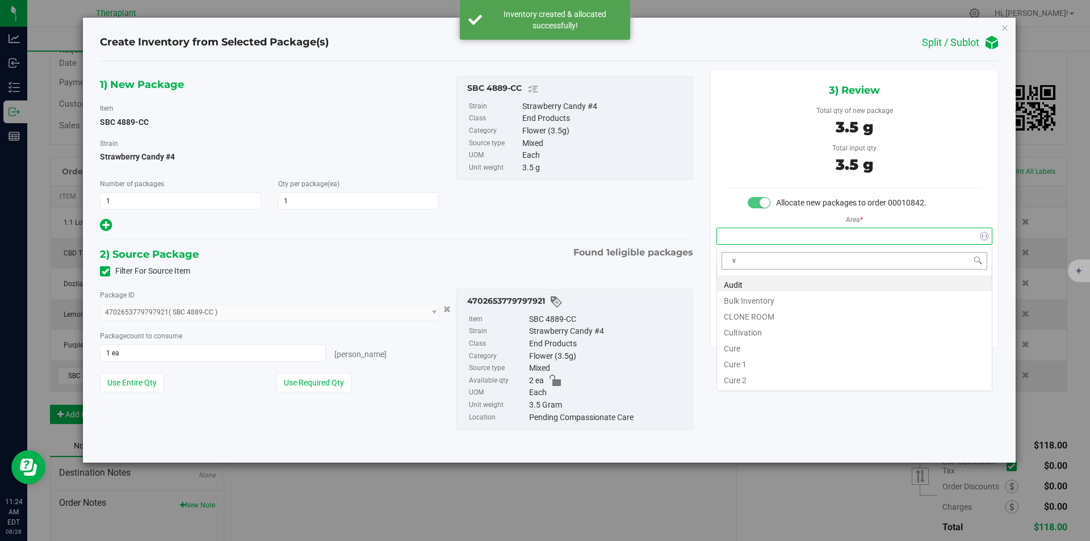
scroll to position [17, 275]
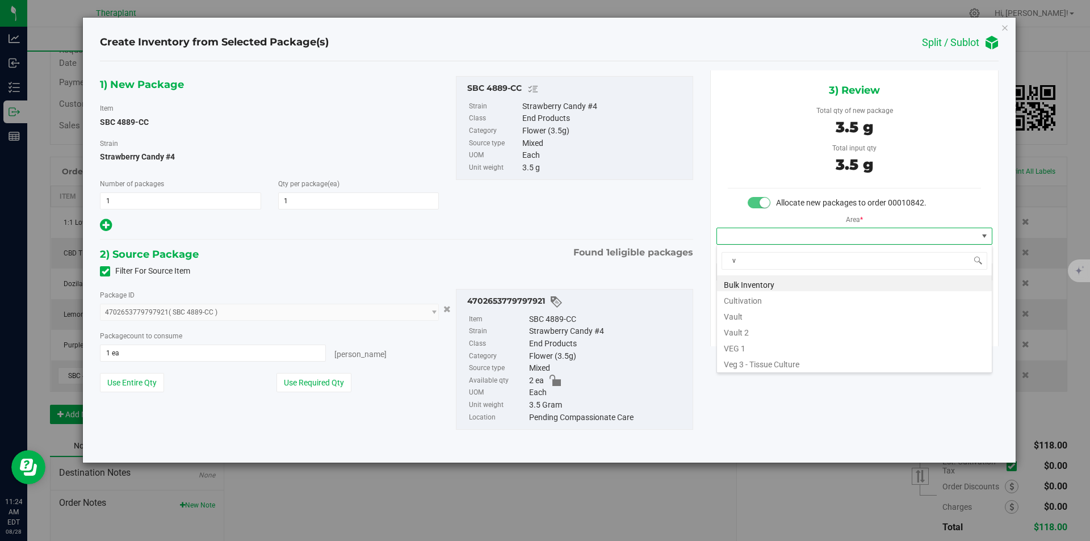
drag, startPoint x: 746, startPoint y: 312, endPoint x: 758, endPoint y: 291, distance: 24.1
click at [748, 313] on li "Vault" at bounding box center [854, 315] width 275 height 16
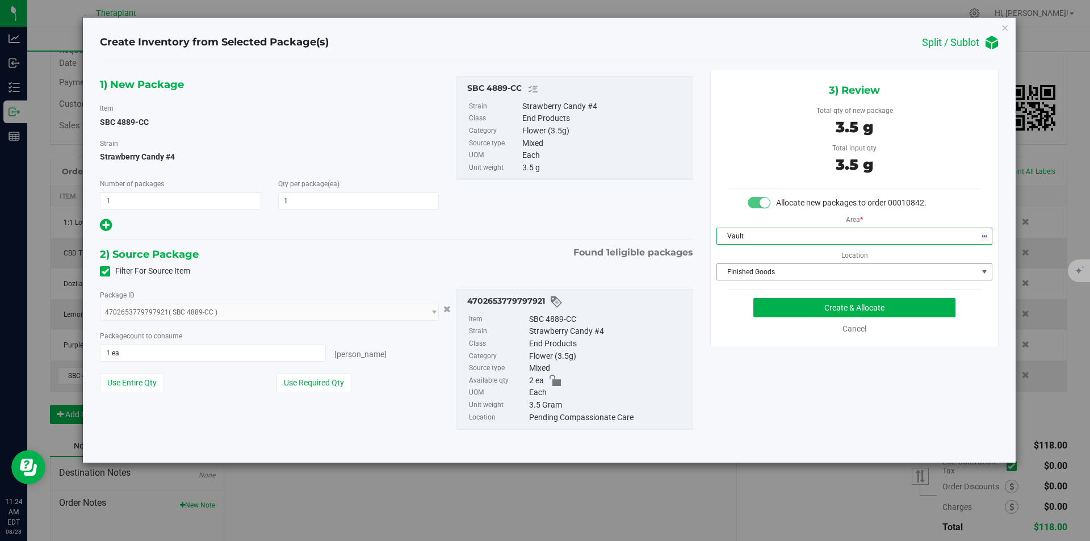
click at [758, 272] on span "Finished Goods" at bounding box center [847, 272] width 261 height 16
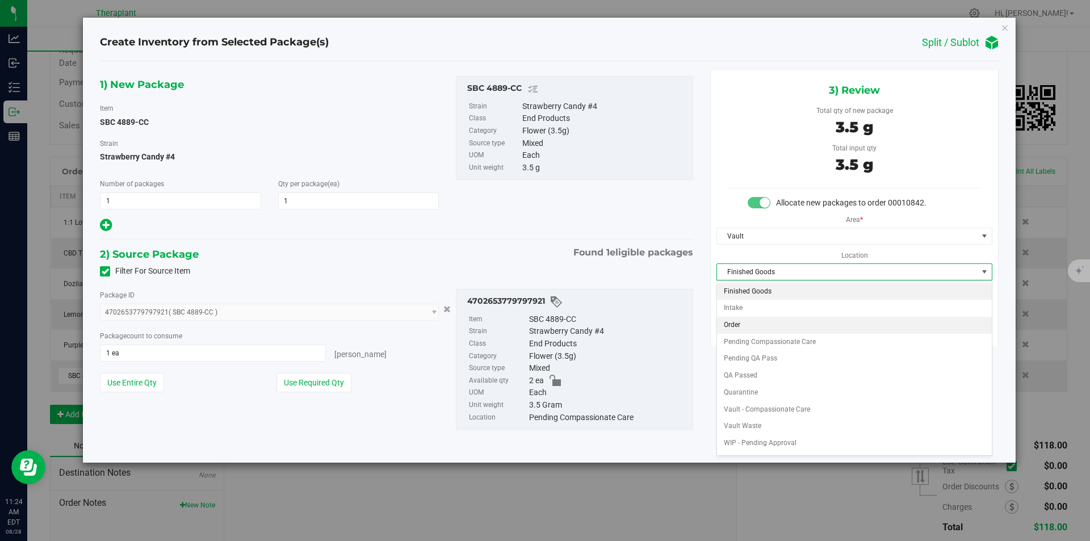
click at [749, 320] on li "Order" at bounding box center [854, 325] width 275 height 17
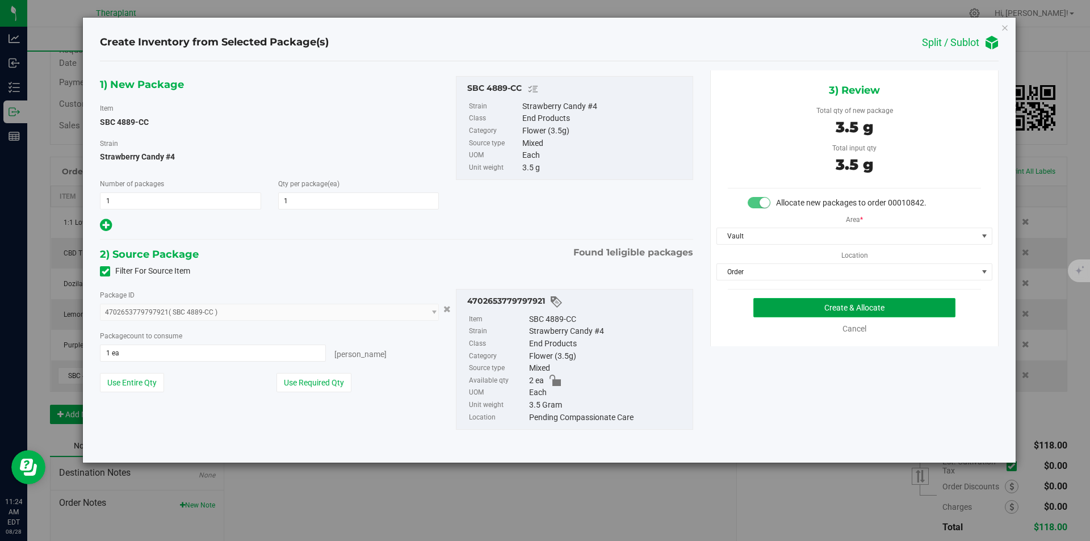
click at [769, 303] on button "Create & Allocate" at bounding box center [854, 307] width 202 height 19
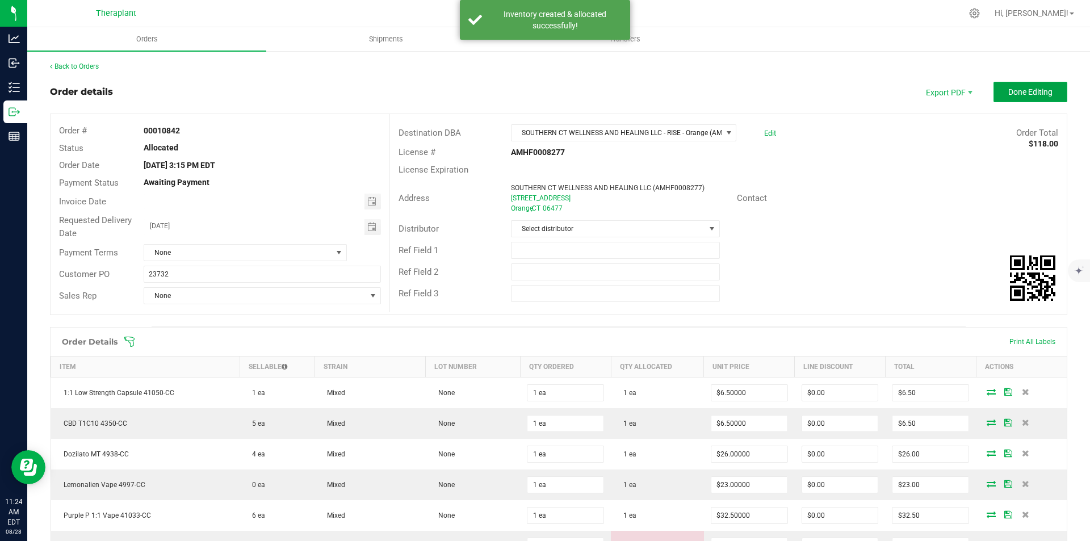
click at [1008, 96] on span "Done Editing" at bounding box center [1030, 91] width 44 height 9
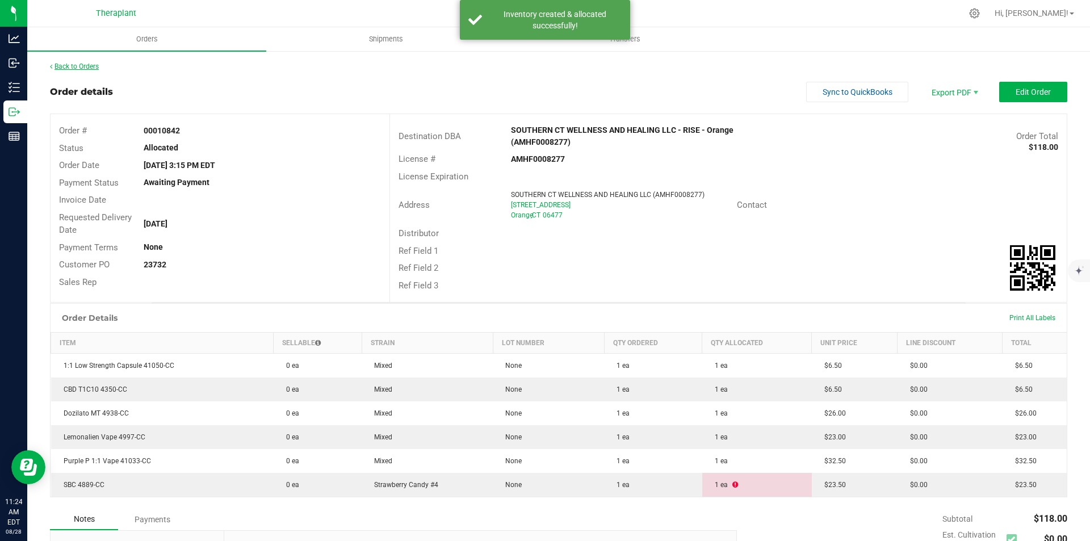
click at [71, 66] on link "Back to Orders" at bounding box center [74, 66] width 49 height 8
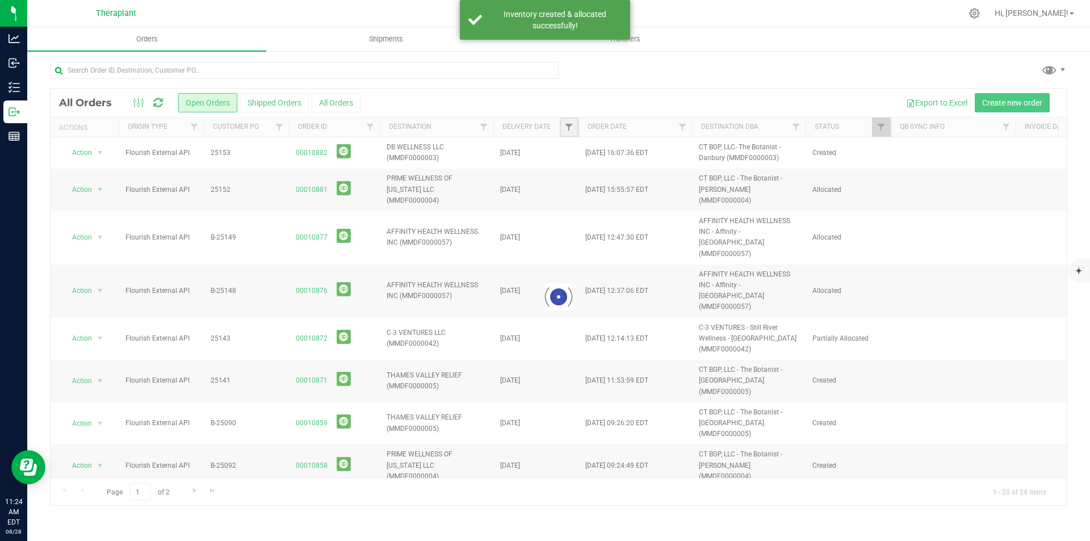
click at [567, 130] on span "Filter" at bounding box center [568, 127] width 9 height 9
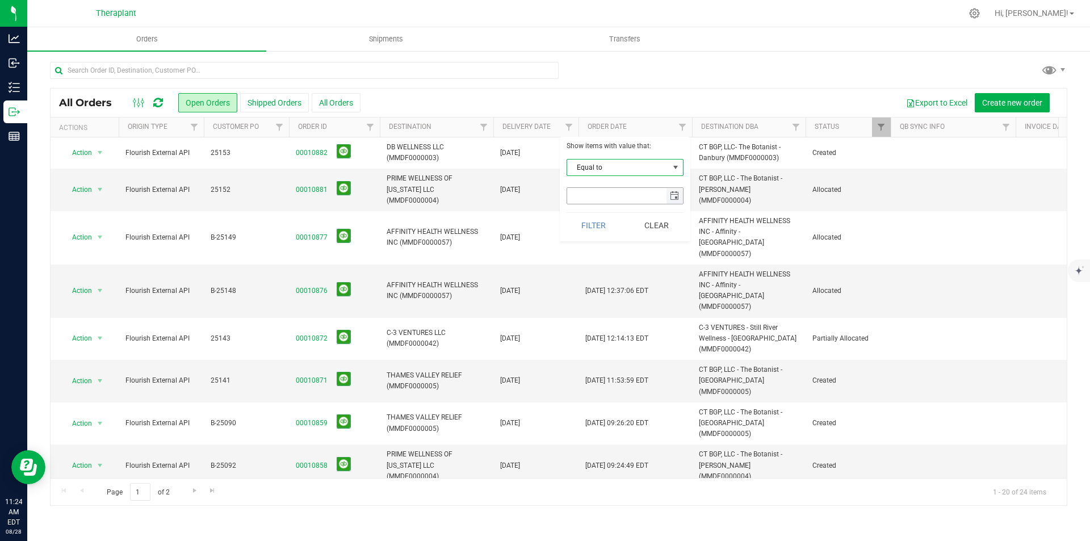
click at [677, 194] on span "select" at bounding box center [674, 195] width 9 height 9
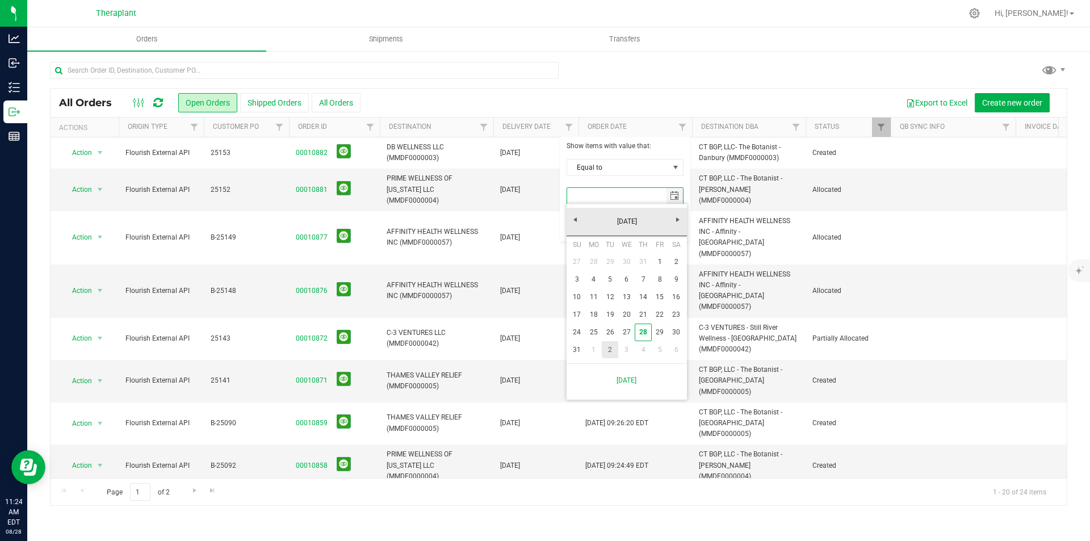
click at [611, 347] on link "2" at bounding box center [610, 350] width 16 height 18
type input "[DATE]"
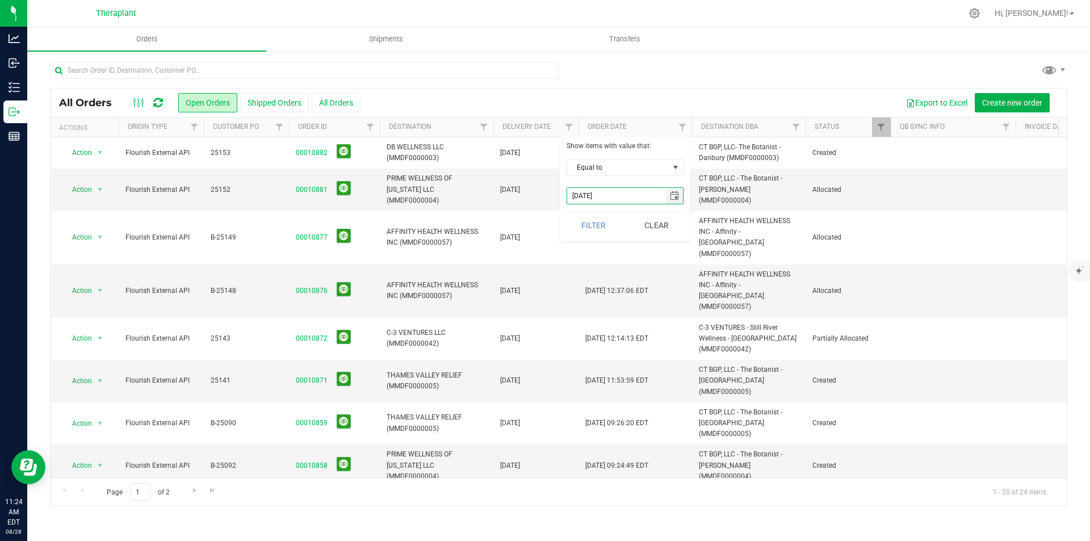
click at [593, 241] on div "Show items with value that: Equal to Equal to Is after Is before [DATE] Filter …" at bounding box center [625, 189] width 131 height 104
click at [591, 227] on button "Filter" at bounding box center [593, 225] width 54 height 25
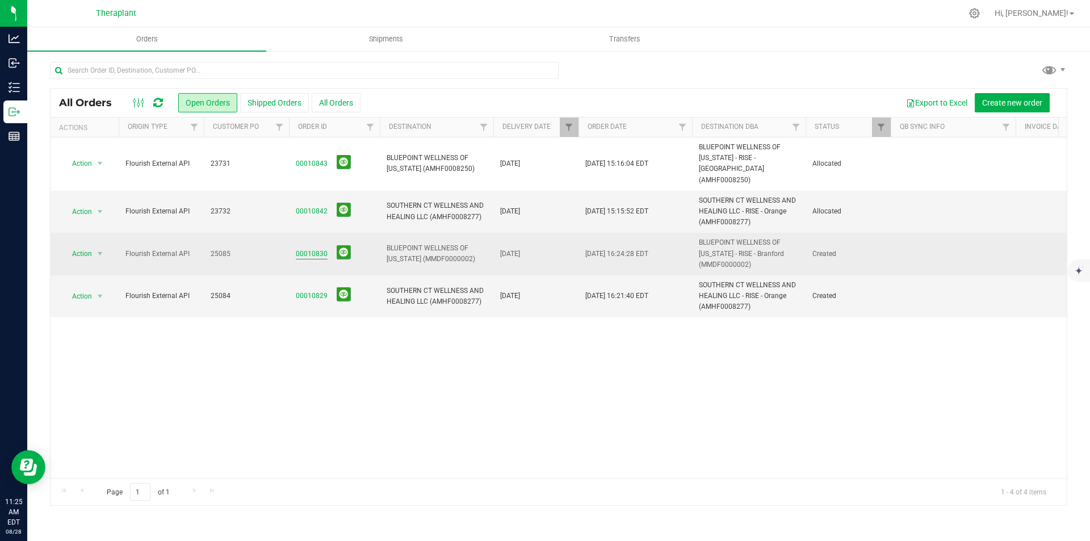
click at [319, 249] on link "00010830" at bounding box center [312, 254] width 32 height 11
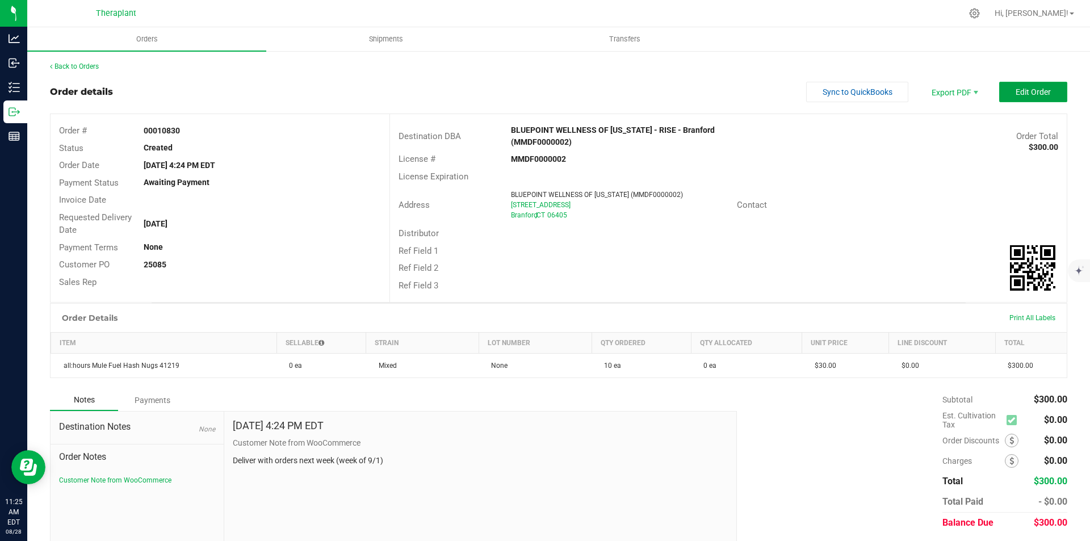
click at [1004, 90] on button "Edit Order" at bounding box center [1033, 92] width 68 height 20
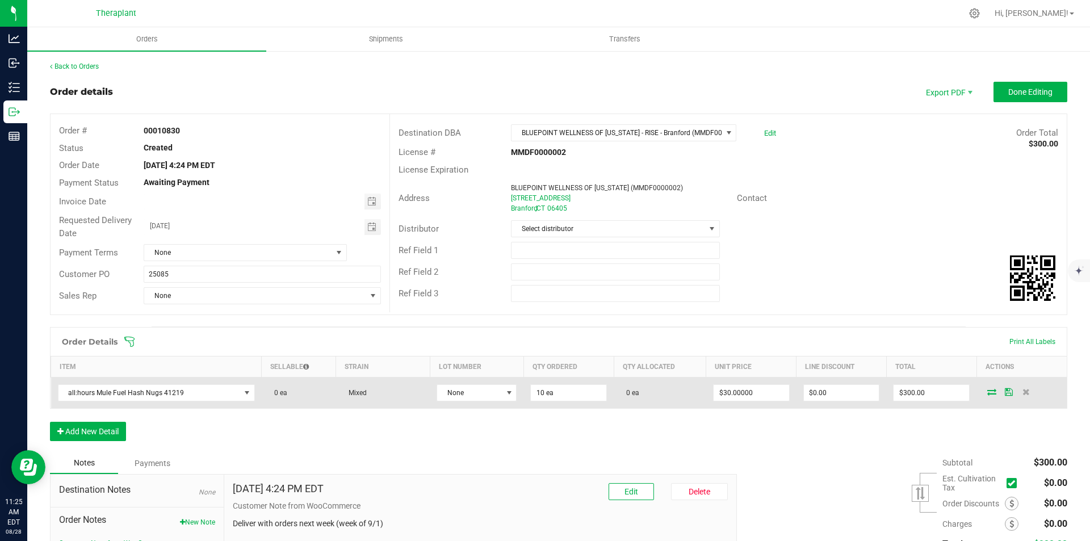
click at [987, 394] on icon at bounding box center [991, 391] width 9 height 7
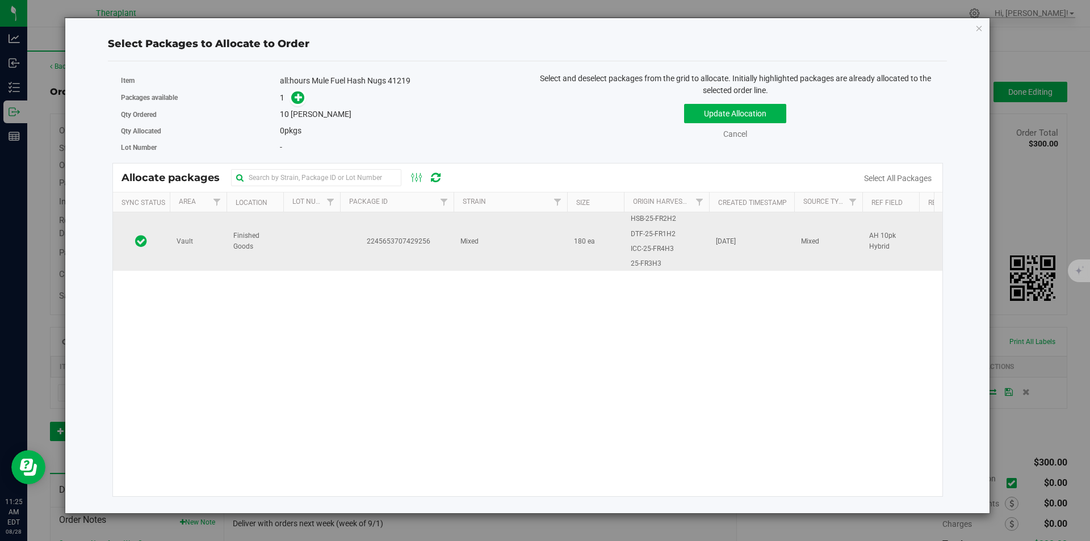
click at [425, 229] on td "2245653707429256" at bounding box center [397, 241] width 114 height 58
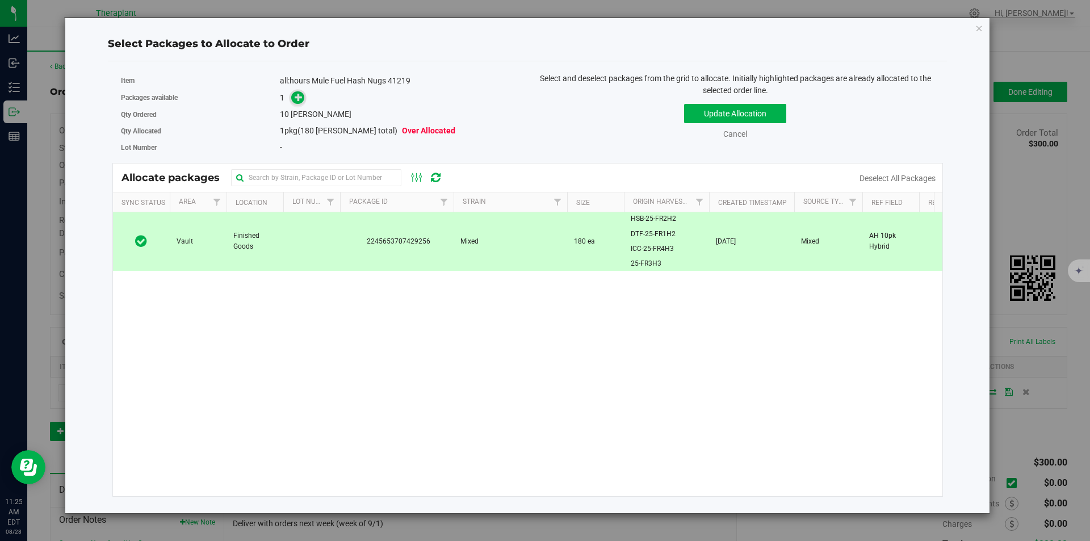
click at [296, 95] on icon at bounding box center [299, 97] width 9 height 9
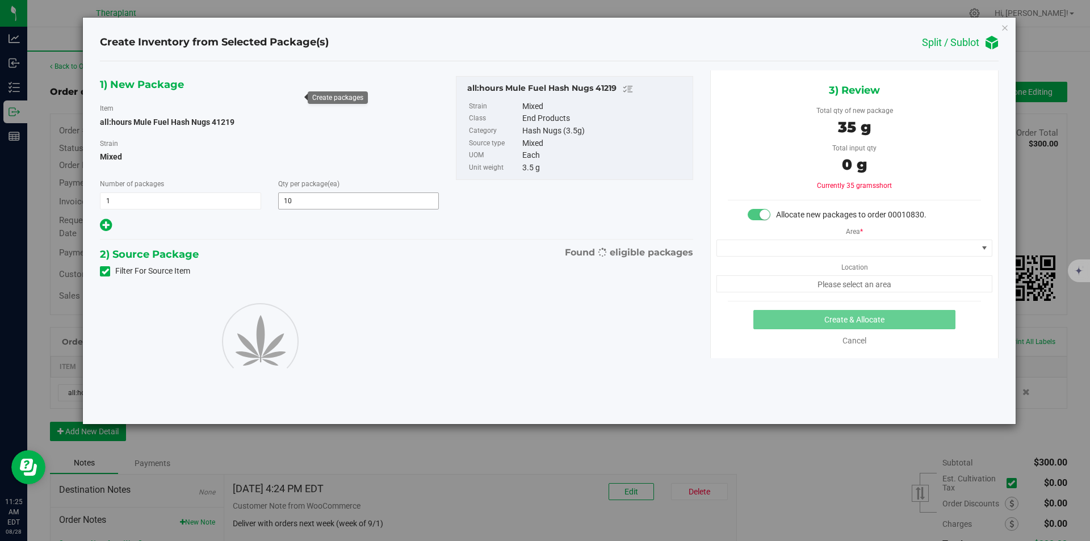
type input "10"
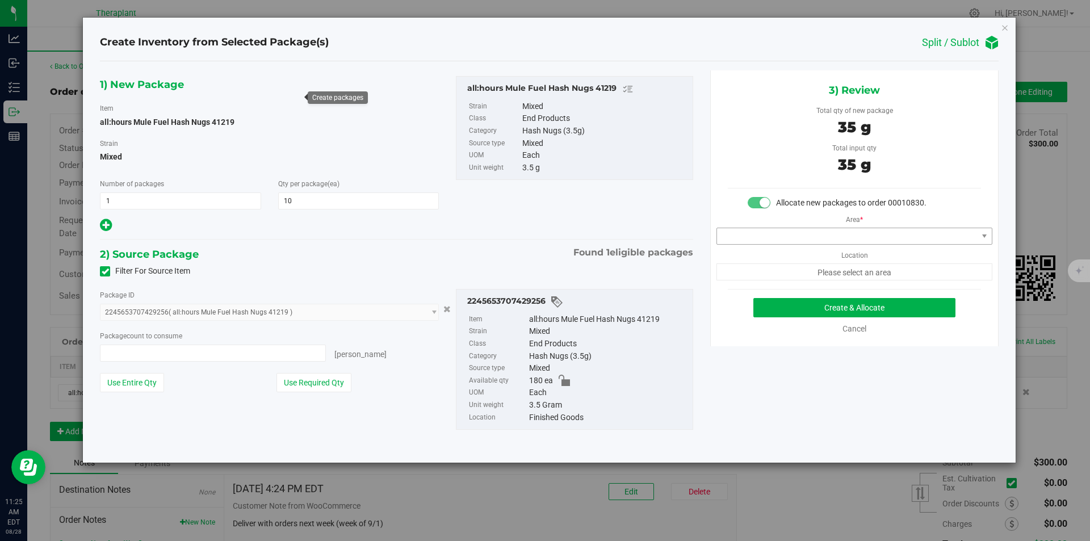
type input "10 ea"
click at [773, 228] on span at bounding box center [854, 236] width 276 height 17
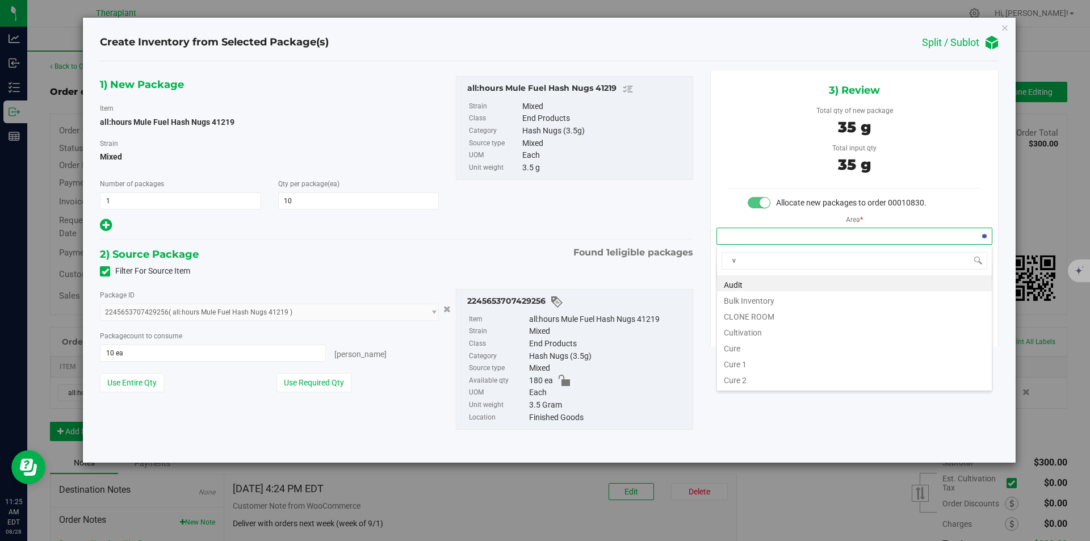
scroll to position [17, 275]
click at [750, 315] on li "Vault" at bounding box center [854, 315] width 275 height 16
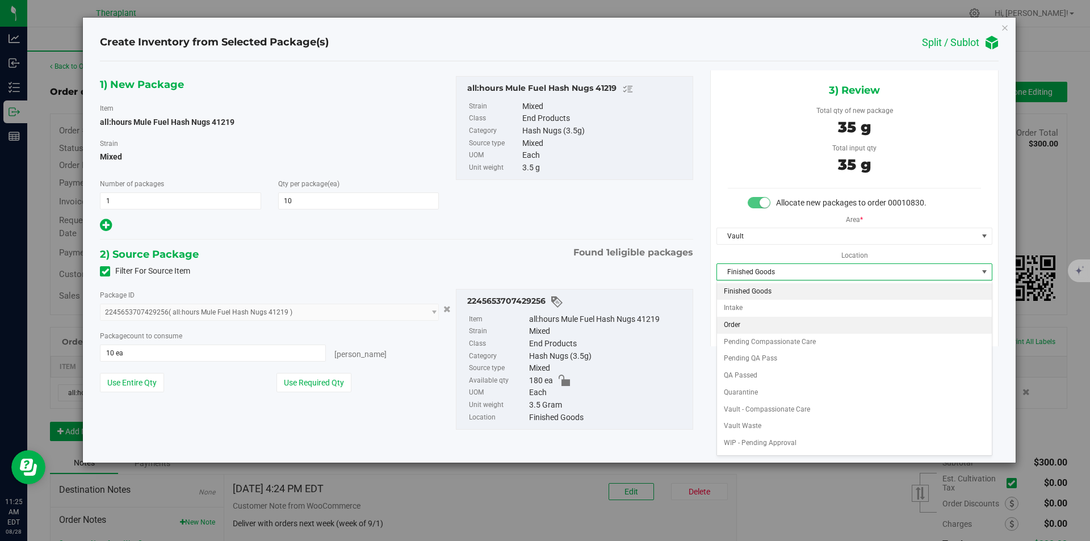
click at [746, 322] on li "Order" at bounding box center [854, 325] width 275 height 17
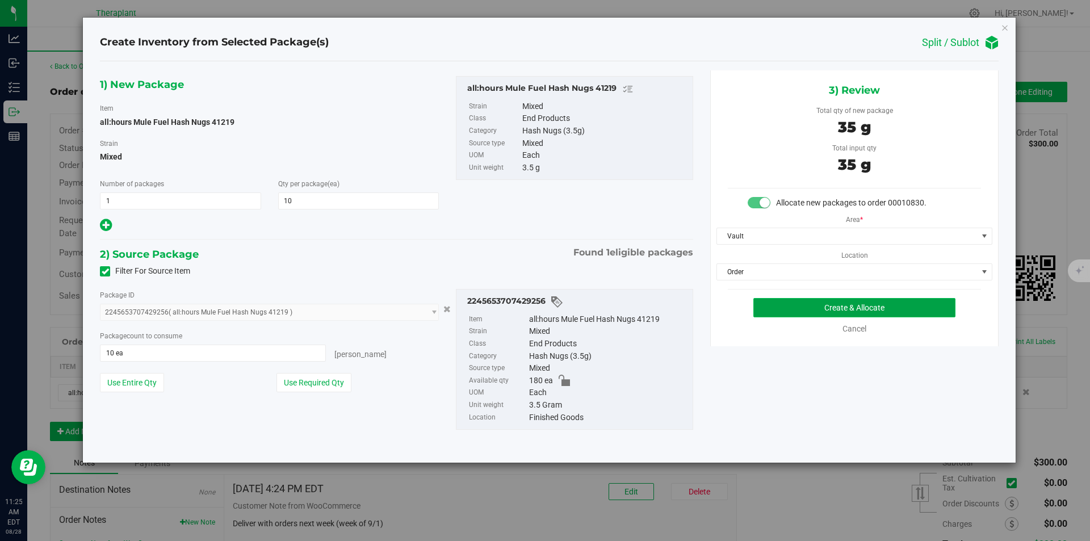
click at [790, 310] on button "Create & Allocate" at bounding box center [854, 307] width 202 height 19
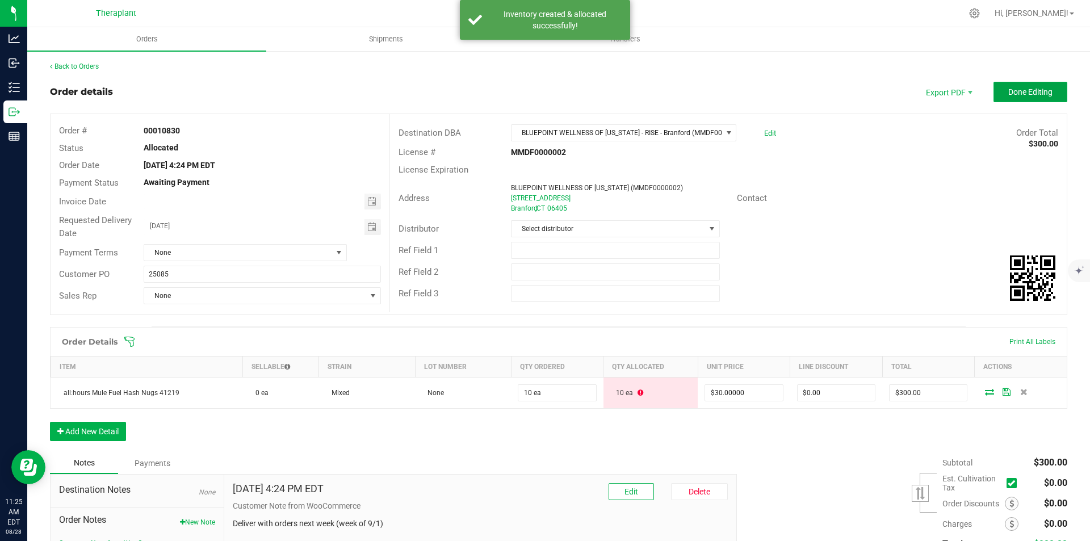
click at [1006, 85] on button "Done Editing" at bounding box center [1030, 92] width 74 height 20
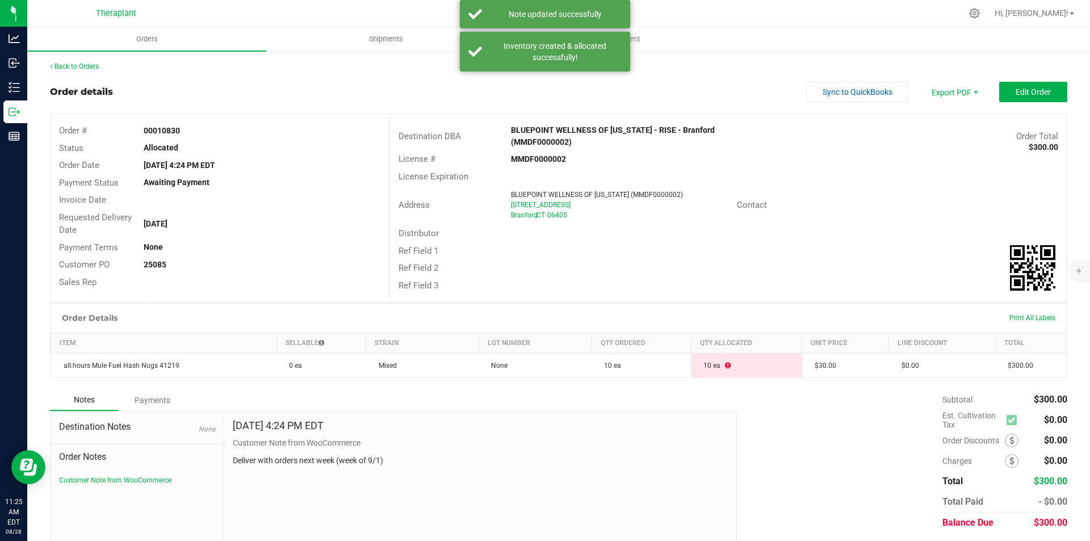
click at [63, 62] on div "Back to Orders" at bounding box center [558, 66] width 1017 height 10
click at [64, 68] on link "Back to Orders" at bounding box center [74, 66] width 49 height 8
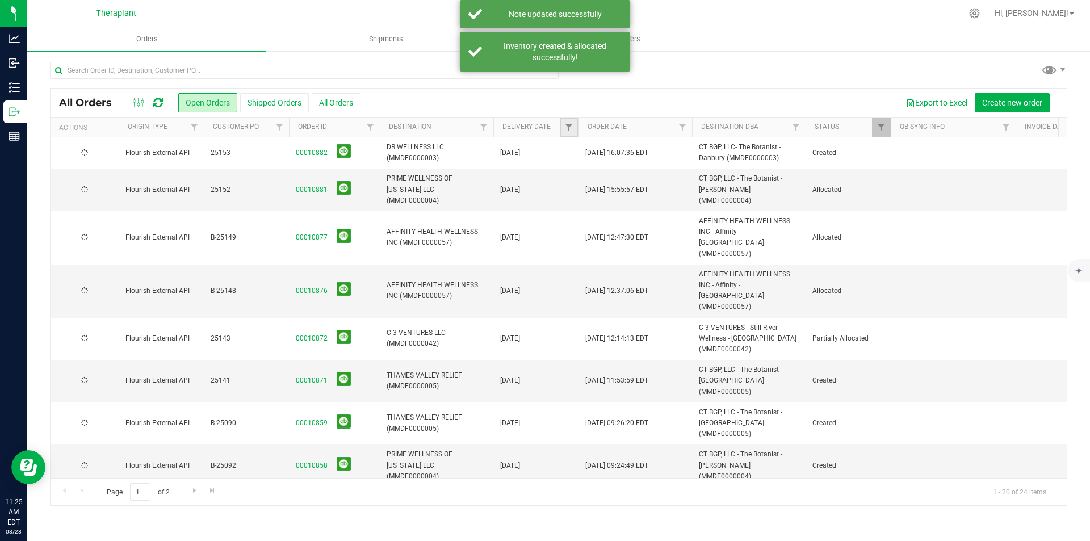
click at [566, 126] on span "Filter" at bounding box center [568, 127] width 9 height 9
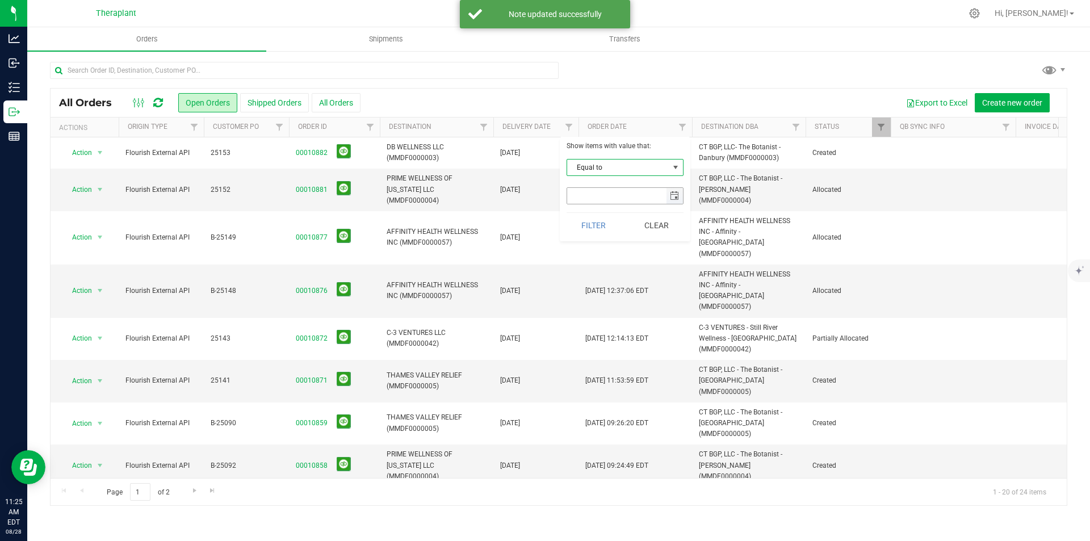
click at [677, 198] on span "select" at bounding box center [674, 195] width 9 height 9
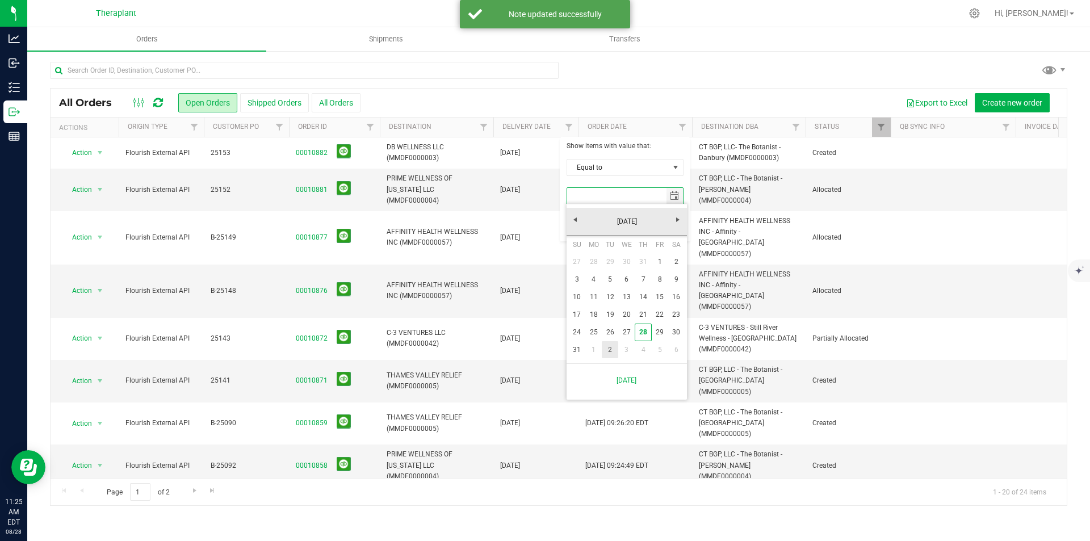
click at [615, 349] on link "2" at bounding box center [610, 350] width 16 height 18
type input "[DATE]"
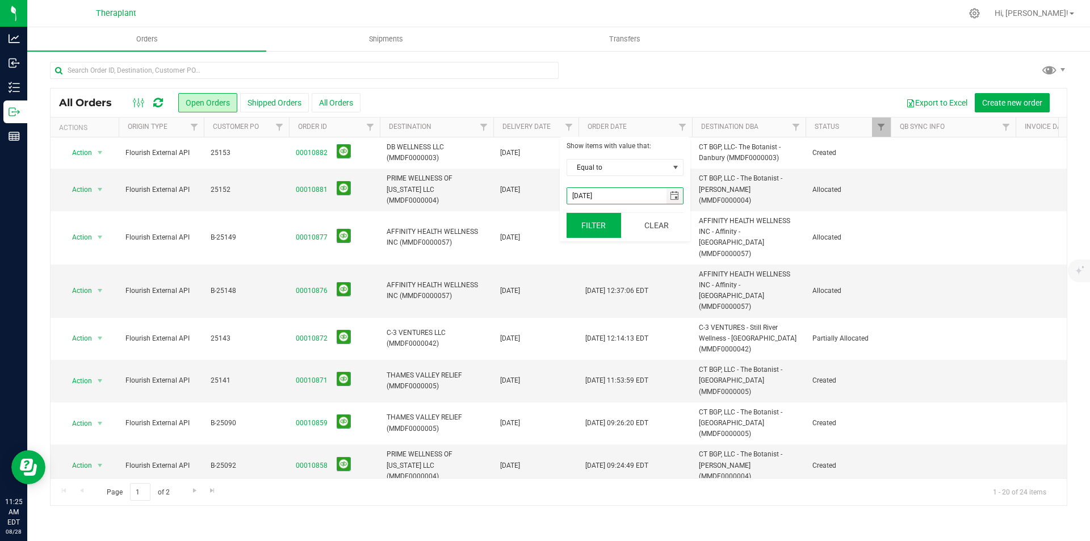
click at [587, 226] on button "Filter" at bounding box center [593, 225] width 54 height 25
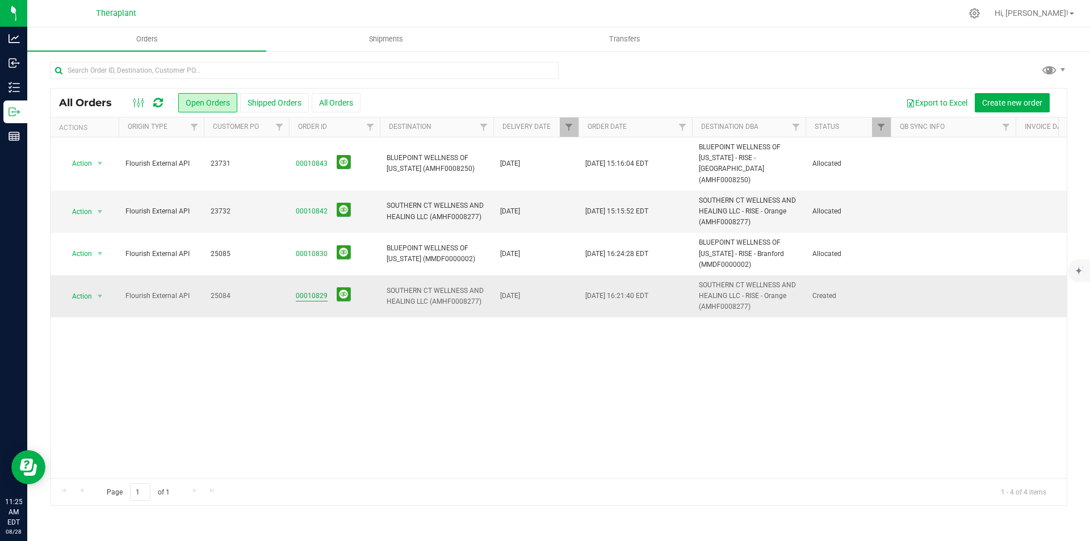
click at [308, 291] on link "00010829" at bounding box center [312, 296] width 32 height 11
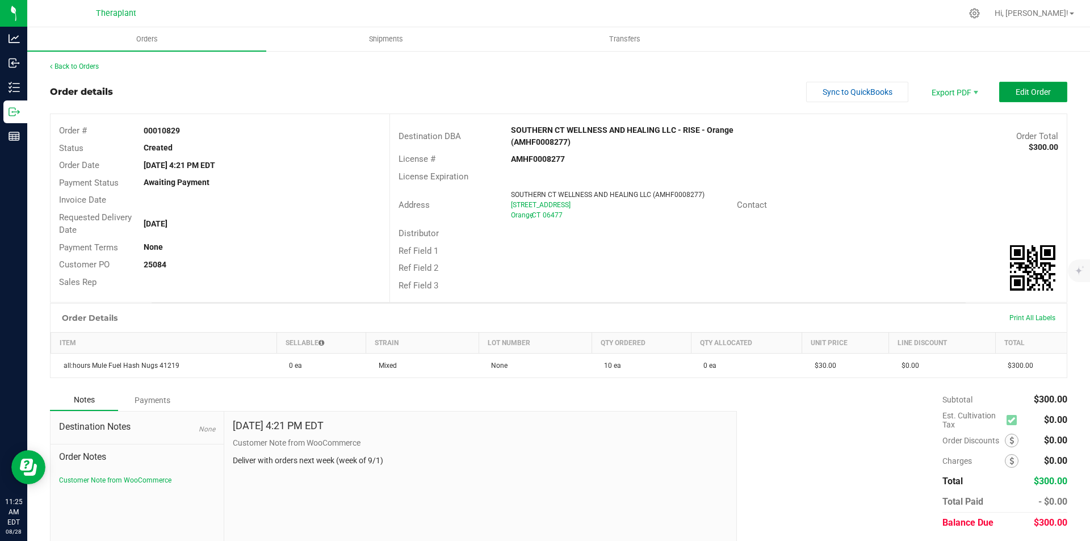
click at [1004, 101] on button "Edit Order" at bounding box center [1033, 92] width 68 height 20
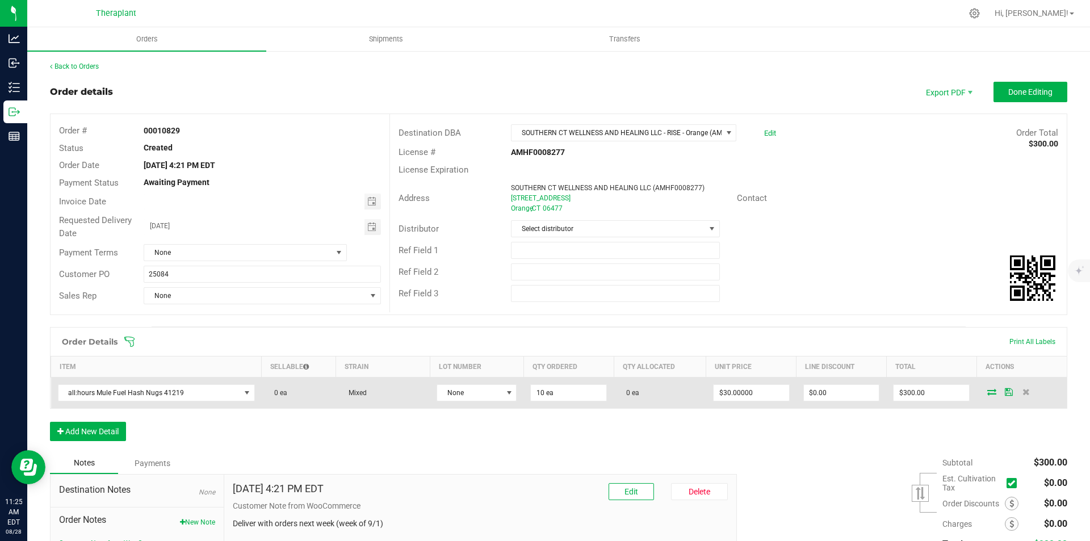
click at [987, 392] on icon at bounding box center [991, 391] width 9 height 7
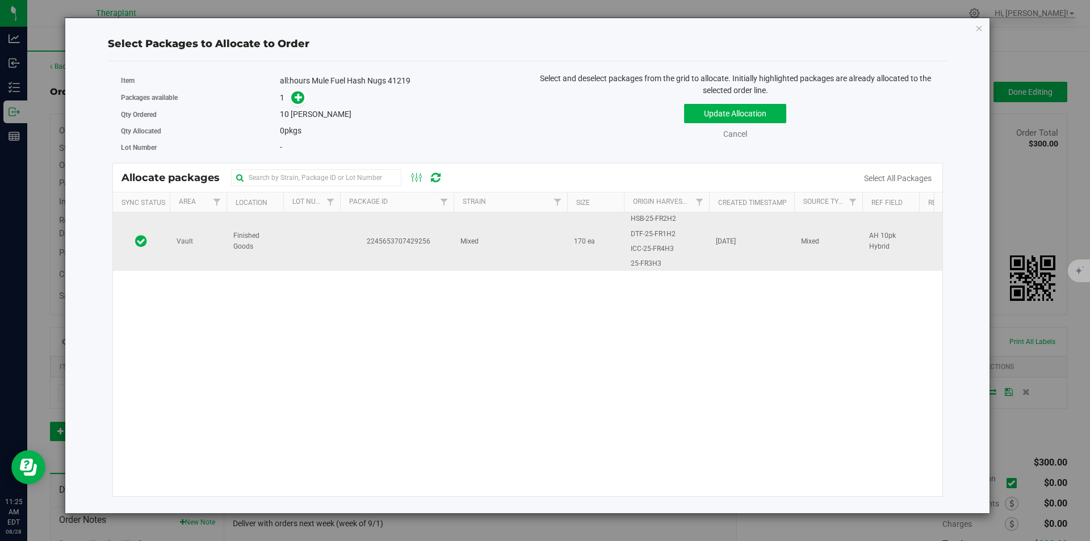
click at [391, 233] on td "2245653707429256" at bounding box center [397, 241] width 114 height 58
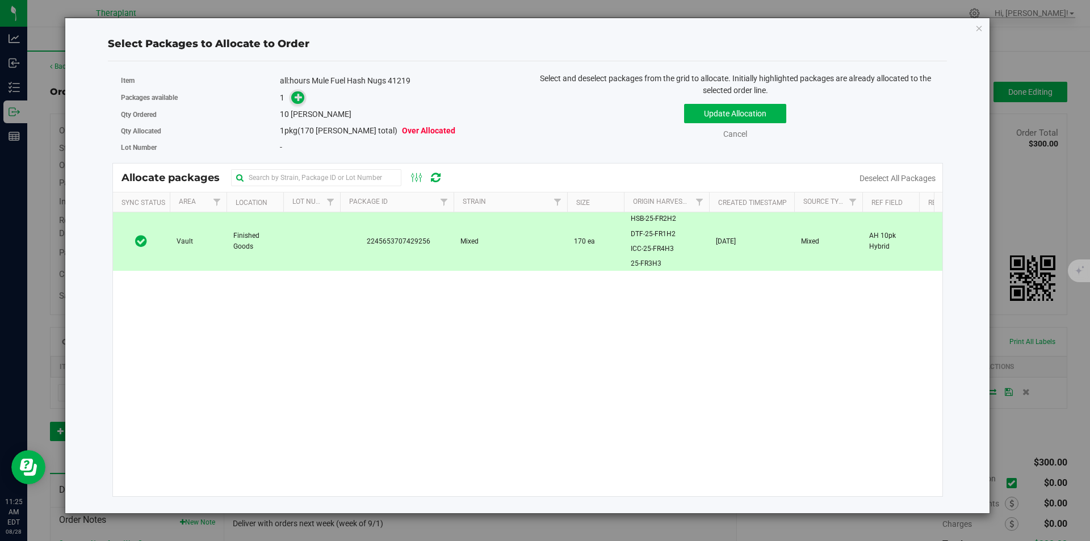
click at [300, 104] on span at bounding box center [298, 97] width 14 height 14
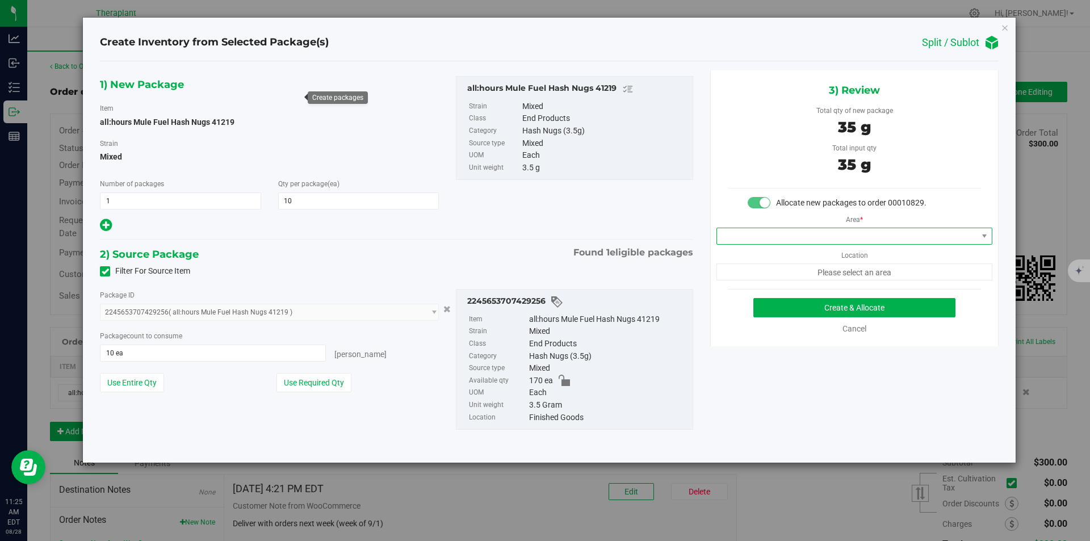
click at [746, 236] on span at bounding box center [847, 236] width 261 height 16
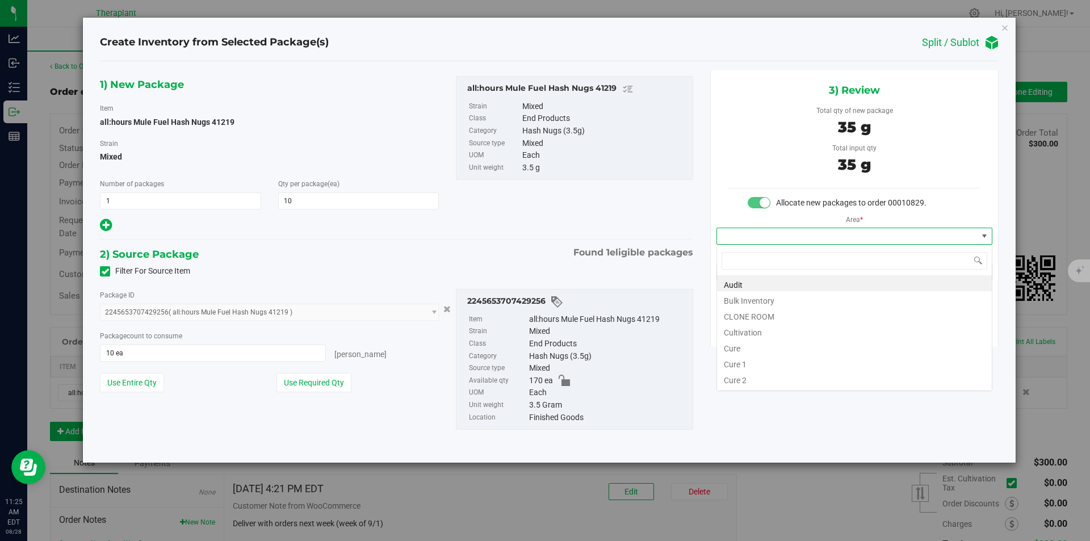
type input "v"
click at [741, 317] on li "Vault" at bounding box center [854, 315] width 275 height 16
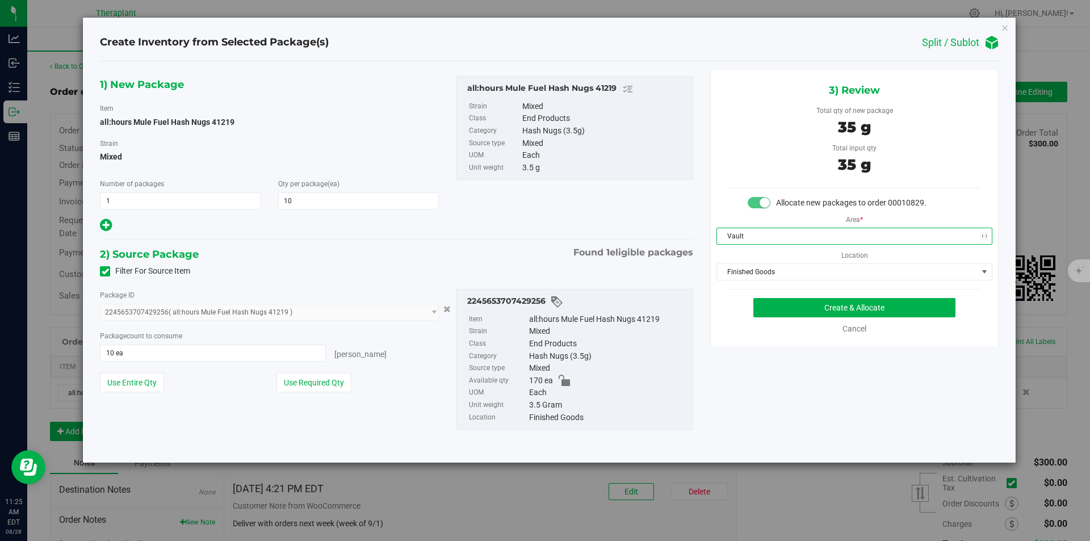
click at [740, 274] on span "Finished Goods" at bounding box center [847, 272] width 261 height 16
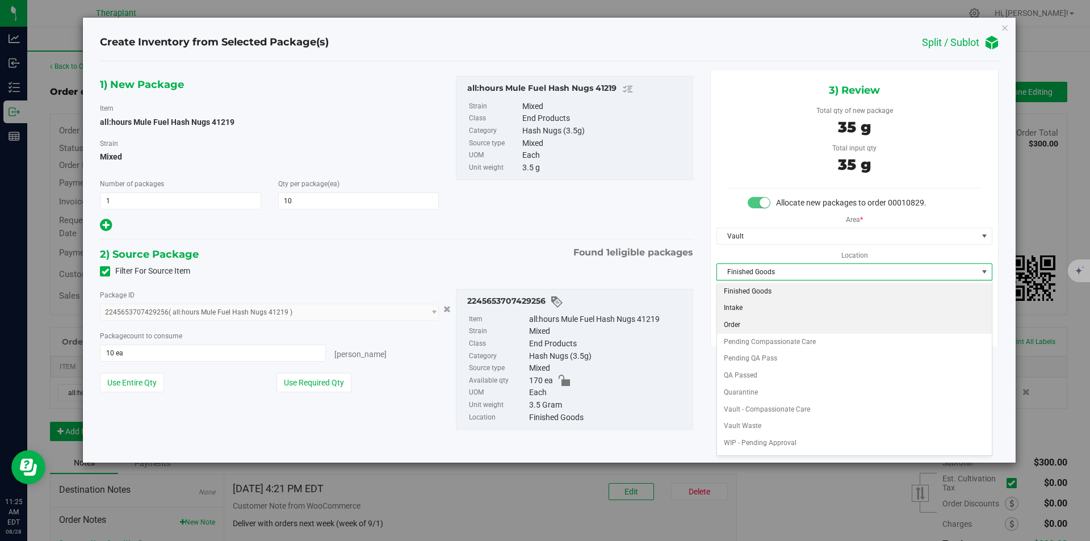
click at [745, 324] on li "Order" at bounding box center [854, 325] width 275 height 17
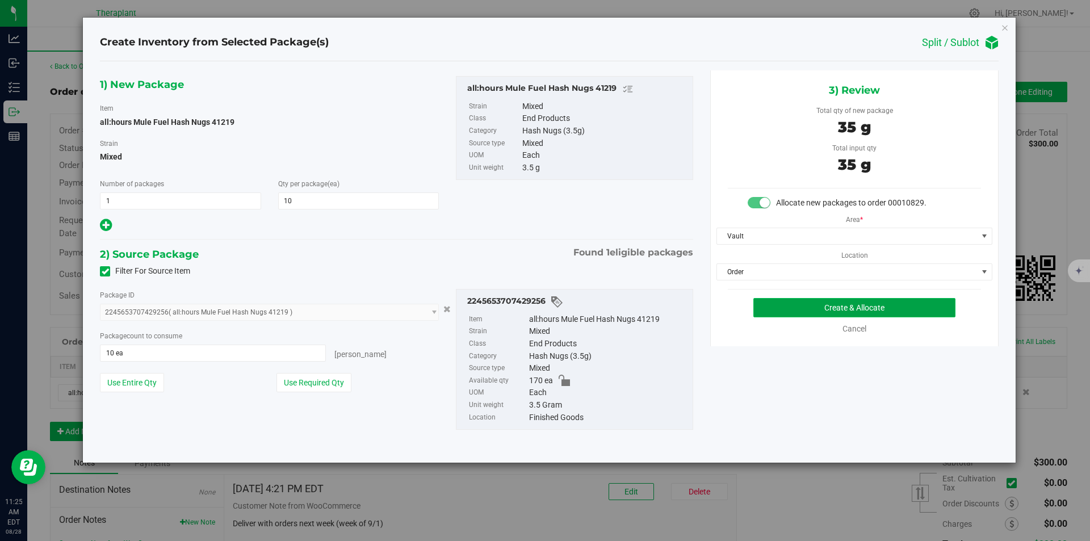
click at [788, 307] on button "Create & Allocate" at bounding box center [854, 307] width 202 height 19
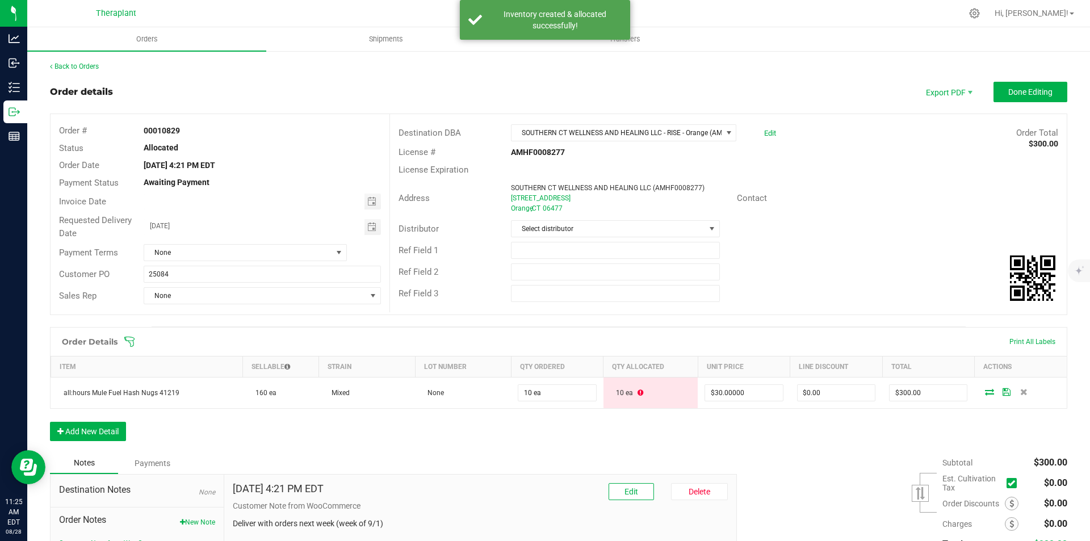
click at [1016, 78] on div "Back to Orders Order details Export PDF Done Editing Order # 00010829 Status Al…" at bounding box center [558, 344] width 1017 height 566
click at [1009, 91] on span "Done Editing" at bounding box center [1030, 91] width 44 height 9
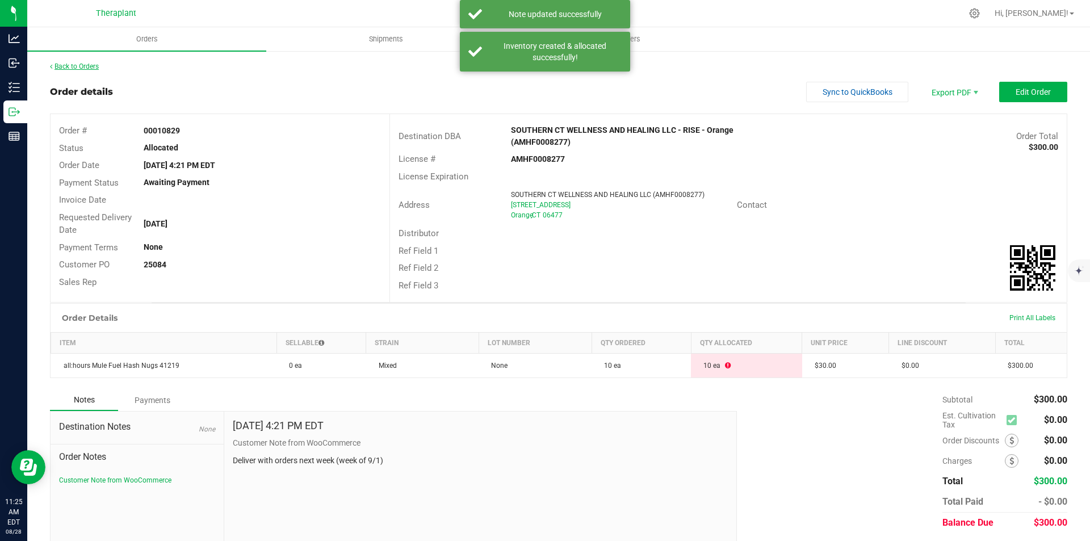
click at [82, 68] on link "Back to Orders" at bounding box center [74, 66] width 49 height 8
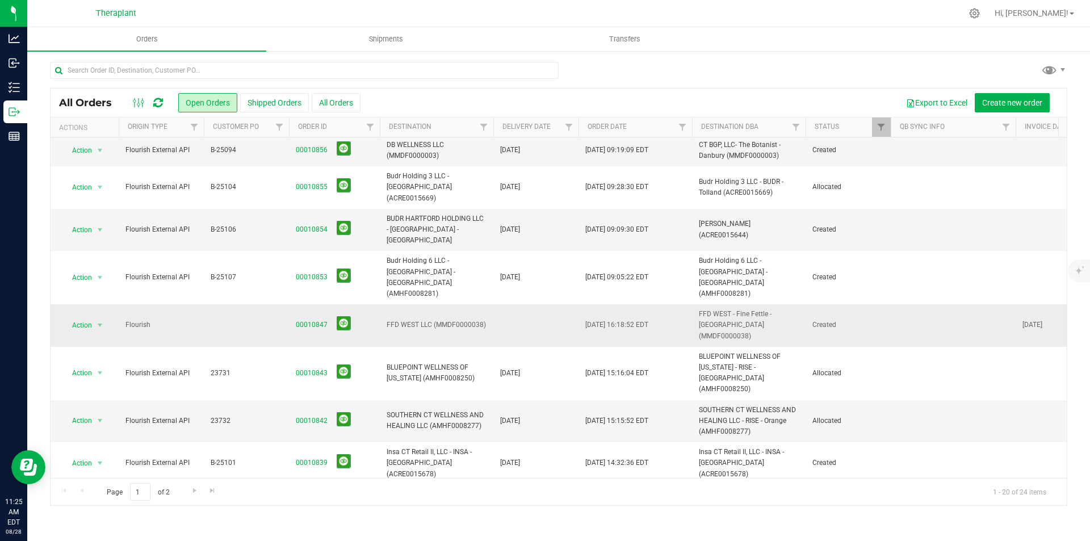
scroll to position [338, 0]
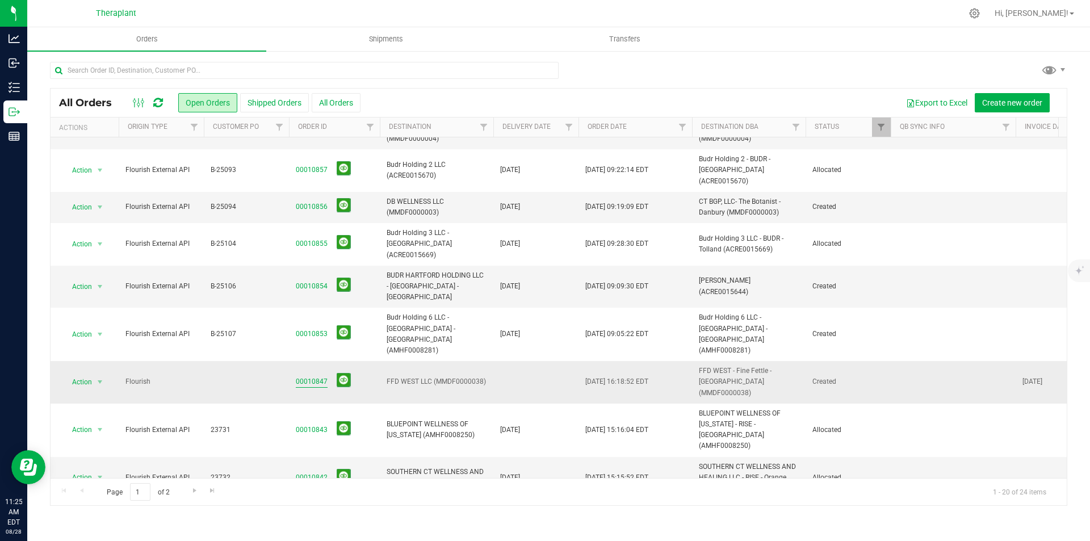
click at [307, 376] on link "00010847" at bounding box center [312, 381] width 32 height 11
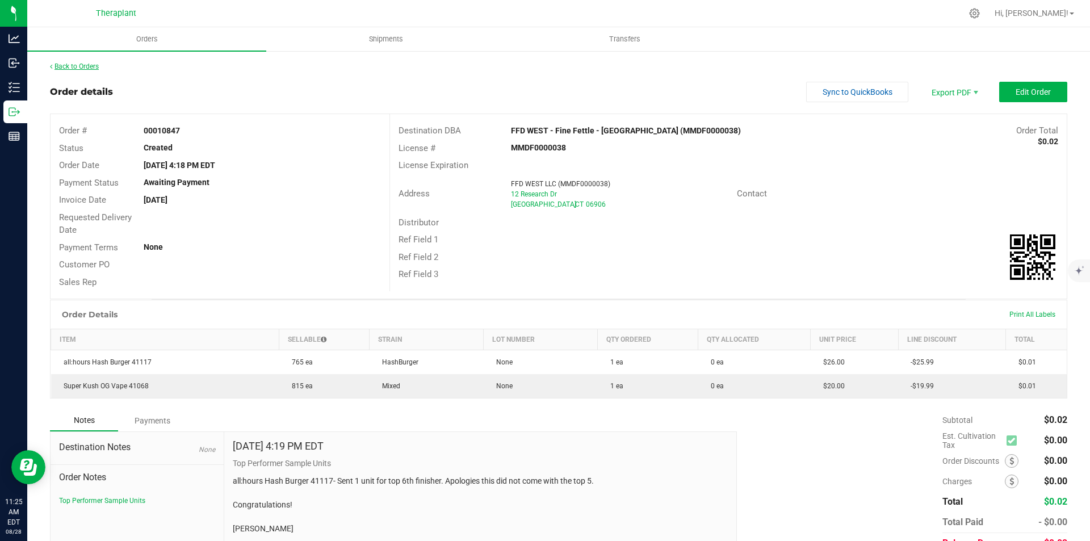
click at [93, 65] on link "Back to Orders" at bounding box center [74, 66] width 49 height 8
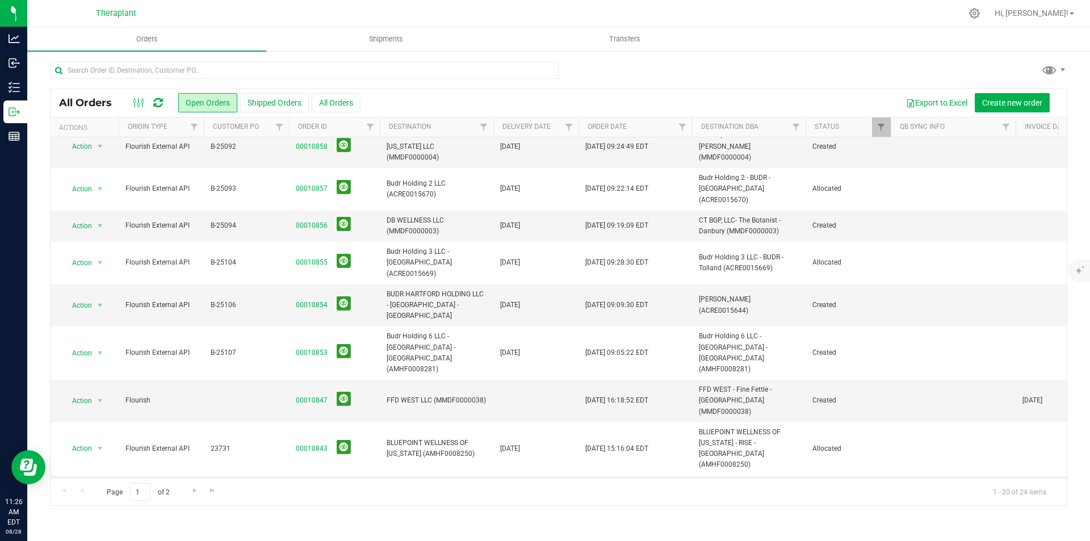
scroll to position [394, 0]
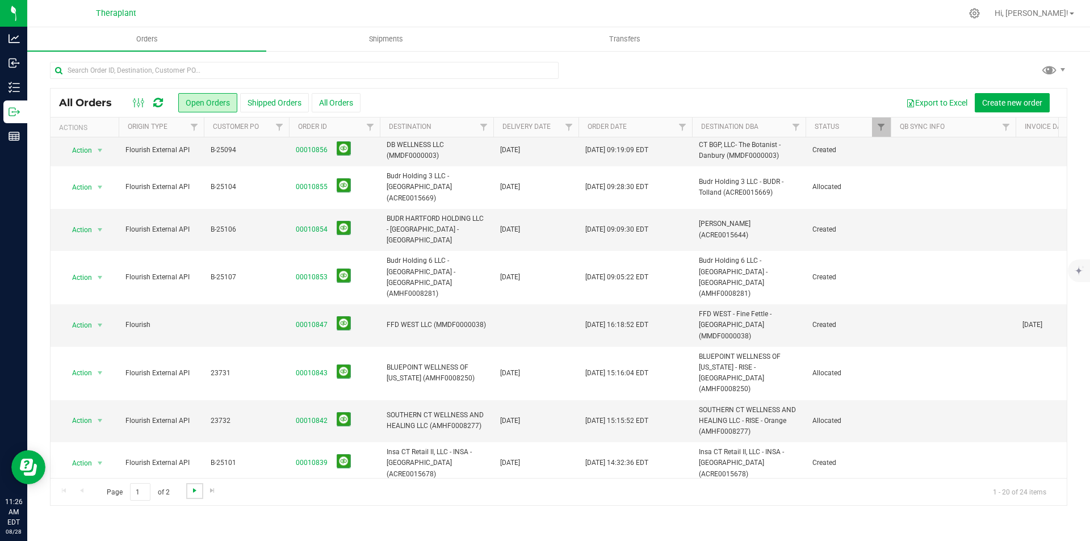
click at [195, 492] on span "Go to the next page" at bounding box center [194, 490] width 9 height 9
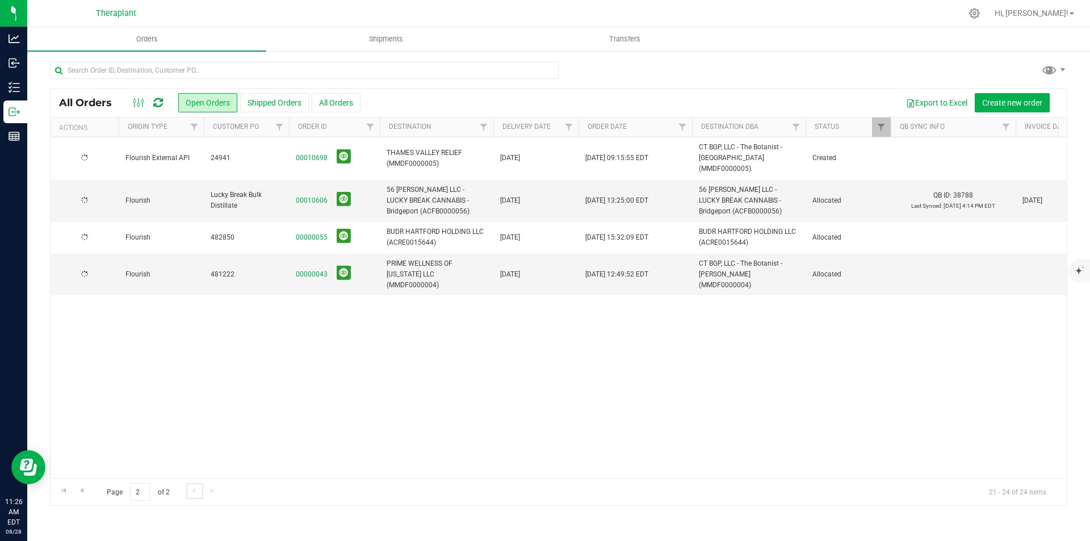
scroll to position [0, 0]
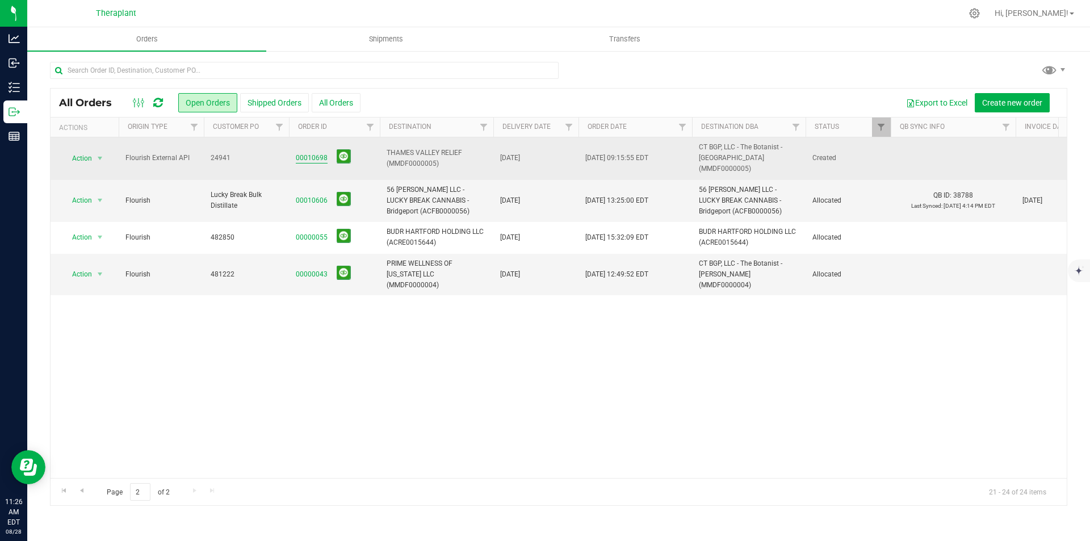
click at [307, 153] on link "00010698" at bounding box center [312, 158] width 32 height 11
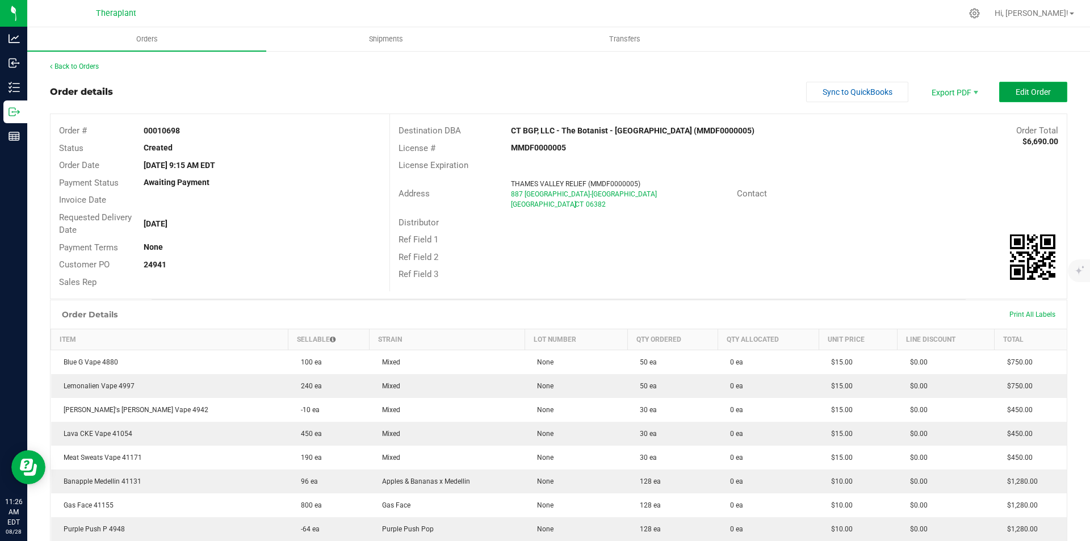
click at [1015, 96] on span "Edit Order" at bounding box center [1032, 91] width 35 height 9
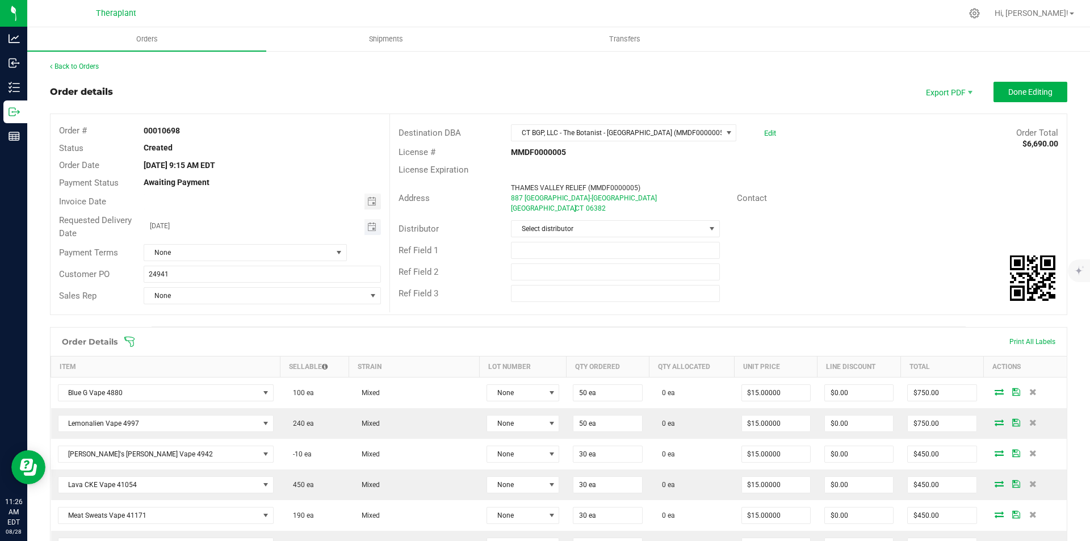
click at [368, 232] on span "Toggle calendar" at bounding box center [372, 227] width 16 height 16
click at [247, 286] on span "3" at bounding box center [244, 287] width 16 height 18
type input "[DATE]"
click at [1009, 91] on span "Done Editing" at bounding box center [1030, 91] width 44 height 9
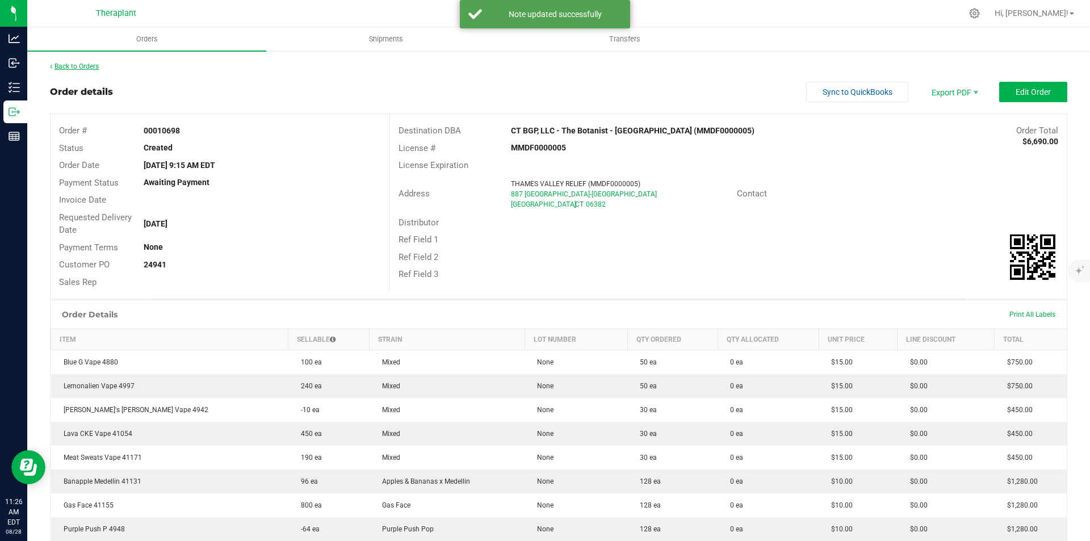
click at [94, 69] on link "Back to Orders" at bounding box center [74, 66] width 49 height 8
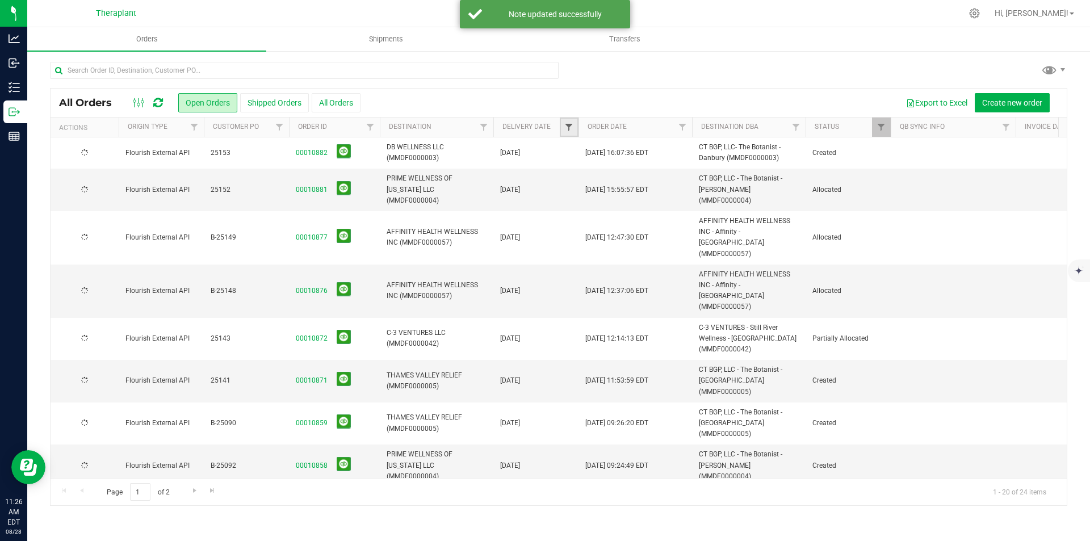
click at [570, 127] on span "Filter" at bounding box center [568, 127] width 9 height 9
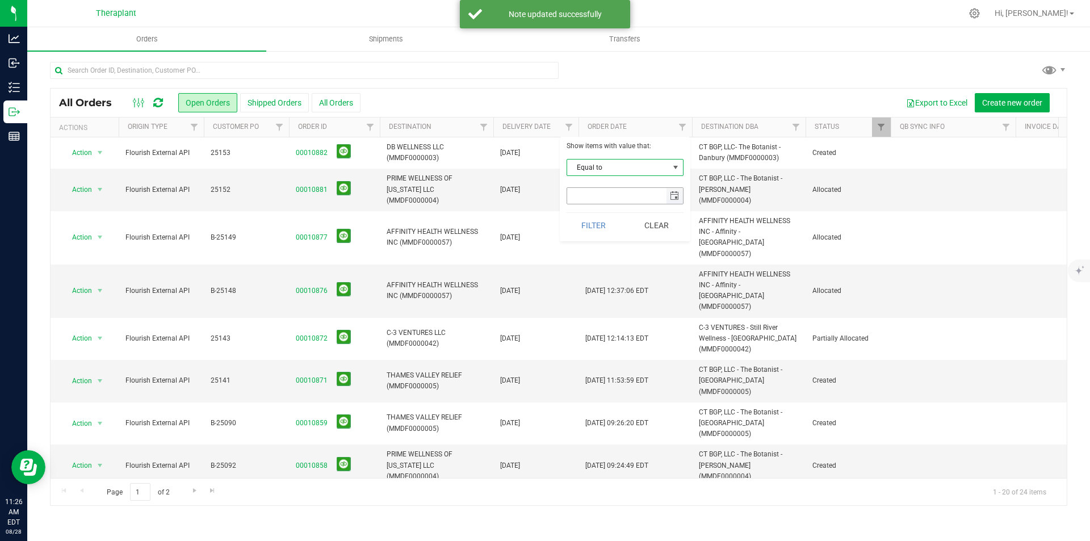
click at [671, 192] on span "select" at bounding box center [674, 195] width 9 height 9
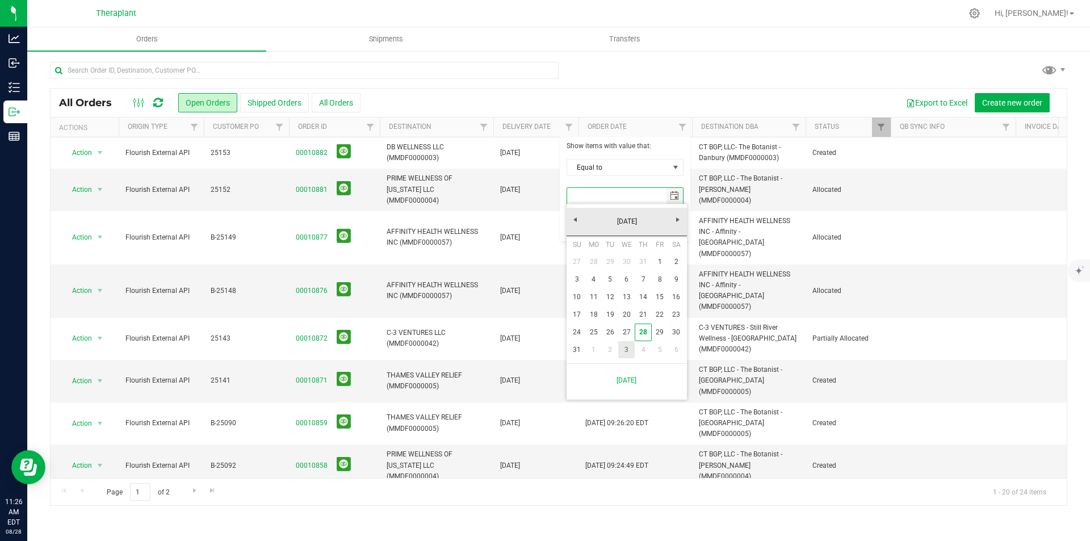
click at [630, 346] on link "3" at bounding box center [626, 350] width 16 height 18
type input "[DATE]"
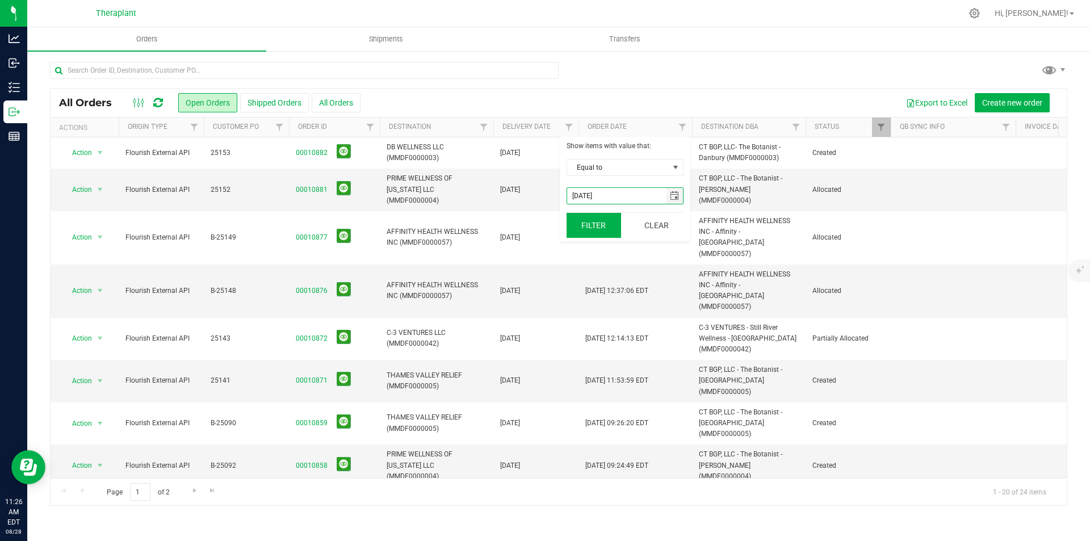
click at [587, 232] on button "Filter" at bounding box center [593, 225] width 54 height 25
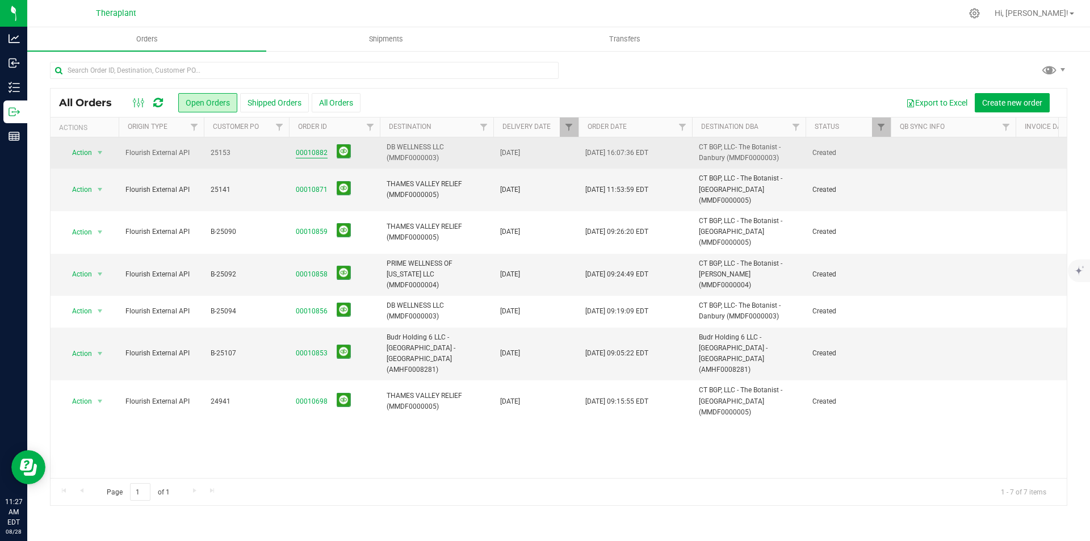
click at [302, 155] on link "00010882" at bounding box center [312, 153] width 32 height 11
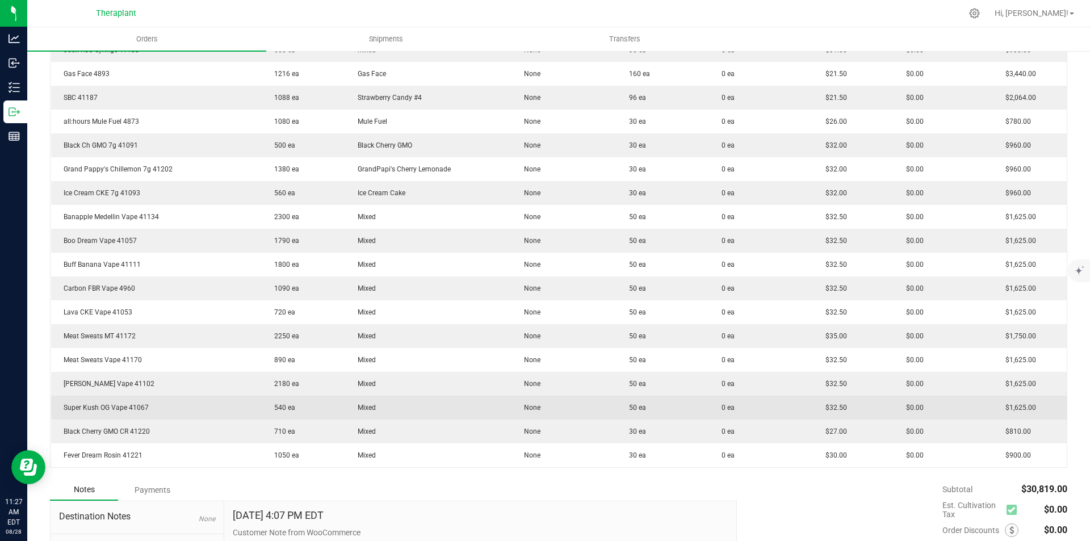
scroll to position [651, 0]
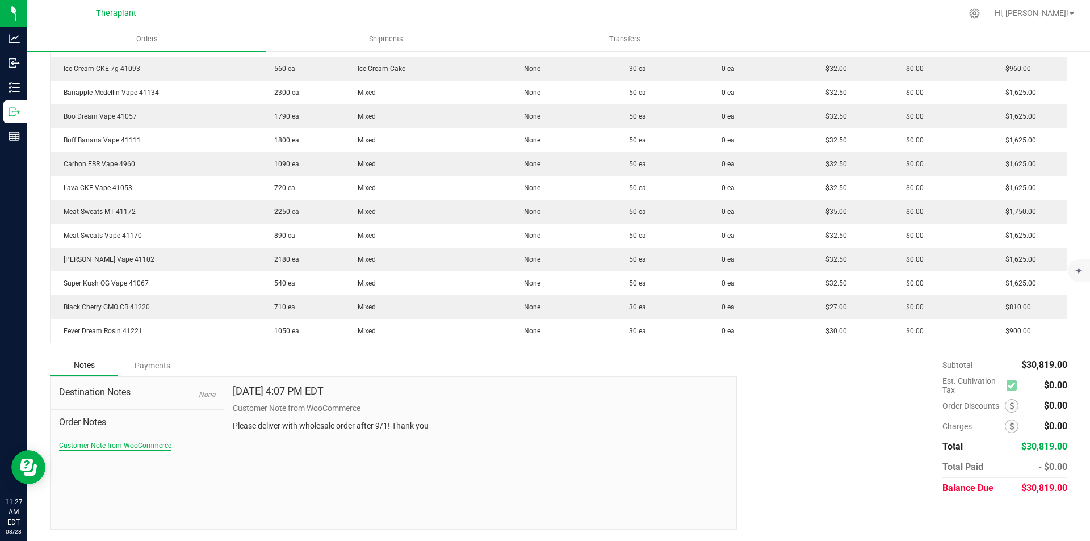
click at [119, 447] on button "Customer Note from WooCommerce" at bounding box center [115, 445] width 112 height 10
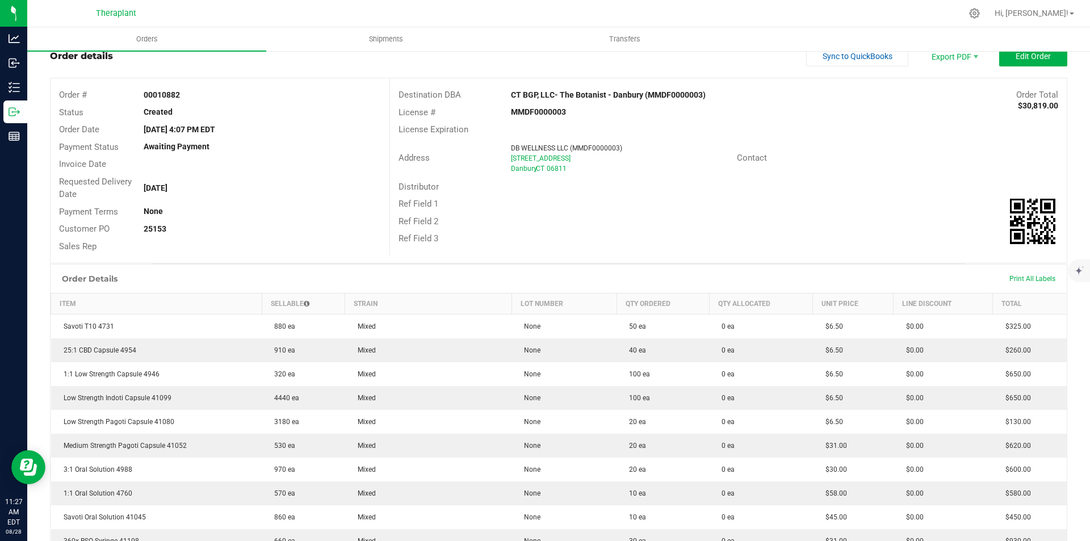
scroll to position [0, 0]
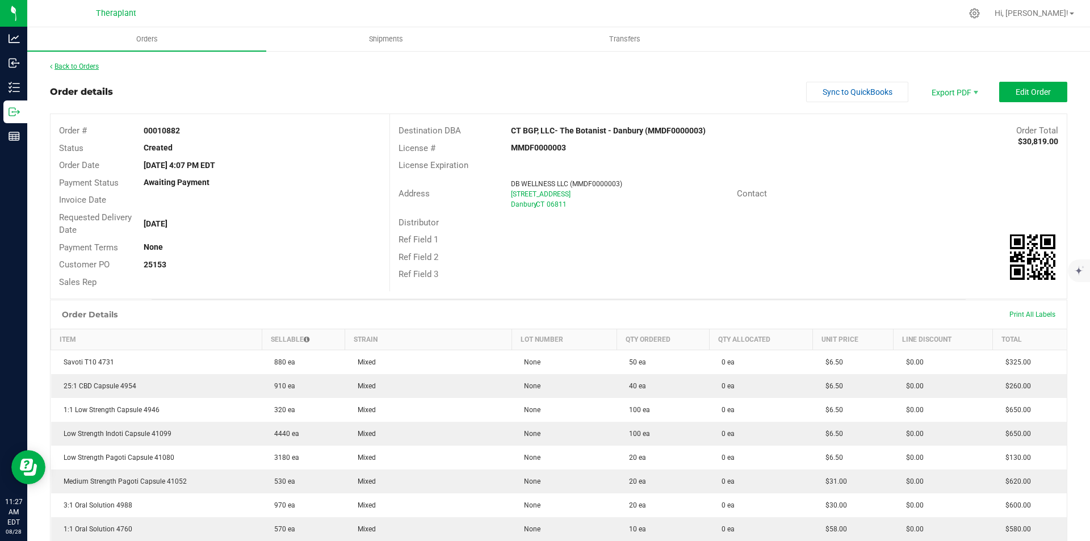
click at [69, 68] on link "Back to Orders" at bounding box center [74, 66] width 49 height 8
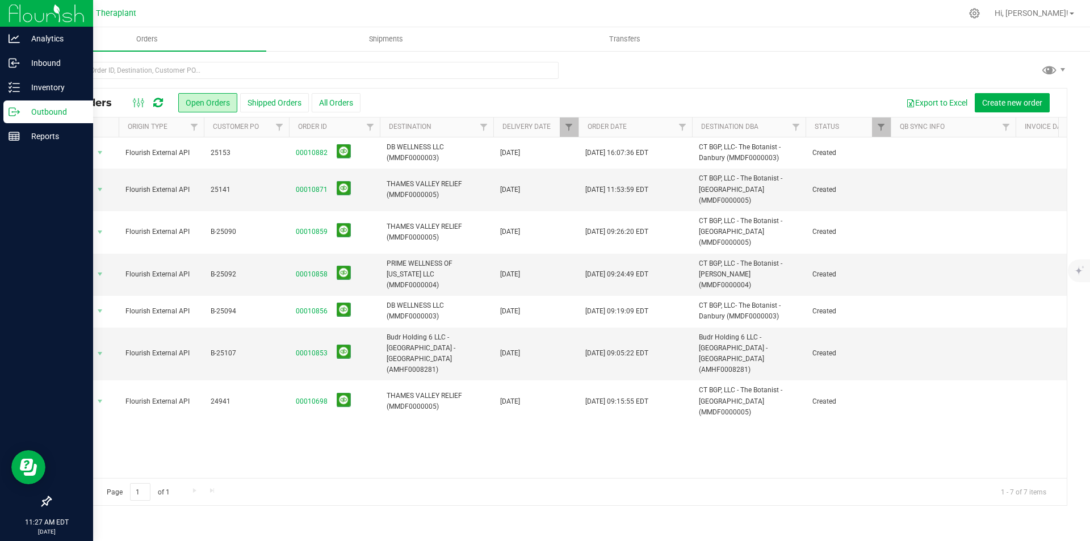
click at [14, 16] on img at bounding box center [47, 13] width 76 height 27
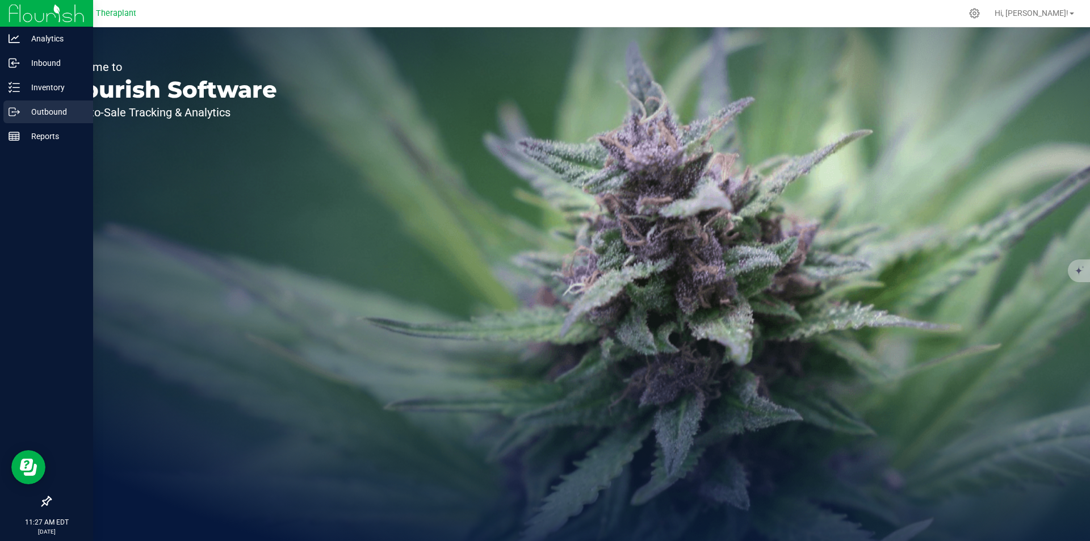
click at [47, 104] on div "Outbound" at bounding box center [48, 111] width 90 height 23
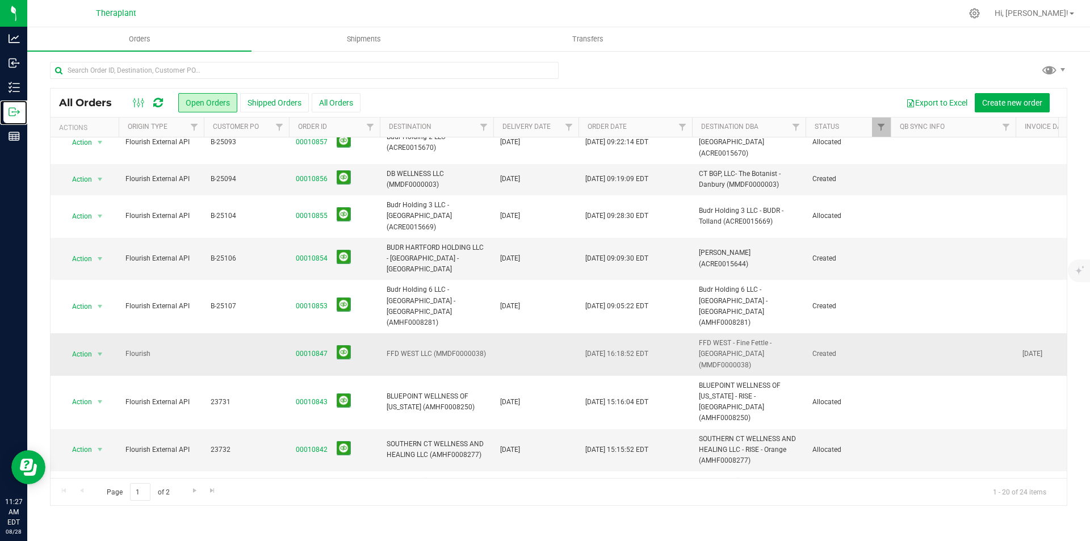
scroll to position [394, 0]
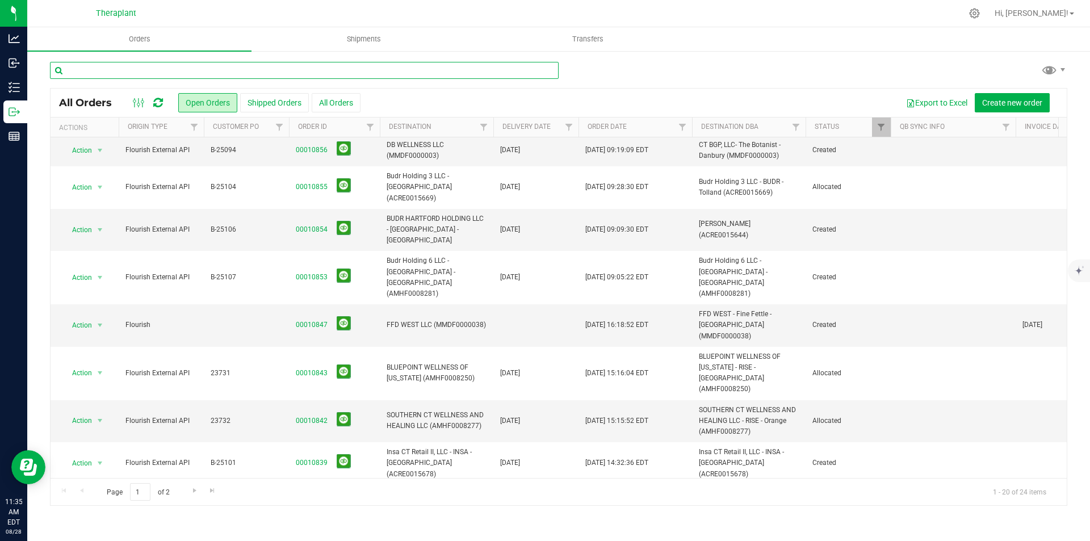
click at [142, 75] on input "text" at bounding box center [304, 70] width 509 height 17
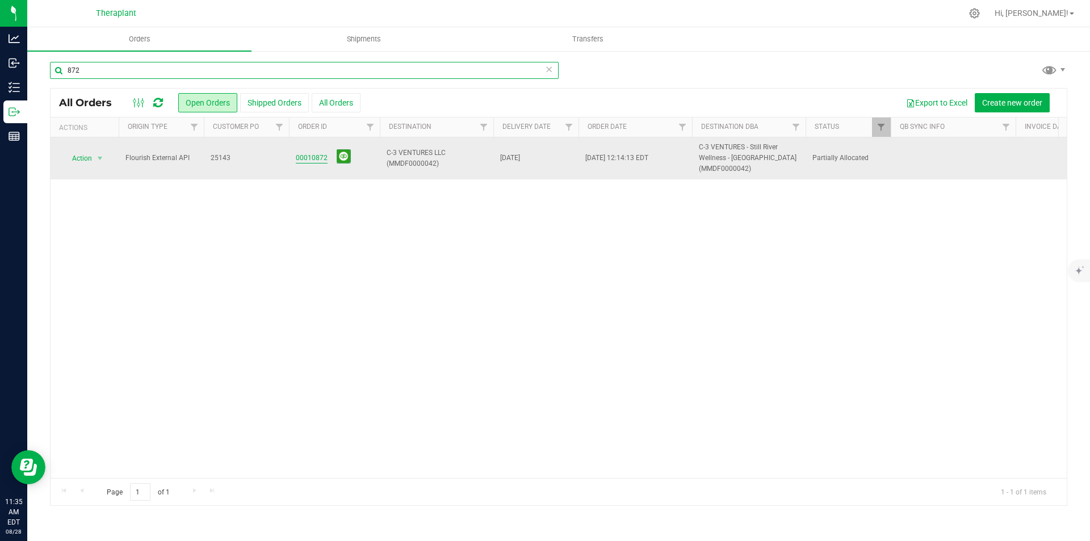
type input "872"
click at [310, 159] on link "00010872" at bounding box center [312, 158] width 32 height 11
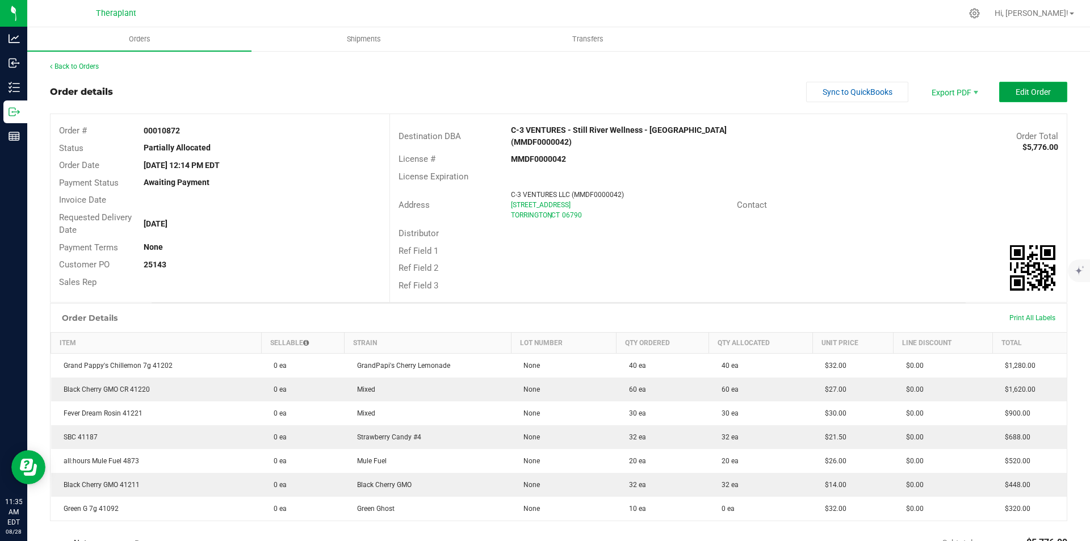
click at [1038, 89] on span "Edit Order" at bounding box center [1032, 91] width 35 height 9
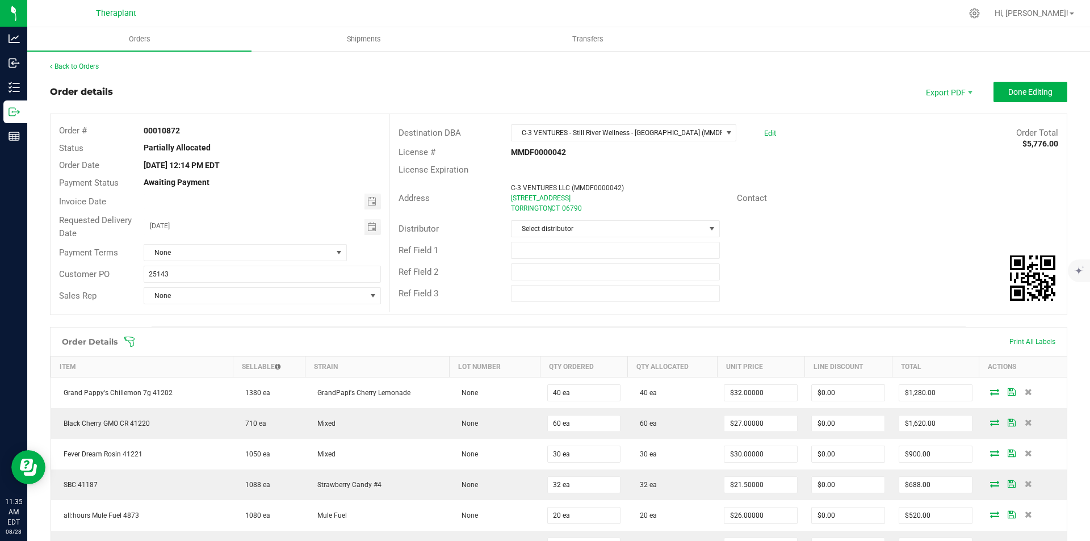
scroll to position [282, 0]
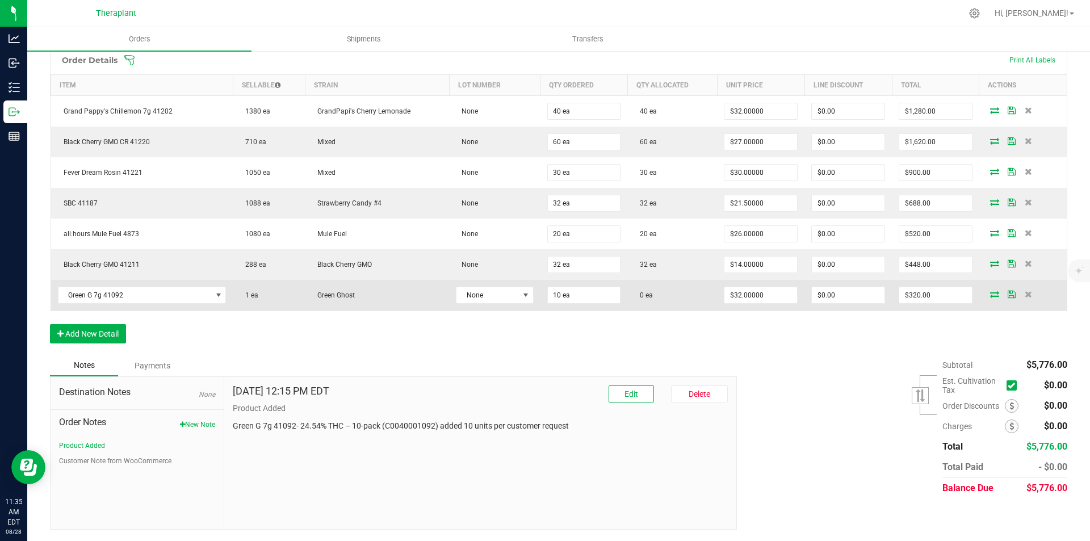
click at [990, 295] on icon at bounding box center [994, 294] width 9 height 7
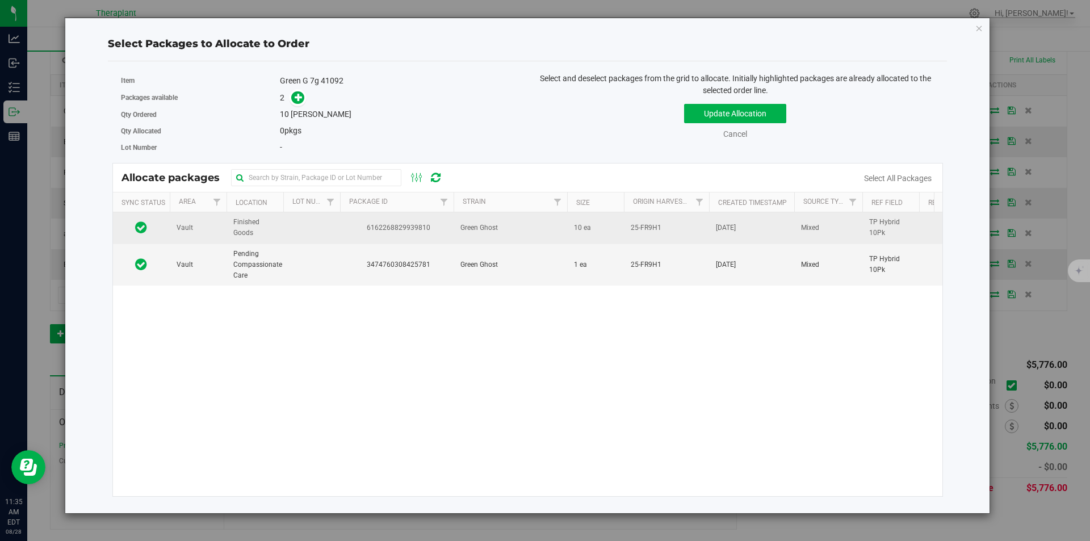
click at [565, 232] on td "Green Ghost" at bounding box center [511, 227] width 114 height 31
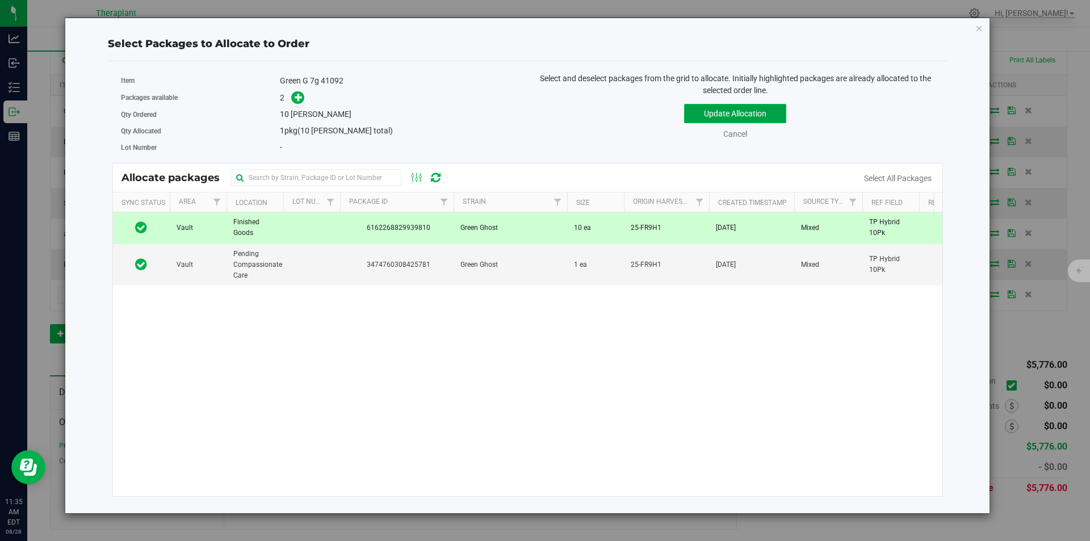
click at [720, 119] on button "Update Allocation" at bounding box center [735, 113] width 102 height 19
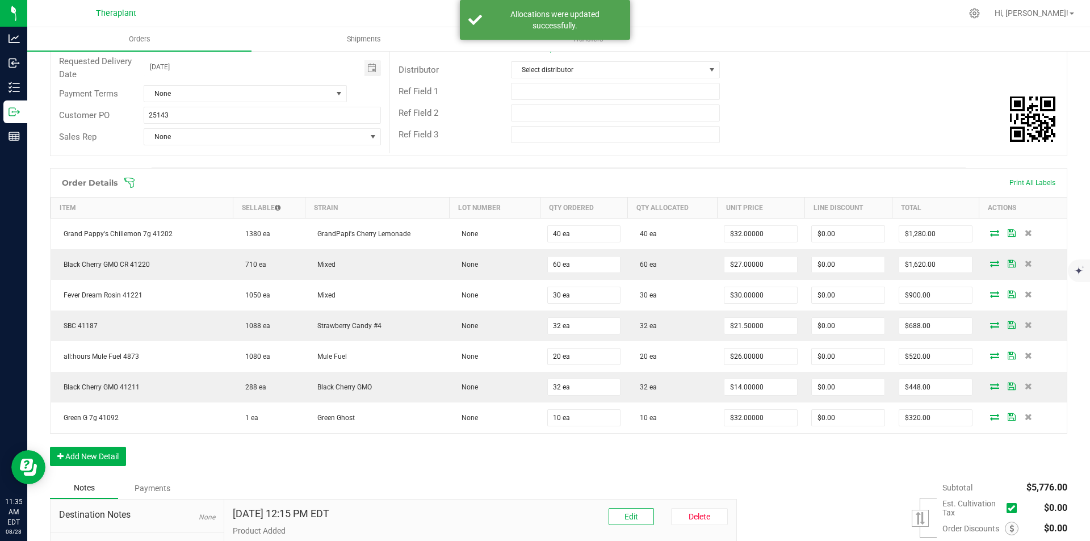
scroll to position [0, 0]
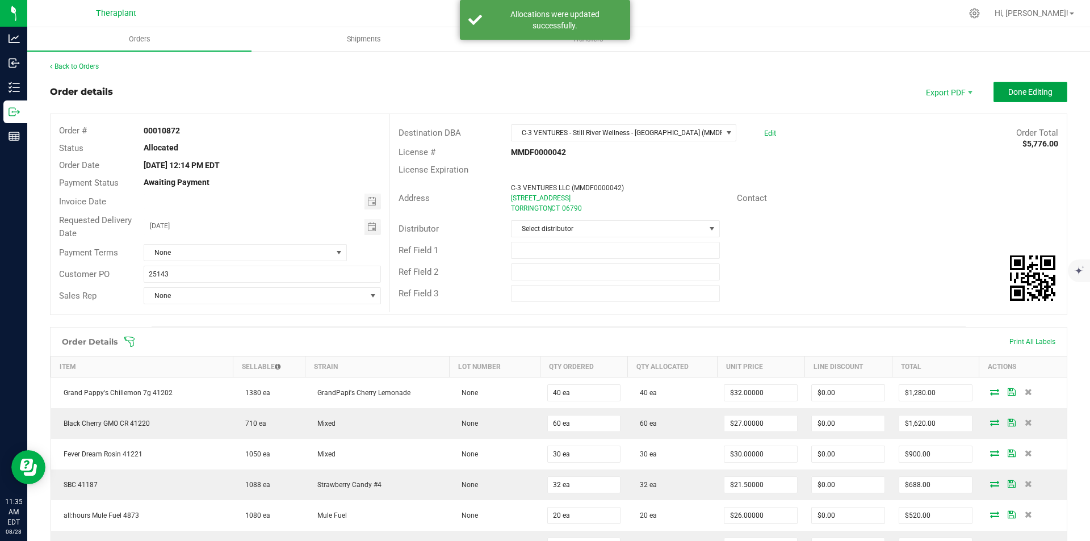
click at [1040, 91] on span "Done Editing" at bounding box center [1030, 91] width 44 height 9
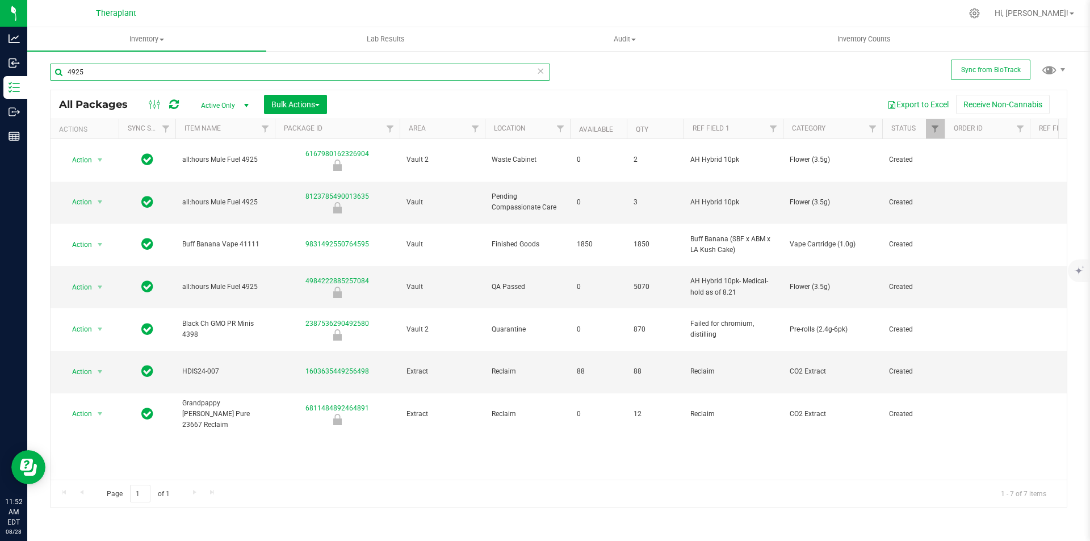
click at [478, 72] on input "4925" at bounding box center [300, 72] width 500 height 17
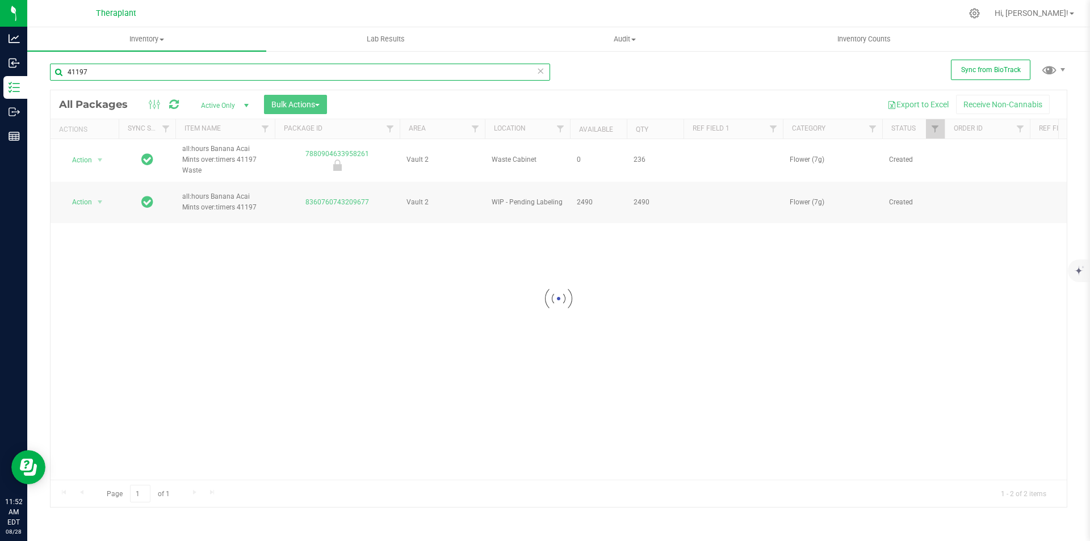
type input "41197"
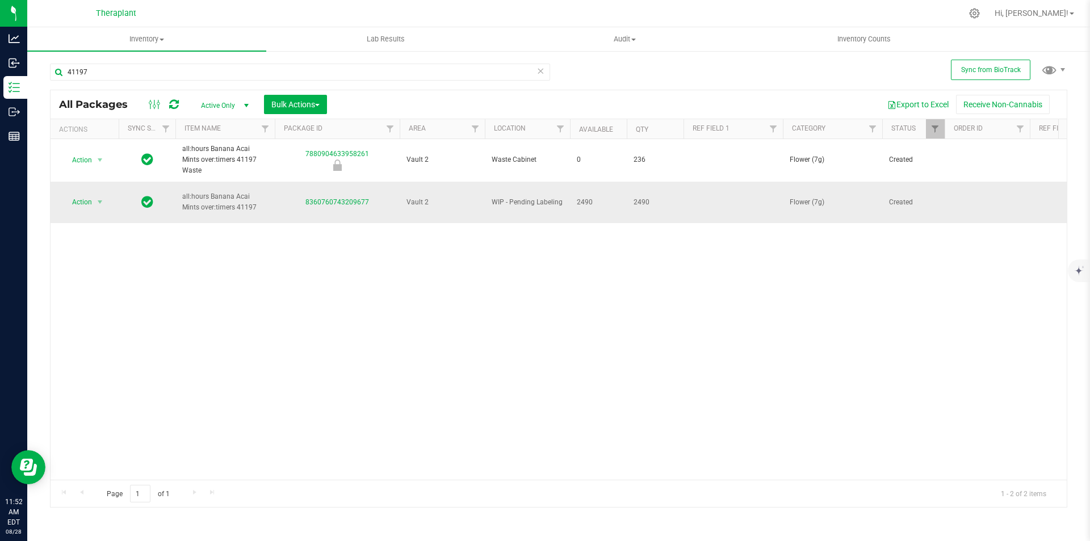
click at [723, 191] on td at bounding box center [732, 203] width 99 height 42
type input "AH Staiva 10pk"
click at [712, 197] on span "AH Staiva 10pk" at bounding box center [733, 202] width 86 height 11
click at [708, 194] on input "AH Staiva 10pk" at bounding box center [730, 203] width 95 height 18
drag, startPoint x: 708, startPoint y: 187, endPoint x: 721, endPoint y: 196, distance: 16.2
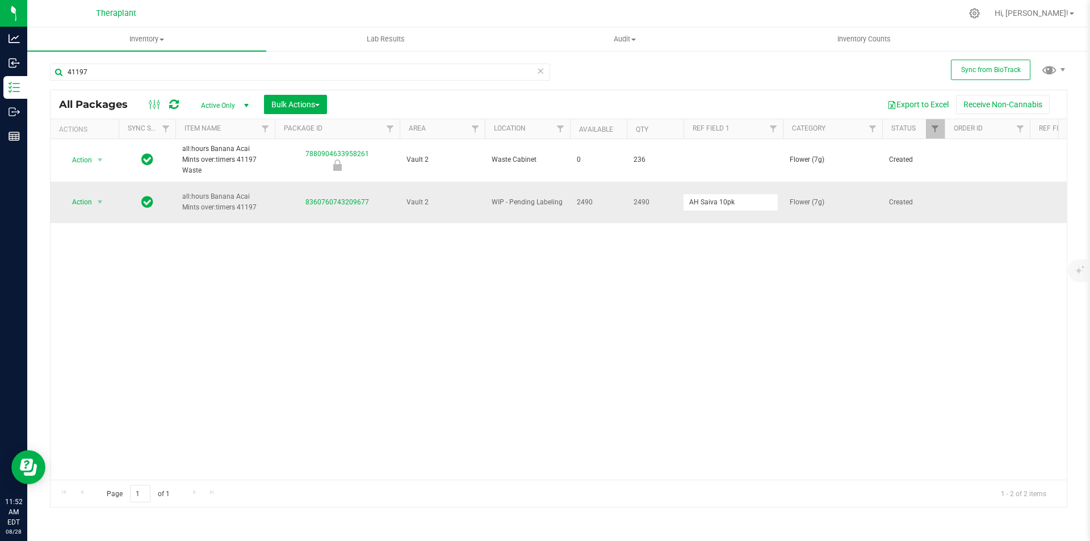
click at [709, 194] on input "AH Saiva 10pk" at bounding box center [730, 203] width 95 height 18
type input "AH Sativa 10pk"
click at [65, 194] on span "Action" at bounding box center [77, 202] width 31 height 16
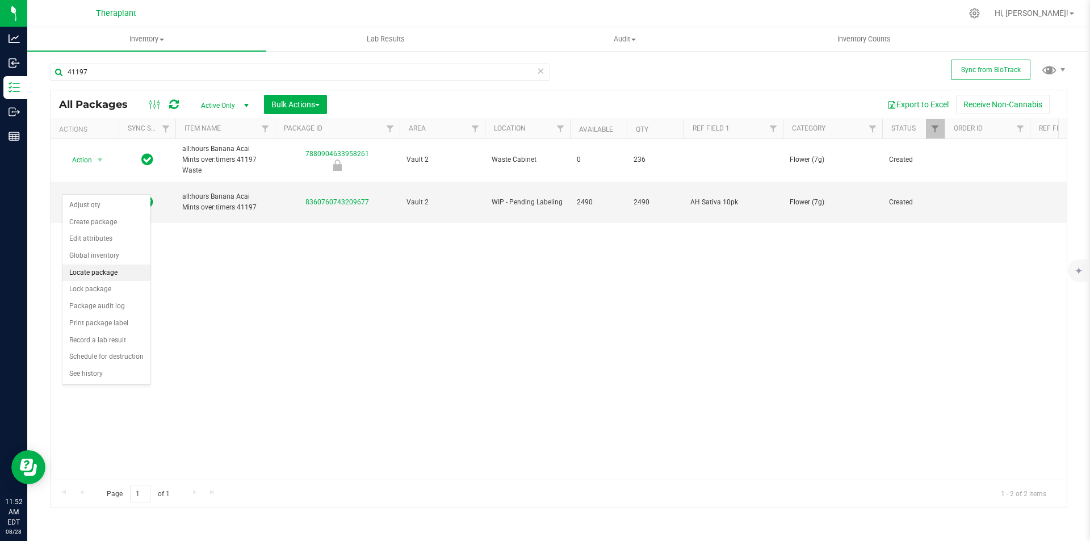
click at [104, 275] on li "Locate package" at bounding box center [106, 273] width 88 height 17
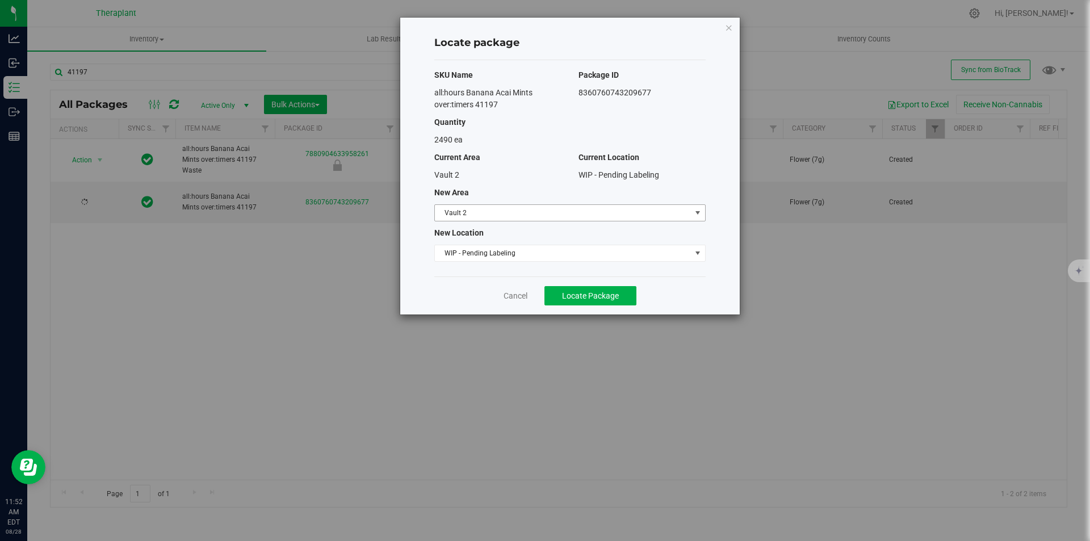
click at [476, 207] on span "Vault 2" at bounding box center [563, 213] width 256 height 16
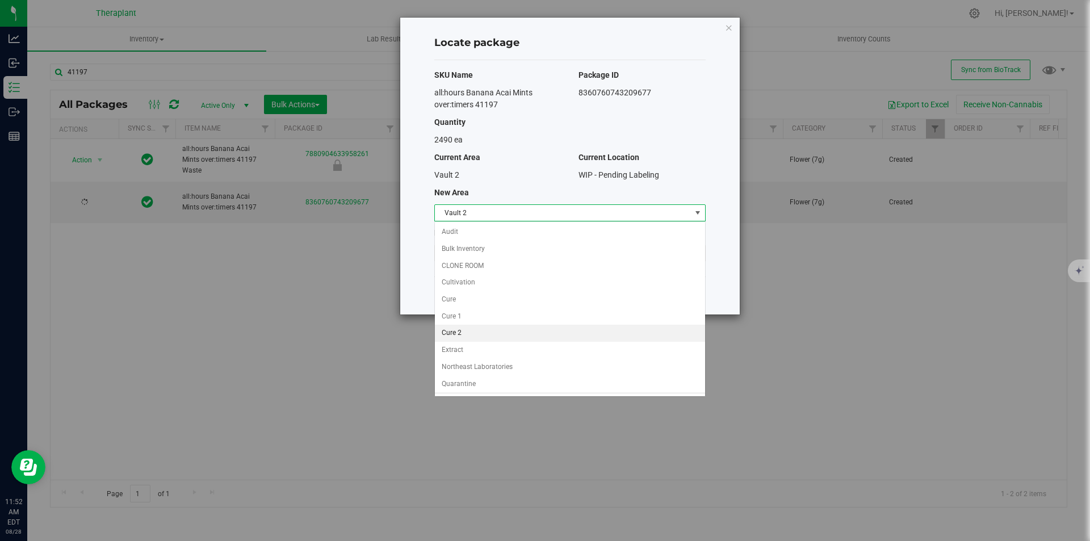
scroll to position [49, 0]
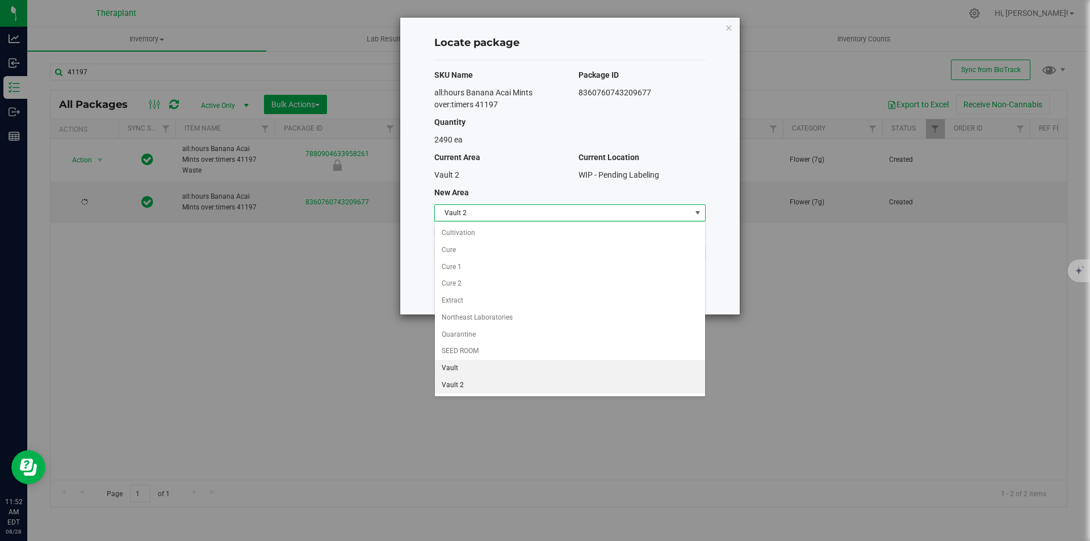
click at [466, 362] on li "Vault" at bounding box center [570, 368] width 270 height 17
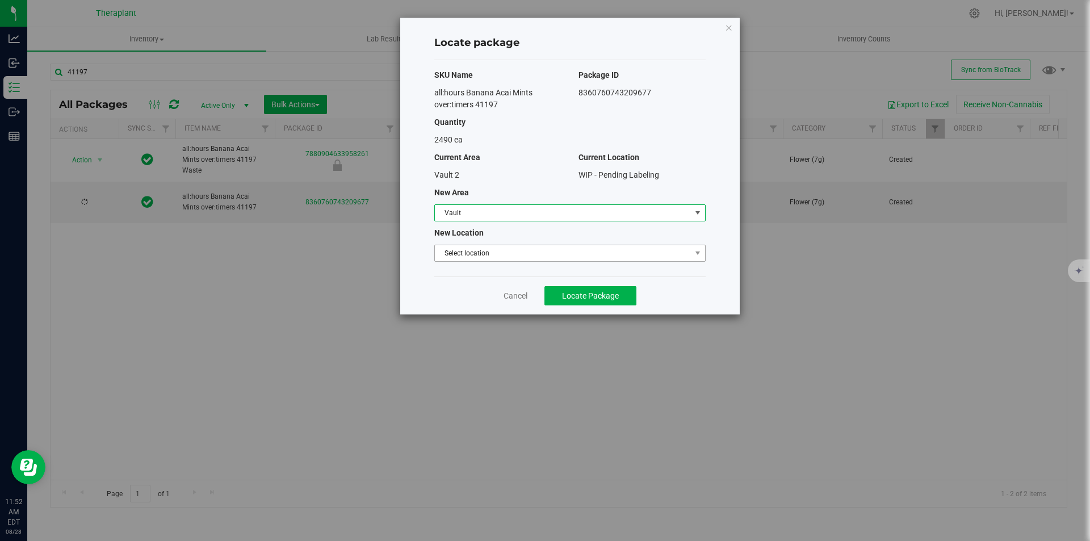
click at [488, 260] on span "Select location" at bounding box center [563, 253] width 256 height 16
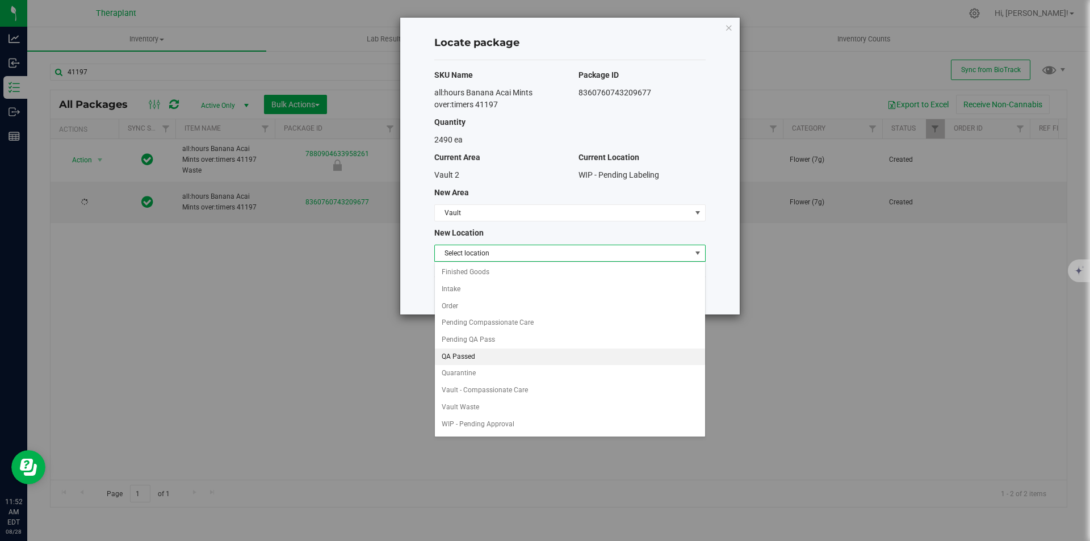
click at [473, 354] on li "QA Passed" at bounding box center [570, 357] width 270 height 17
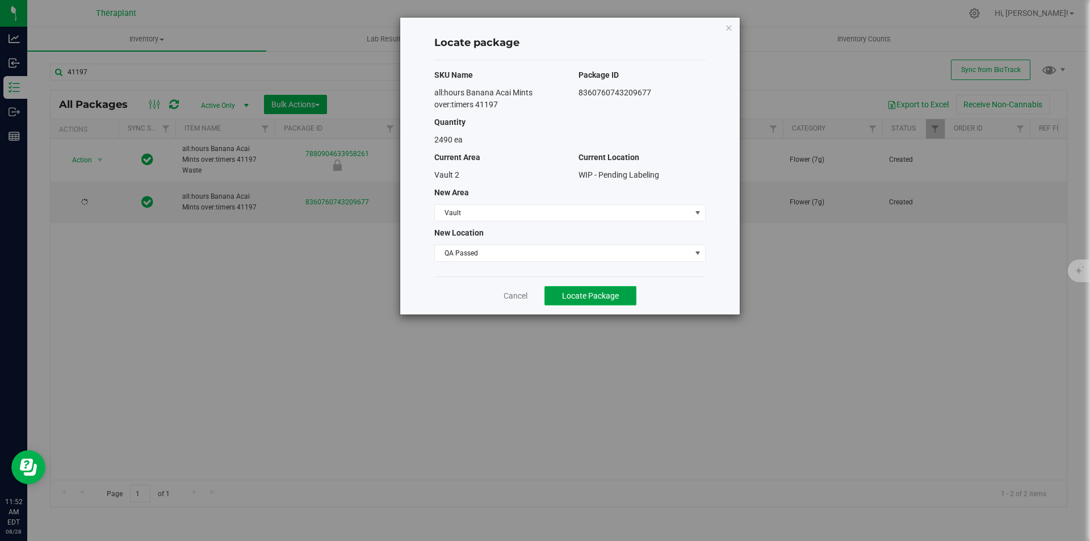
click at [555, 294] on button "Locate Package" at bounding box center [590, 295] width 92 height 19
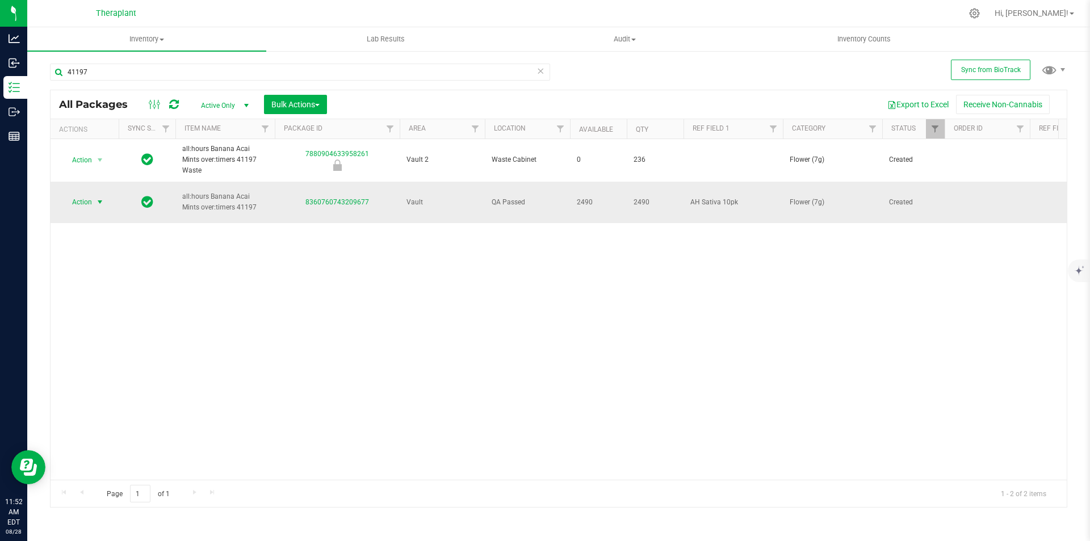
click at [99, 198] on span "select" at bounding box center [99, 202] width 9 height 9
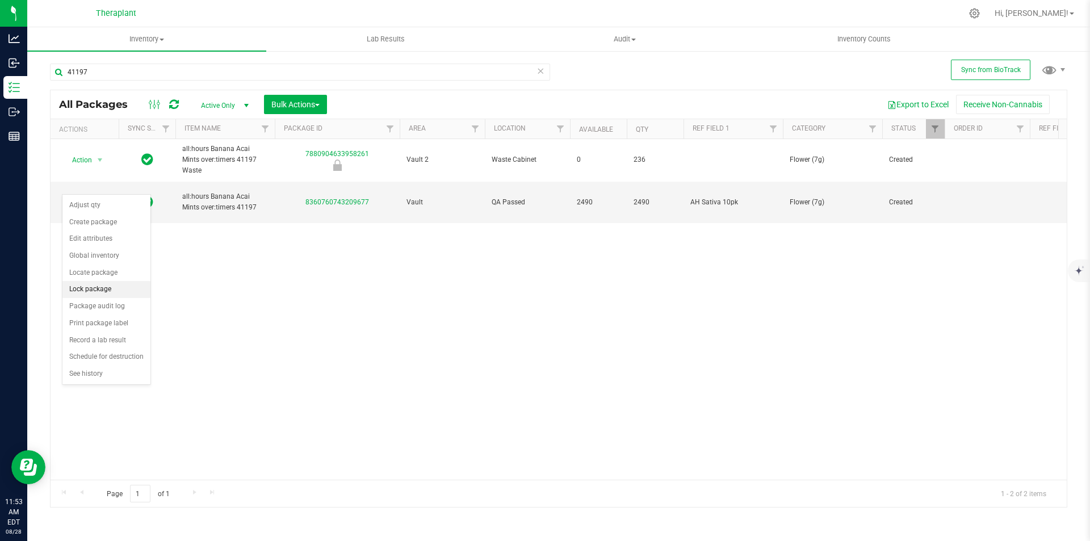
click at [100, 287] on li "Lock package" at bounding box center [106, 289] width 88 height 17
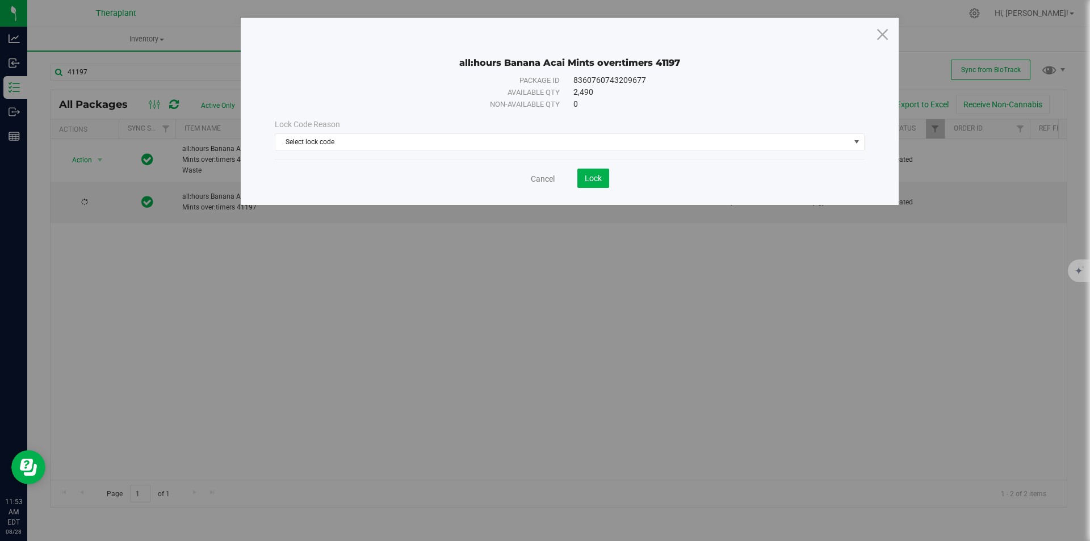
click at [418, 154] on div "Lock Code Reason Select lock code Select lock code Newly Received Quarantine Lo…" at bounding box center [569, 134] width 607 height 49
click at [402, 141] on span "Select lock code" at bounding box center [562, 142] width 574 height 16
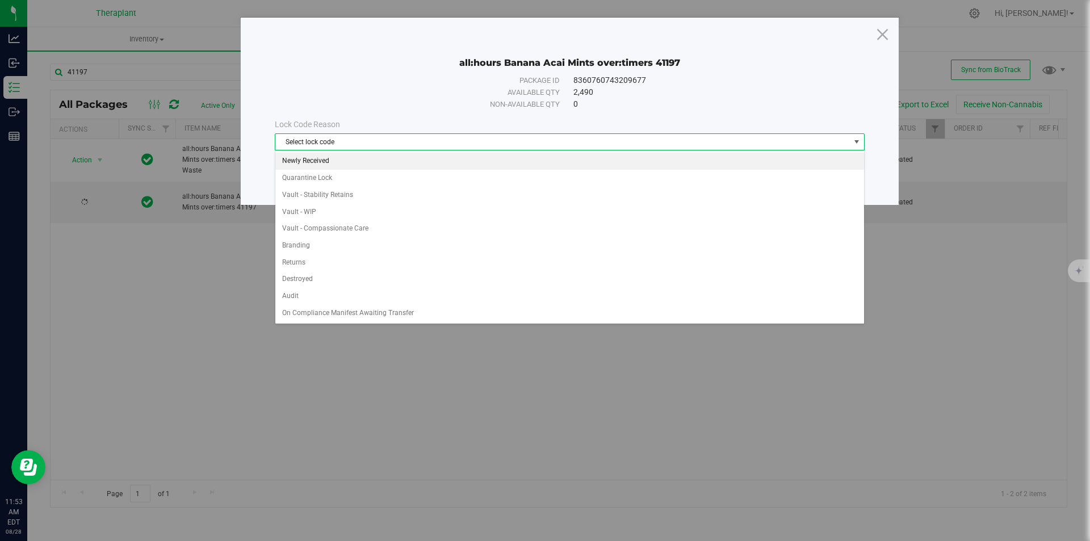
click at [347, 163] on li "Newly Received" at bounding box center [569, 161] width 589 height 17
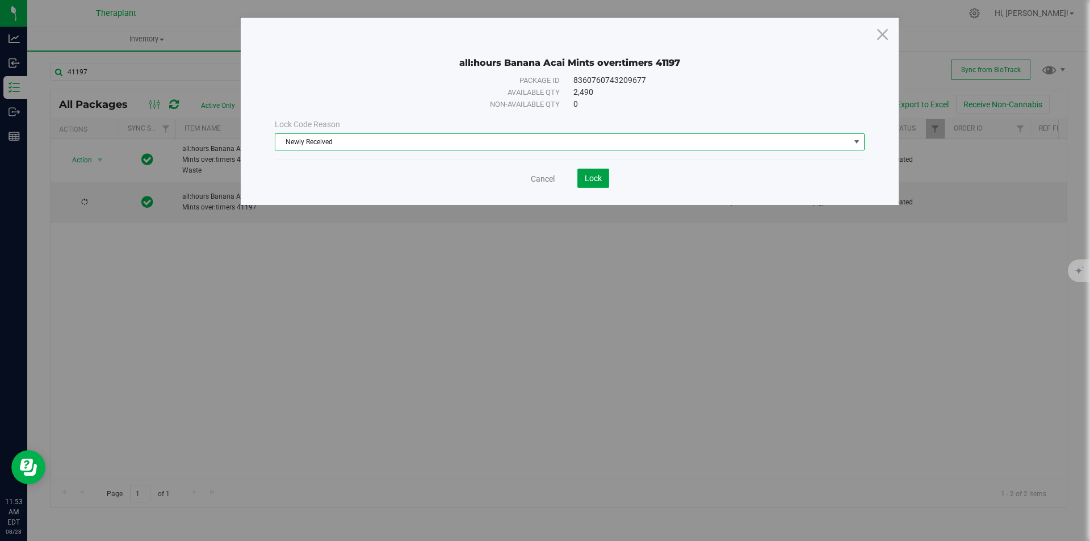
click at [595, 179] on span "Lock" at bounding box center [593, 178] width 17 height 9
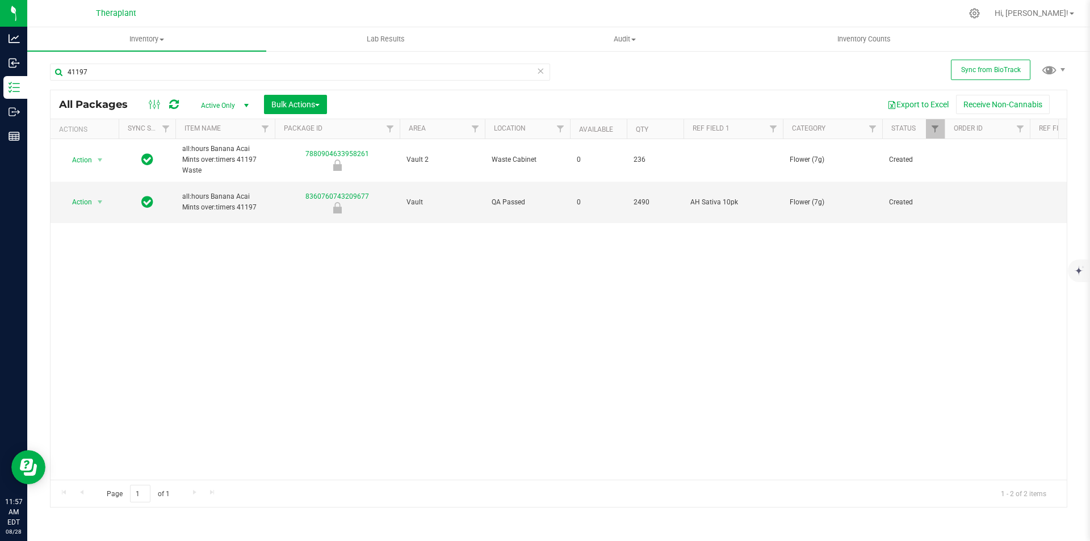
click at [543, 72] on icon at bounding box center [540, 71] width 8 height 14
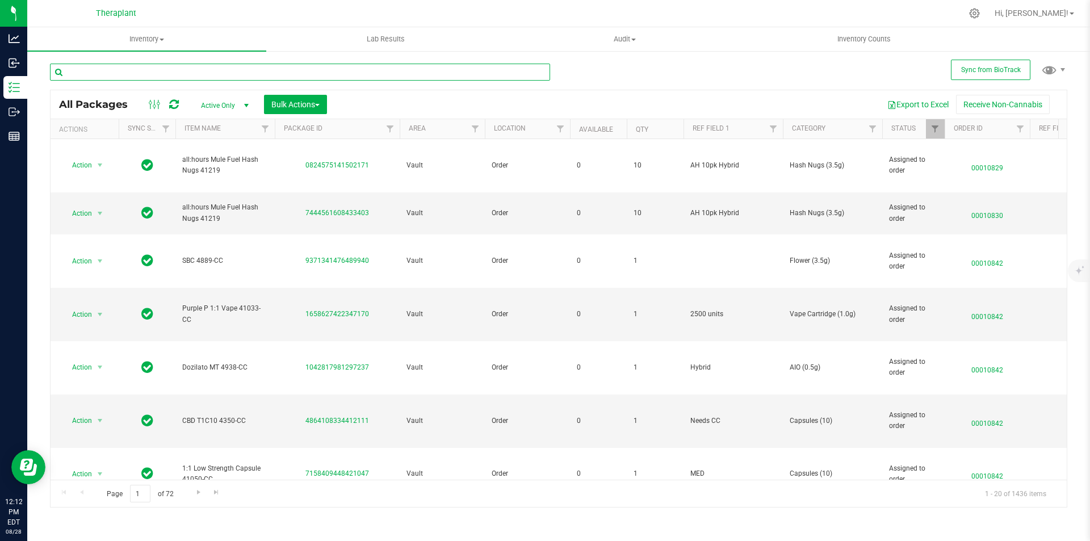
click at [486, 66] on input "text" at bounding box center [300, 72] width 500 height 17
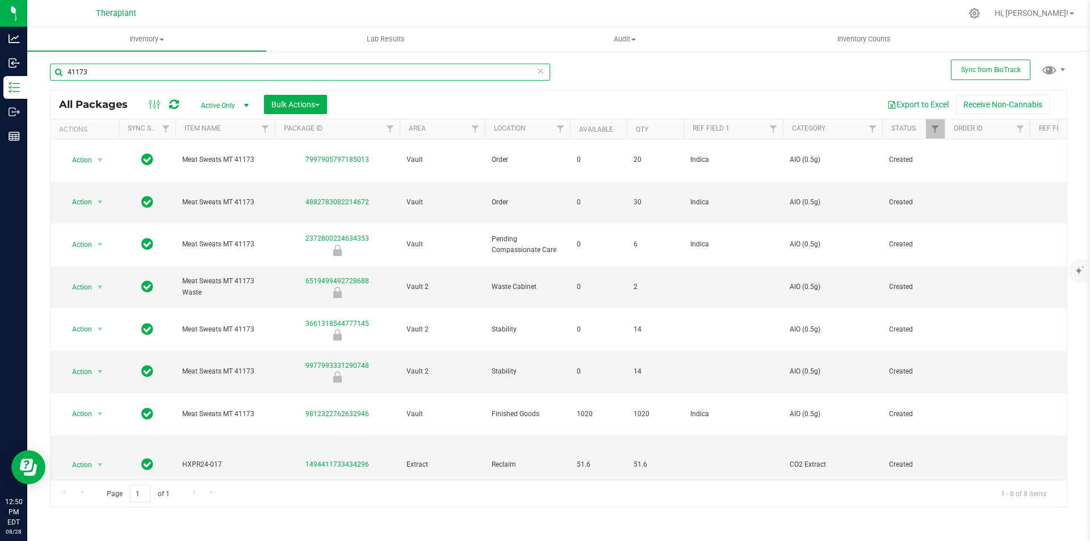
click at [179, 78] on input "41173" at bounding box center [300, 72] width 500 height 17
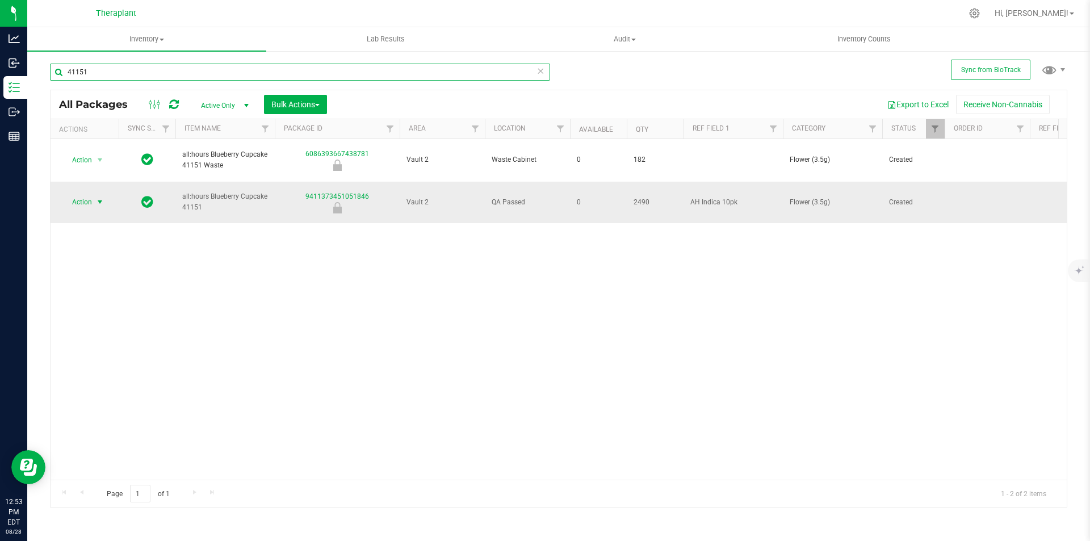
type input "41151"
click at [87, 194] on span "Action" at bounding box center [77, 202] width 31 height 16
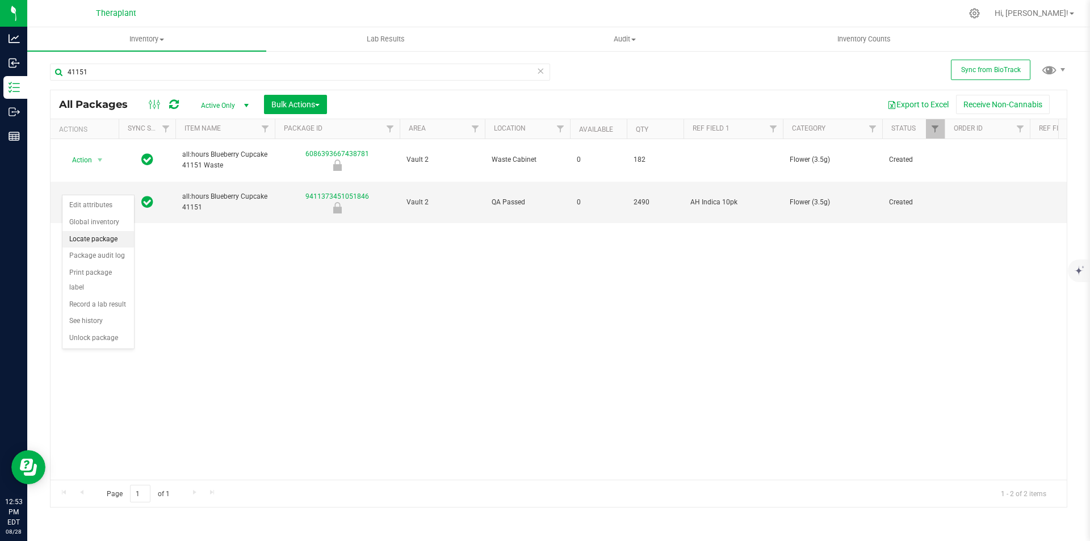
click at [103, 240] on li "Locate package" at bounding box center [98, 239] width 72 height 17
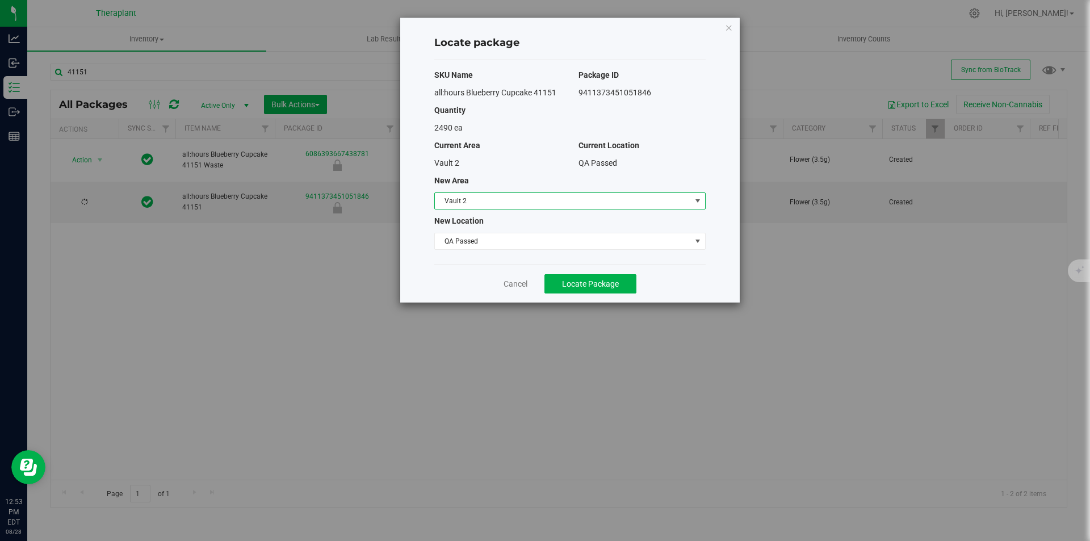
click at [482, 204] on span "Vault 2" at bounding box center [563, 201] width 256 height 16
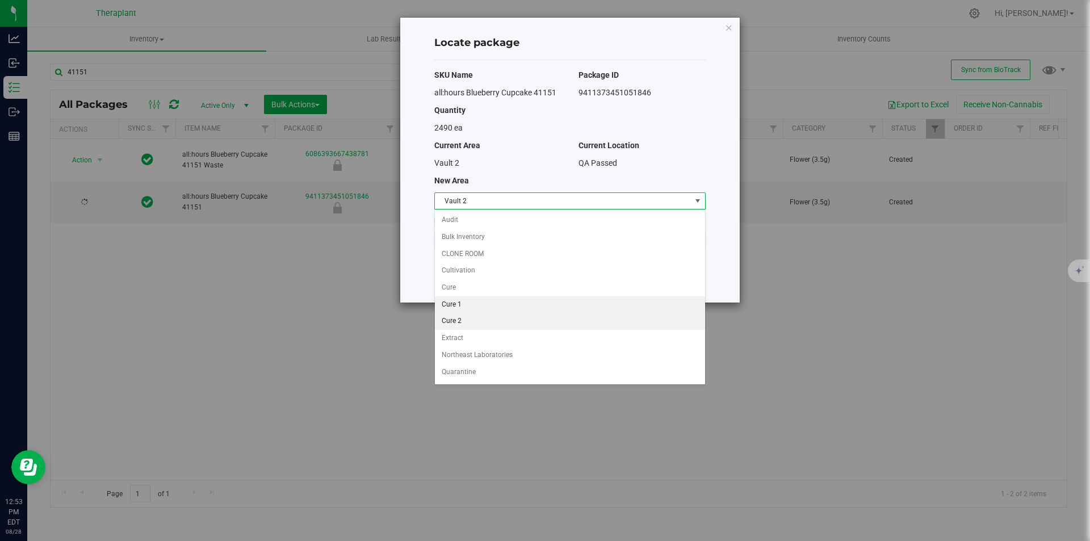
scroll to position [49, 0]
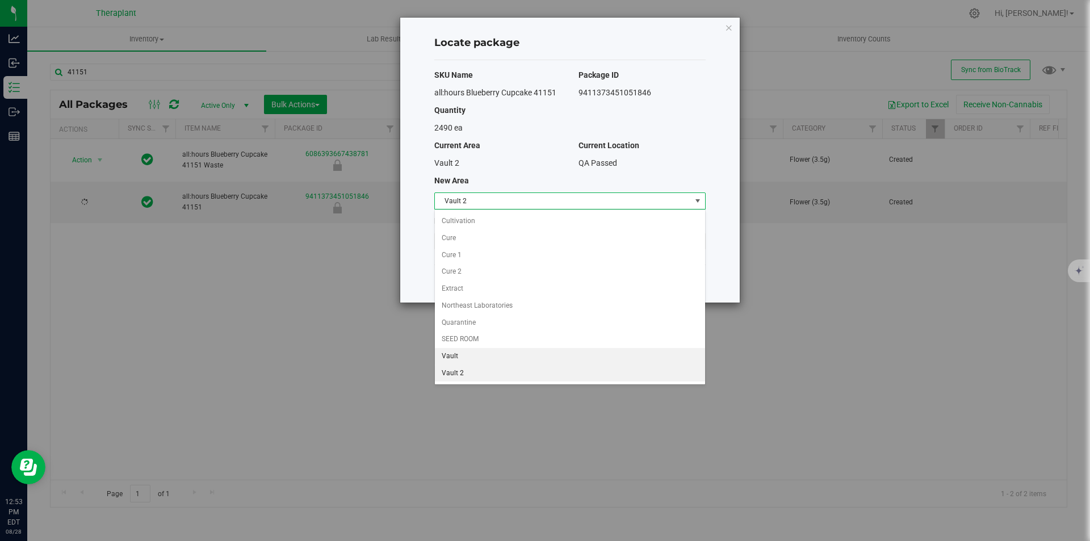
click at [460, 356] on li "Vault" at bounding box center [570, 356] width 270 height 17
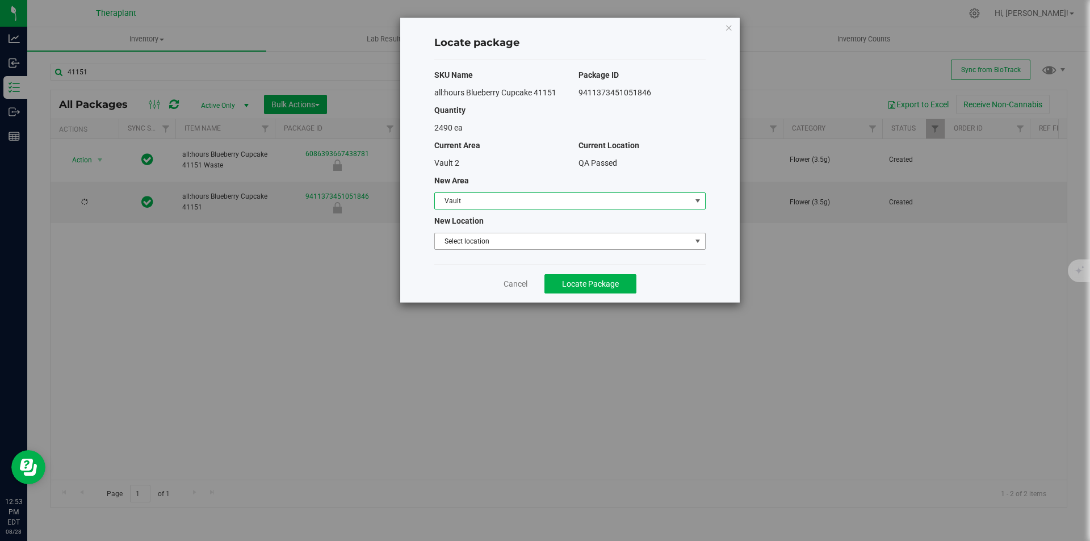
click at [480, 240] on span "Select location" at bounding box center [563, 241] width 256 height 16
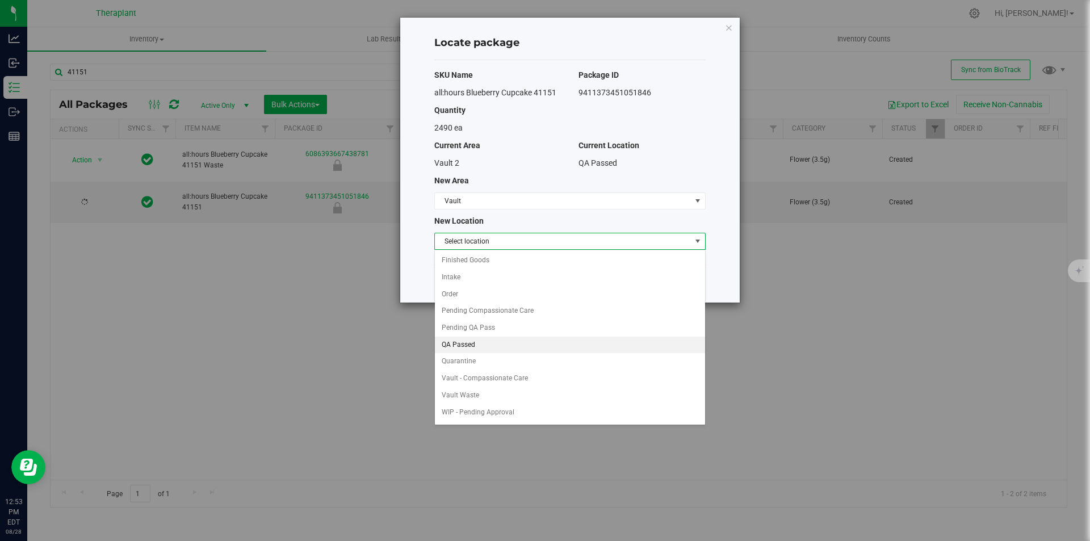
click at [478, 342] on li "QA Passed" at bounding box center [570, 345] width 270 height 17
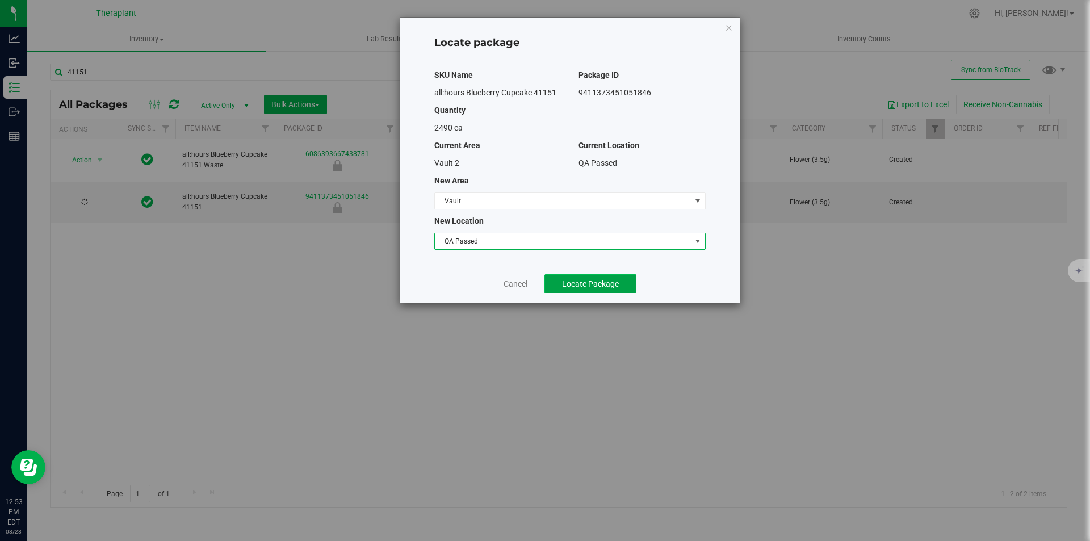
click at [579, 283] on span "Locate Package" at bounding box center [590, 283] width 57 height 9
